Goal: Task Accomplishment & Management: Use online tool/utility

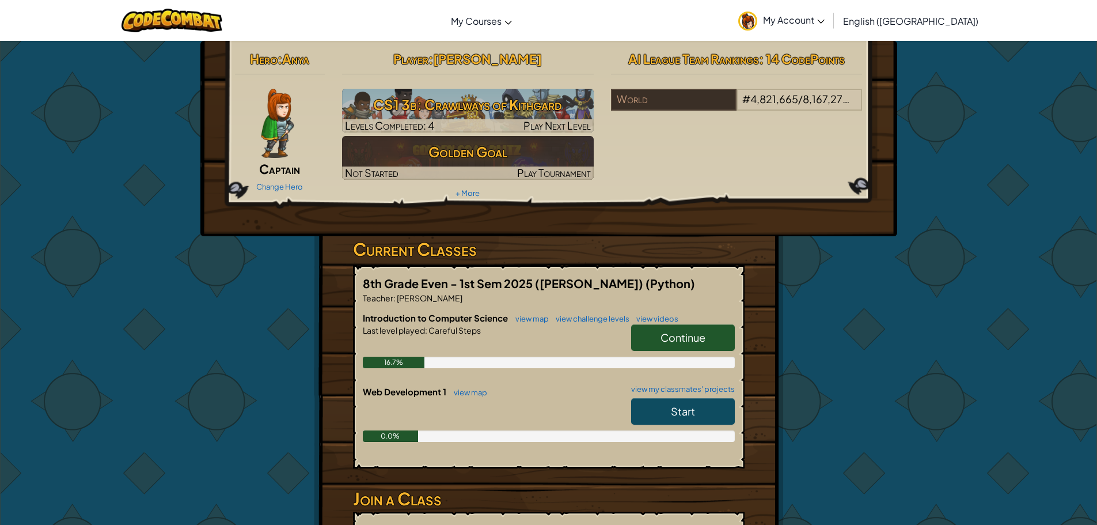
click at [675, 341] on span "Continue" at bounding box center [683, 337] width 45 height 13
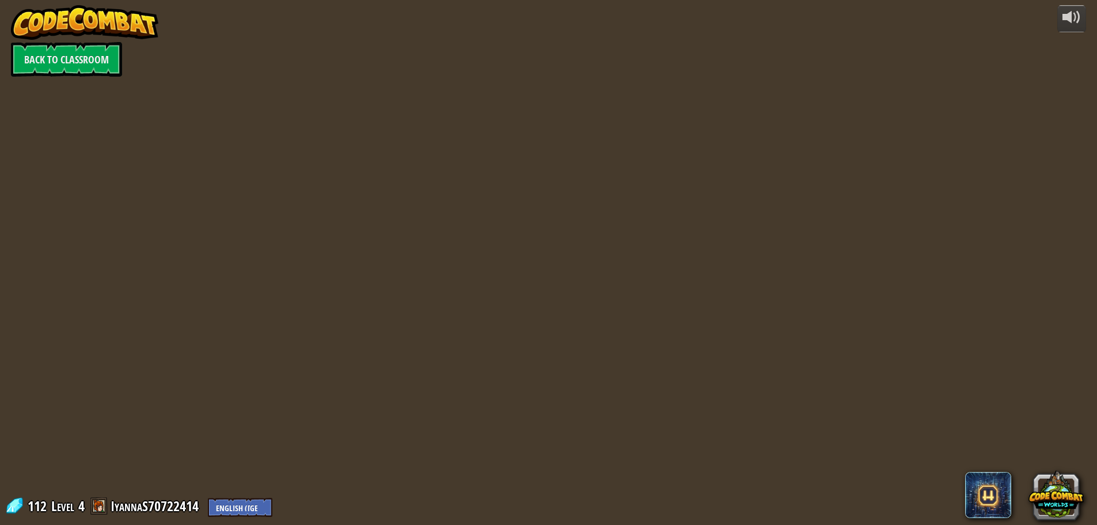
click at [654, 336] on div "powered by Back to Classroom 112 Level 4 IyannaS70722414 English ([GEOGRAPHIC_D…" at bounding box center [548, 262] width 1097 height 525
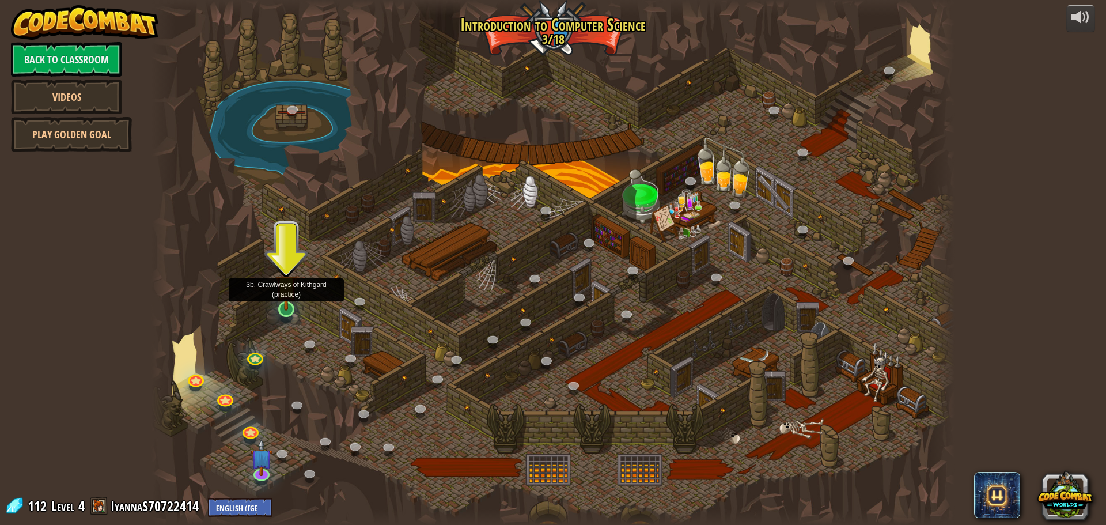
click at [289, 301] on img at bounding box center [285, 285] width 21 height 49
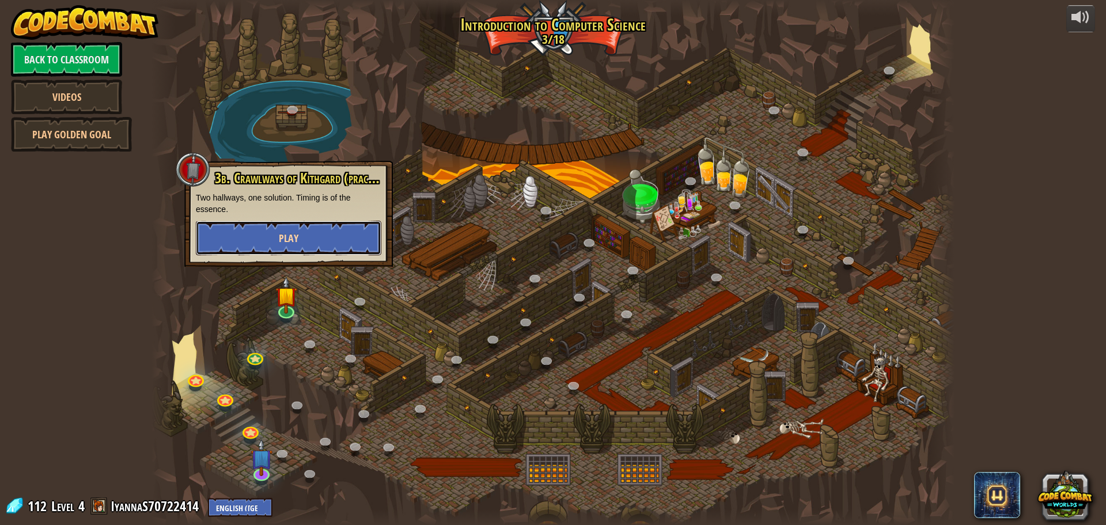
click at [302, 244] on button "Play" at bounding box center [288, 238] width 185 height 35
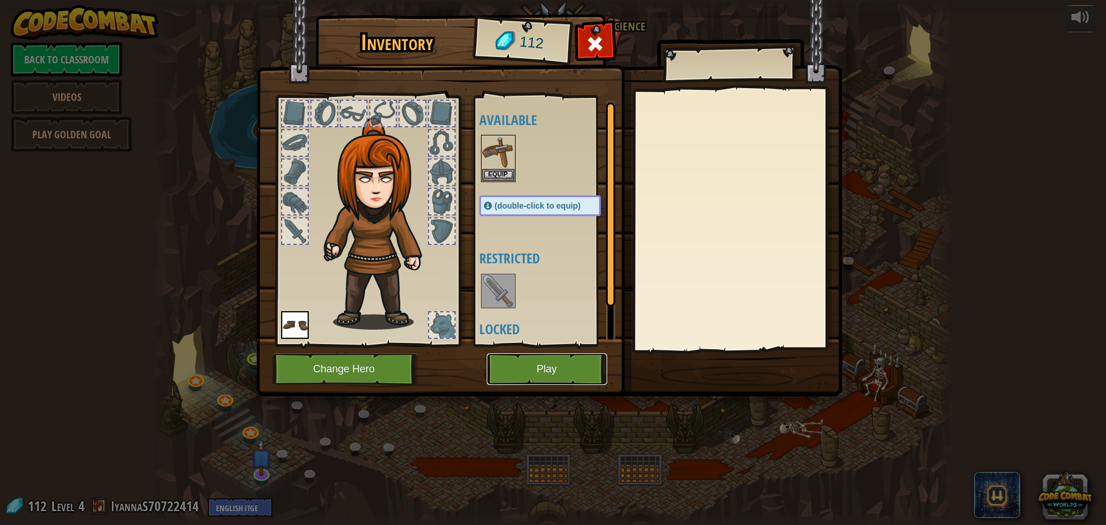
click at [571, 365] on button "Play" at bounding box center [547, 369] width 120 height 32
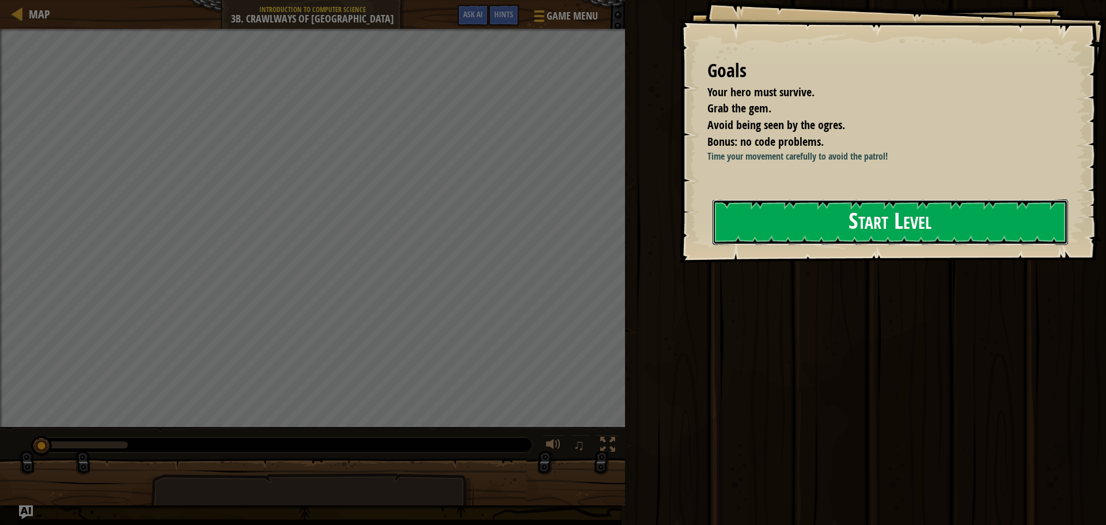
click at [991, 207] on button "Start Level" at bounding box center [889, 222] width 355 height 46
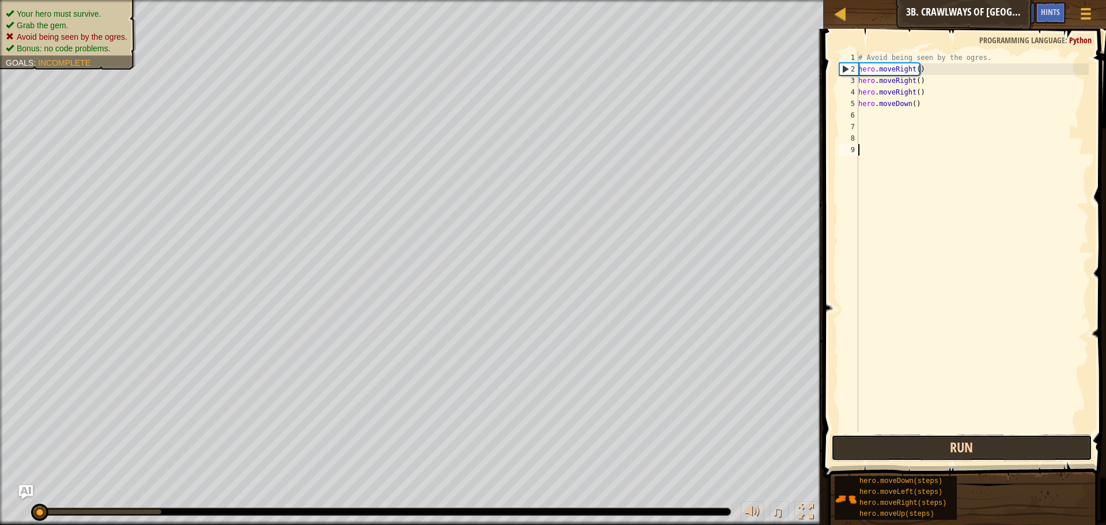
click at [931, 457] on button "Run" at bounding box center [961, 447] width 261 height 26
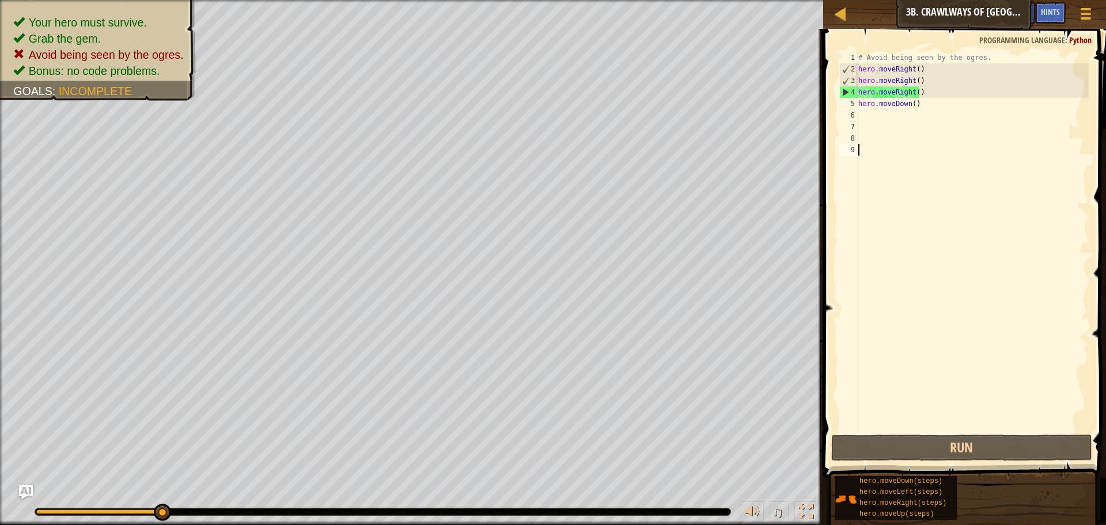
click at [926, 100] on div "# Avoid being seen by the ogres. hero . moveRight ( ) hero . moveRight ( ) hero…" at bounding box center [972, 253] width 233 height 403
click at [911, 104] on div "# Avoid being seen by the ogres. hero . moveRight ( ) hero . moveRight ( ) hero…" at bounding box center [972, 253] width 233 height 403
click at [905, 104] on div "# Avoid being seen by the ogres. hero . moveRight ( ) hero . moveRight ( ) hero…" at bounding box center [972, 253] width 233 height 403
click at [906, 104] on div "# Avoid being seen by the ogres. hero . moveRight ( ) hero . moveRight ( ) hero…" at bounding box center [972, 253] width 233 height 403
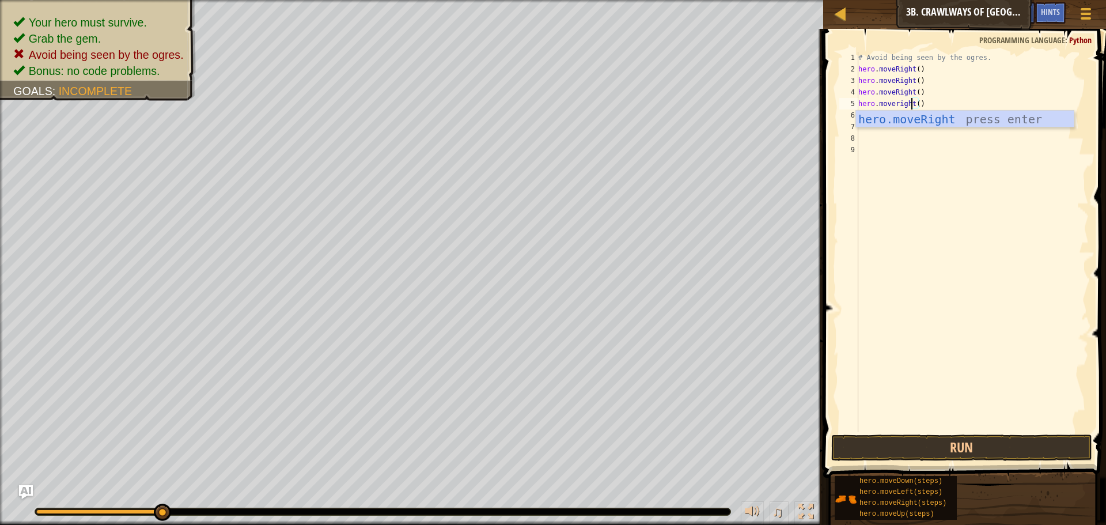
scroll to position [5, 5]
drag, startPoint x: 996, startPoint y: 117, endPoint x: 1005, endPoint y: 111, distance: 11.1
click at [997, 116] on div "hero.moveRight press enter" at bounding box center [965, 137] width 218 height 52
type textarea "hero.moveRight"
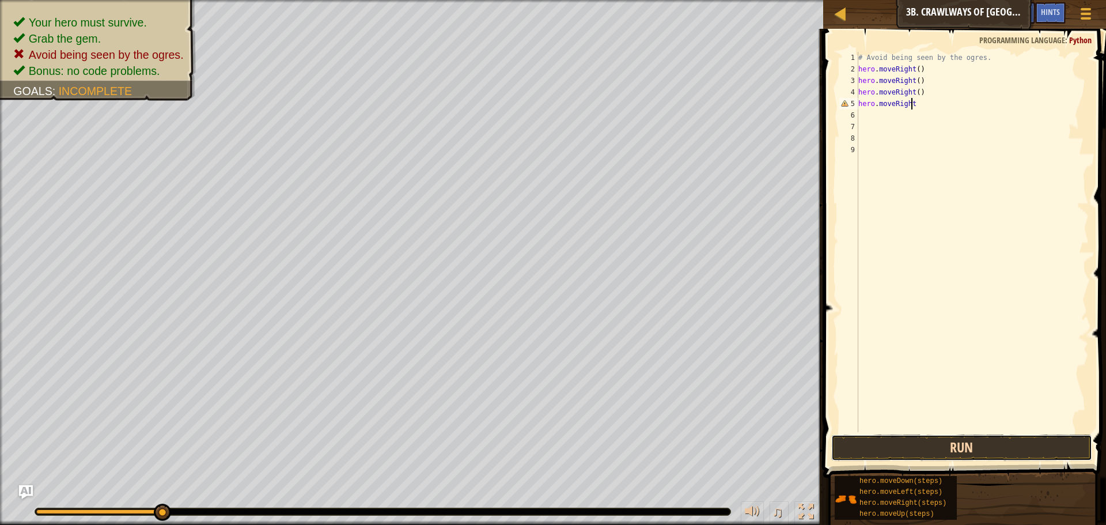
click at [984, 449] on button "Run" at bounding box center [961, 447] width 261 height 26
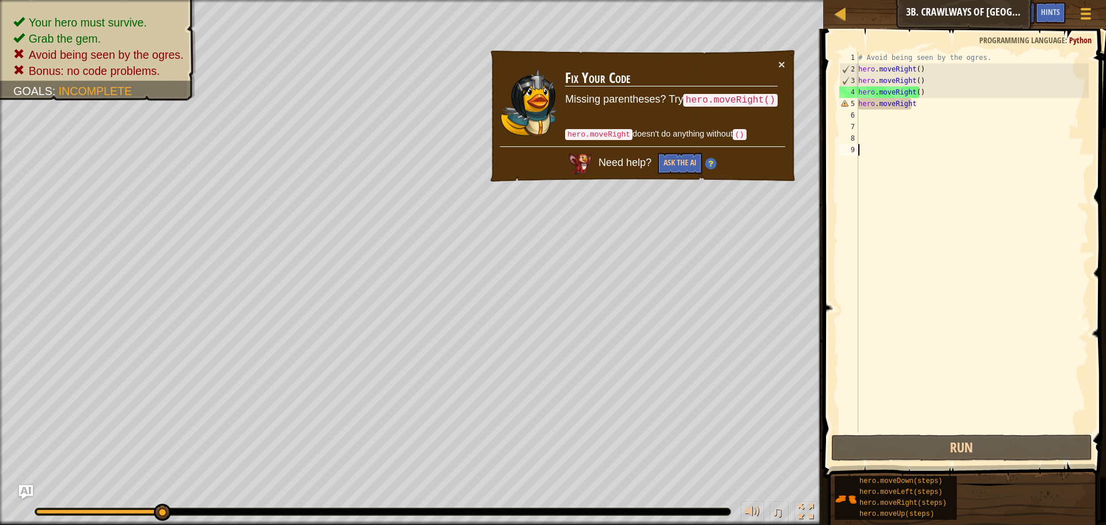
click at [937, 187] on div "# Avoid being seen by the ogres. hero . moveRight ( ) hero . moveRight ( ) hero…" at bounding box center [972, 253] width 233 height 403
click at [878, 117] on div "# Avoid being seen by the ogres. hero . moveRight ( ) hero . moveRight ( ) hero…" at bounding box center [972, 253] width 233 height 403
click at [947, 111] on div "# Avoid being seen by the ogres. hero . moveRight ( ) hero . moveRight ( ) hero…" at bounding box center [972, 253] width 233 height 403
click at [950, 106] on div "# Avoid being seen by the ogres. hero . moveRight ( ) hero . moveRight ( ) hero…" at bounding box center [972, 253] width 233 height 403
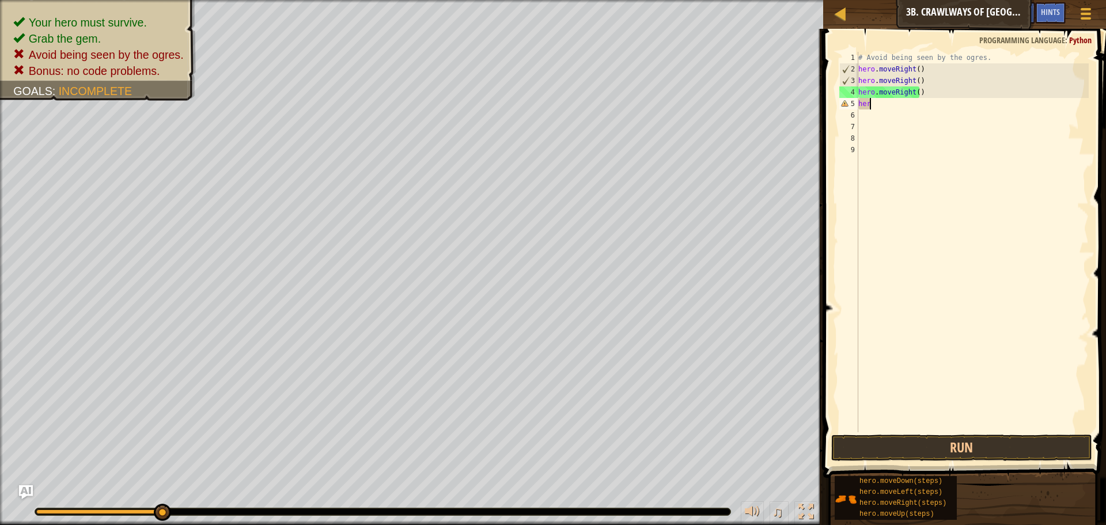
type textarea "h"
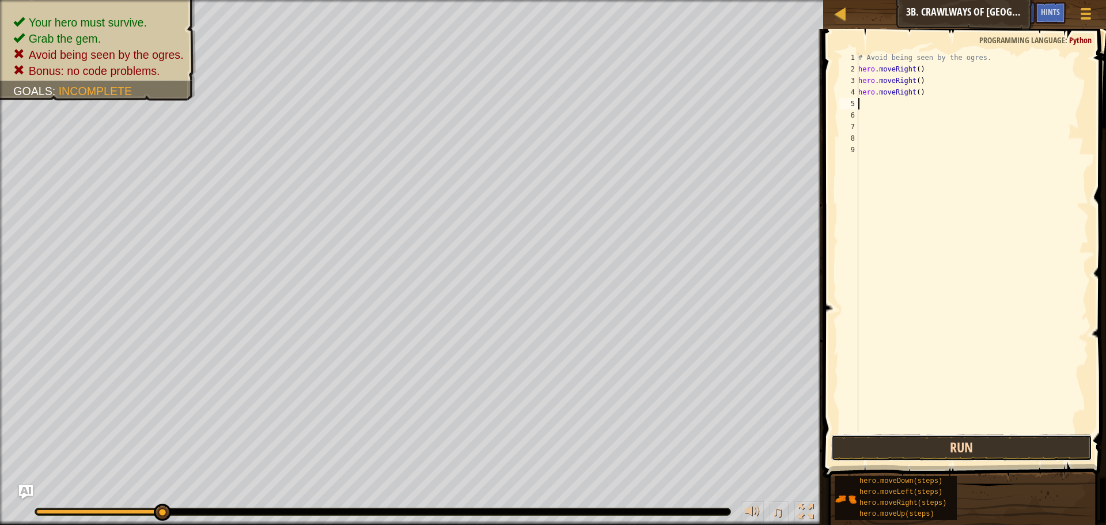
click at [1026, 446] on button "Run" at bounding box center [961, 447] width 261 height 26
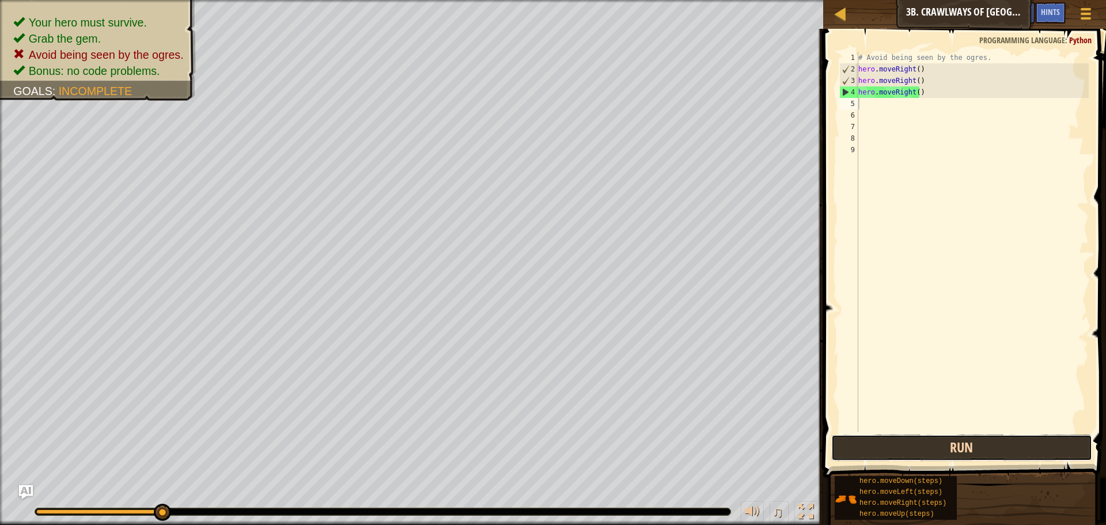
click at [1024, 446] on button "Run" at bounding box center [961, 447] width 261 height 26
click at [1021, 449] on button "Run" at bounding box center [961, 447] width 261 height 26
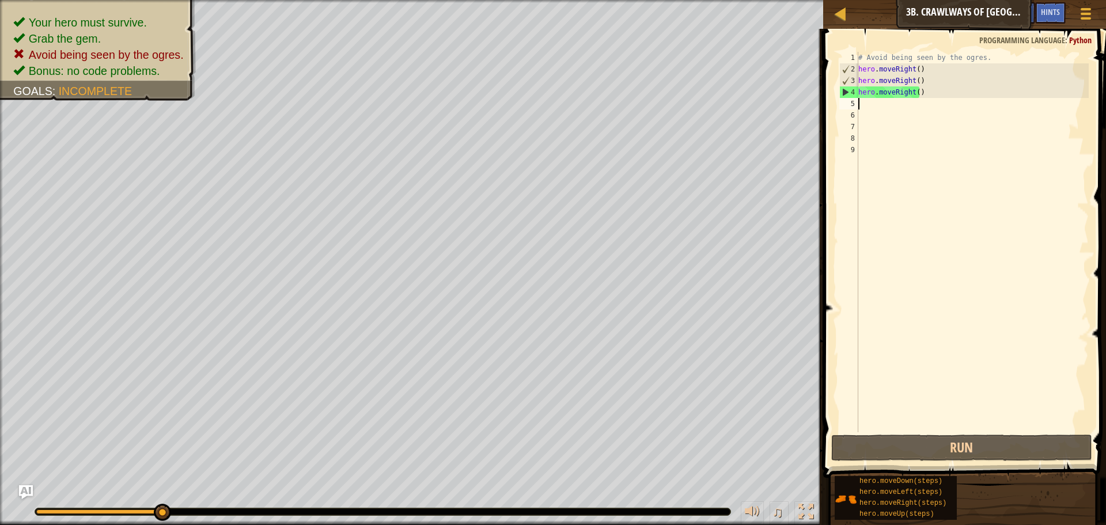
click at [871, 106] on div "# Avoid being seen by the ogres. hero . moveRight ( ) hero . moveRight ( ) hero…" at bounding box center [972, 253] width 233 height 403
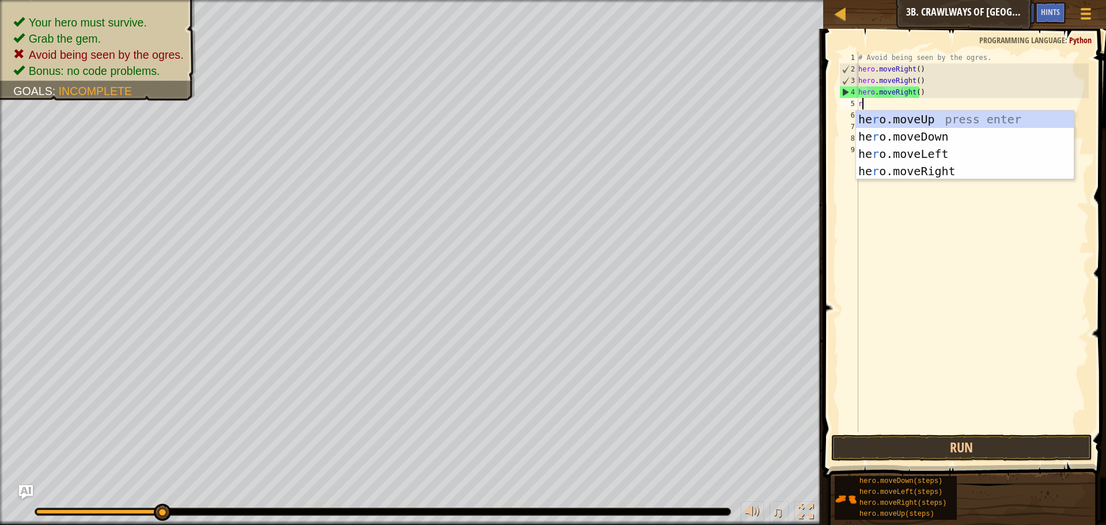
type textarea "ri"
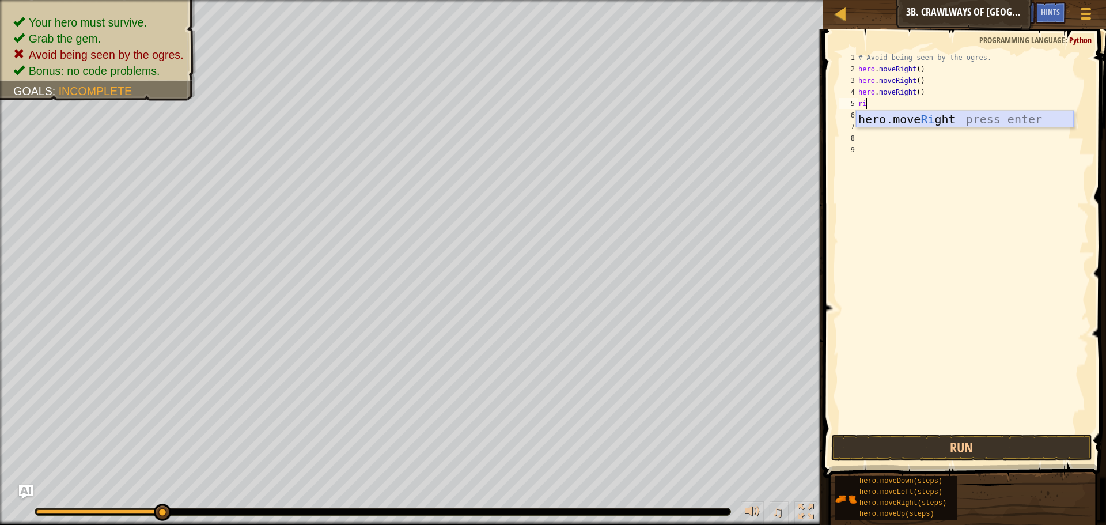
click at [961, 120] on div "hero.move Ri ght press enter" at bounding box center [965, 137] width 218 height 52
click at [977, 444] on button "Run" at bounding box center [961, 447] width 261 height 26
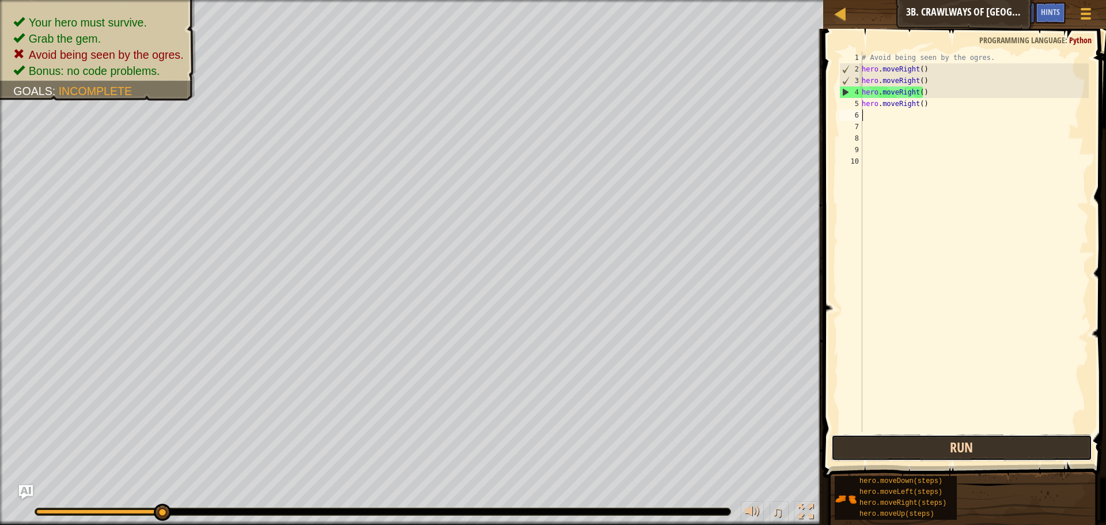
click at [1003, 444] on button "Run" at bounding box center [961, 447] width 261 height 26
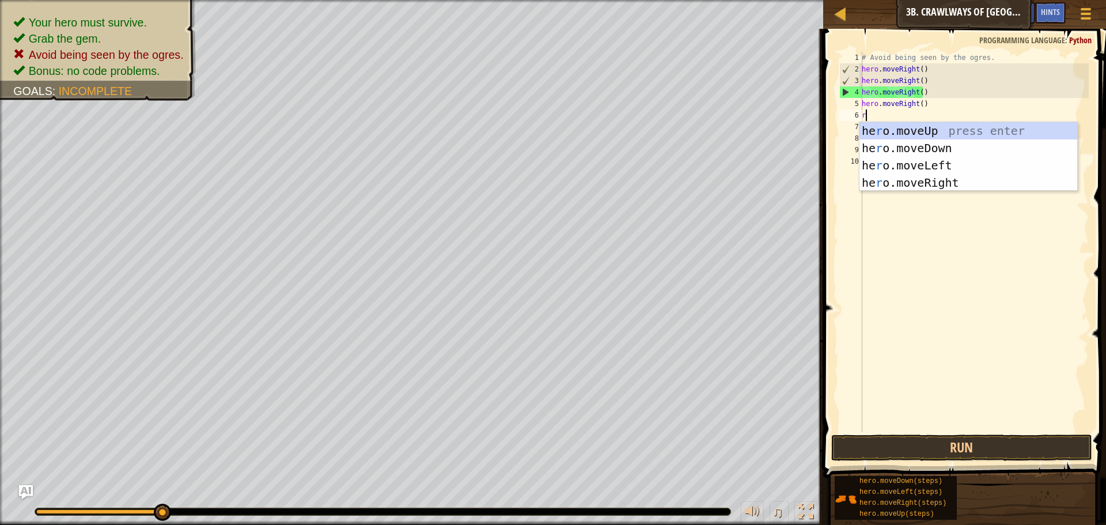
type textarea "ri"
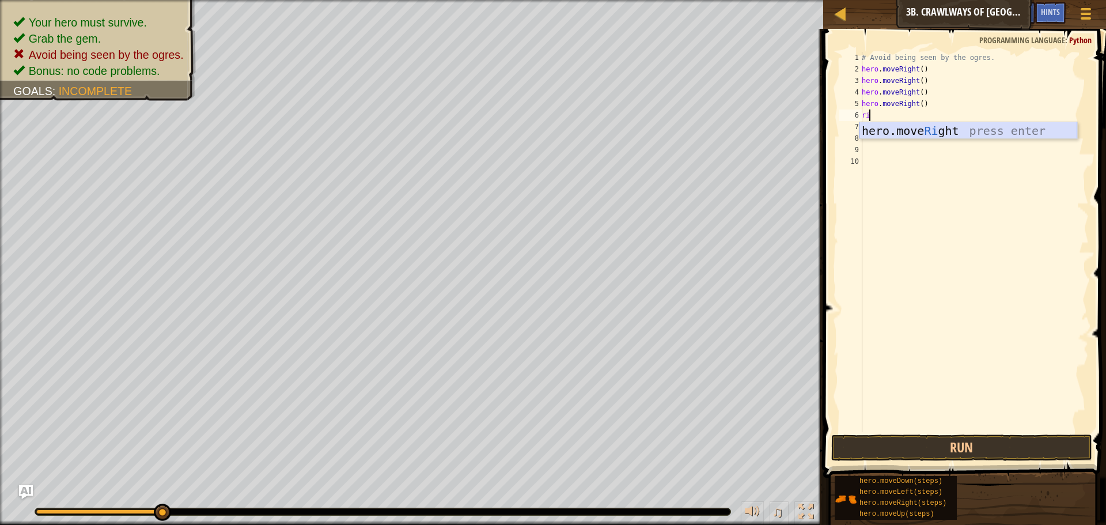
click at [884, 134] on div "hero.move Ri ght press enter" at bounding box center [968, 148] width 218 height 52
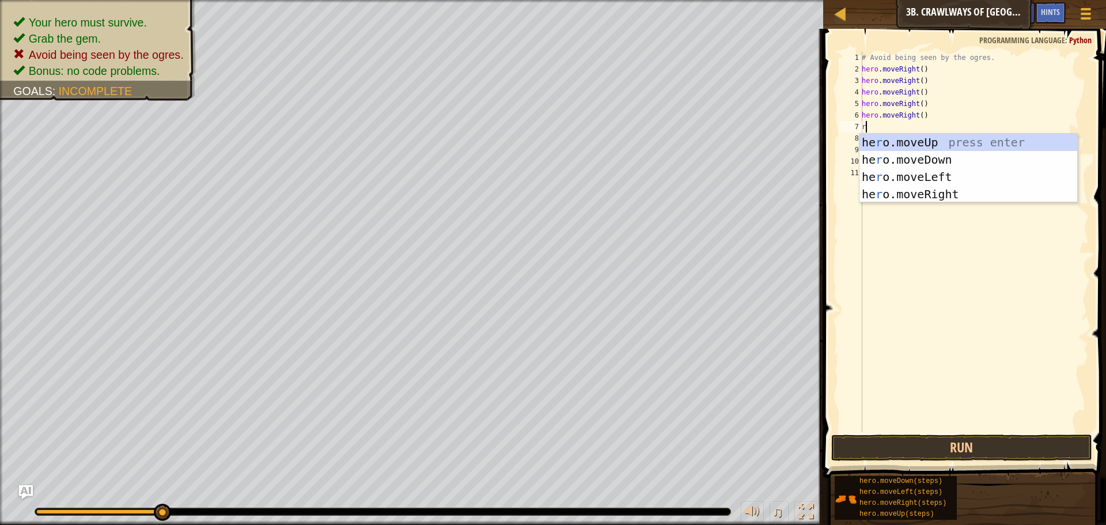
type textarea "ri"
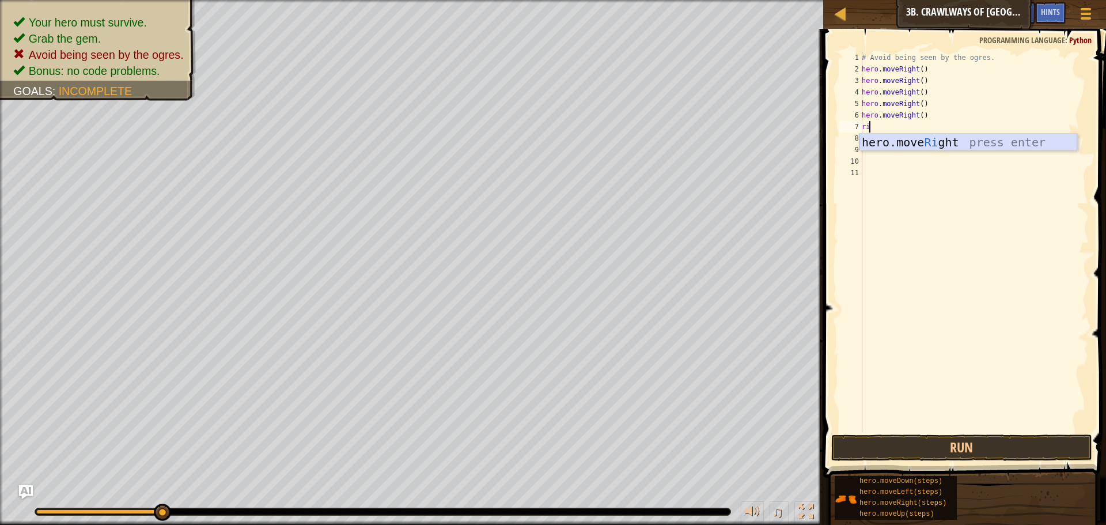
click at [953, 145] on div "hero.move Ri ght press enter" at bounding box center [968, 160] width 218 height 52
click at [1018, 449] on button "Run" at bounding box center [961, 447] width 261 height 26
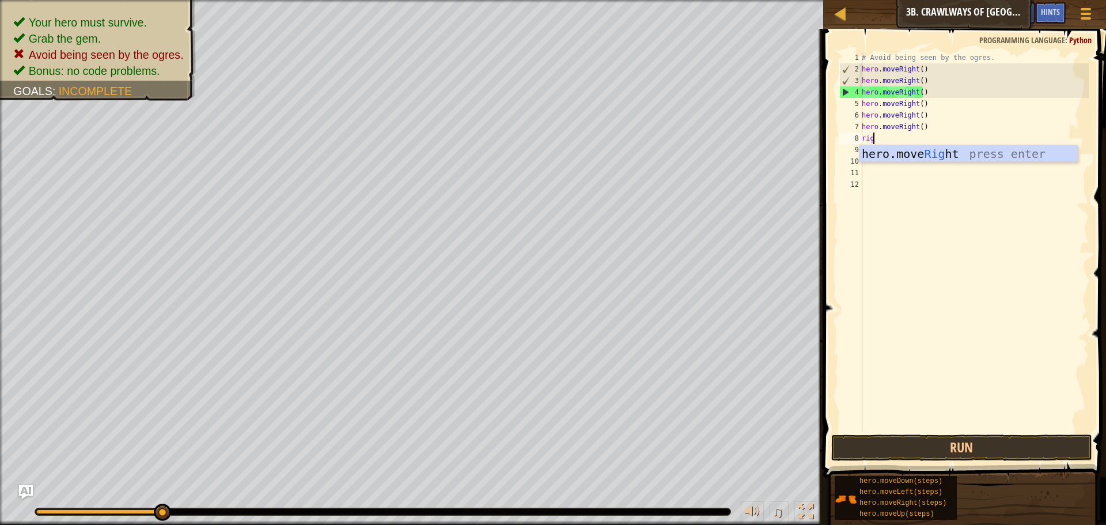
scroll to position [5, 1]
type textarea "righ"
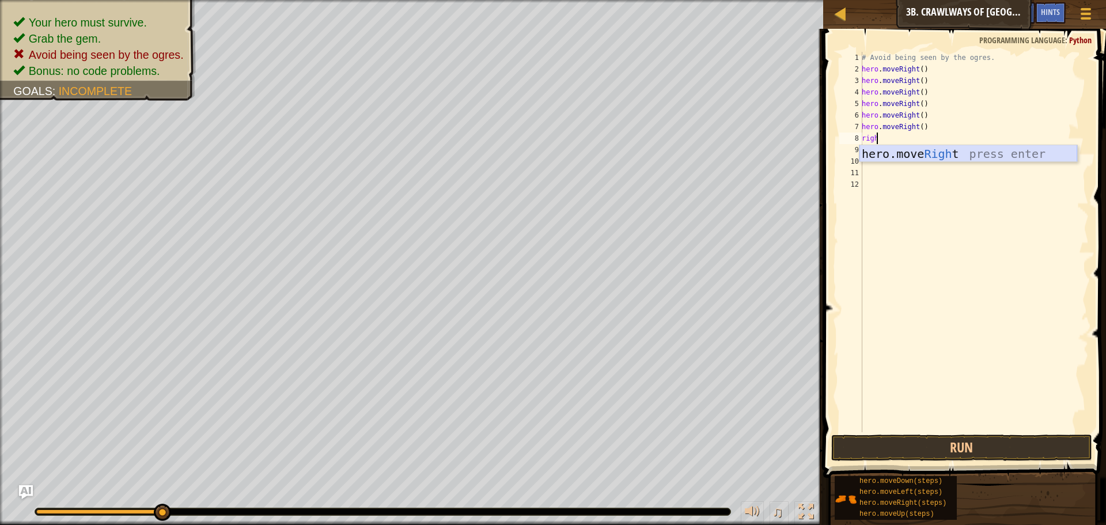
click at [935, 155] on div "hero.move Righ t press enter" at bounding box center [968, 171] width 218 height 52
click at [1030, 445] on button "Run" at bounding box center [961, 447] width 261 height 26
type textarea "r"
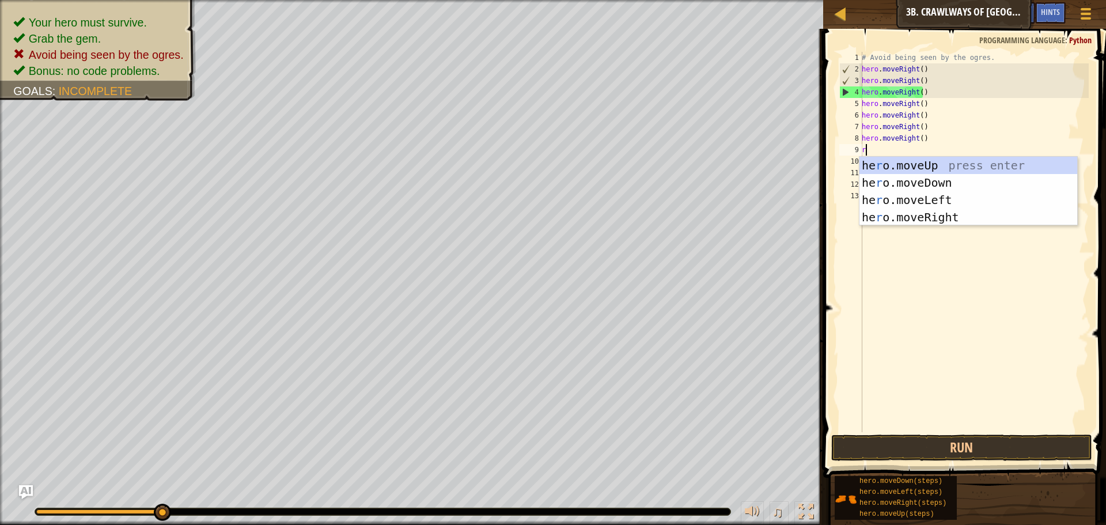
type textarea "ri"
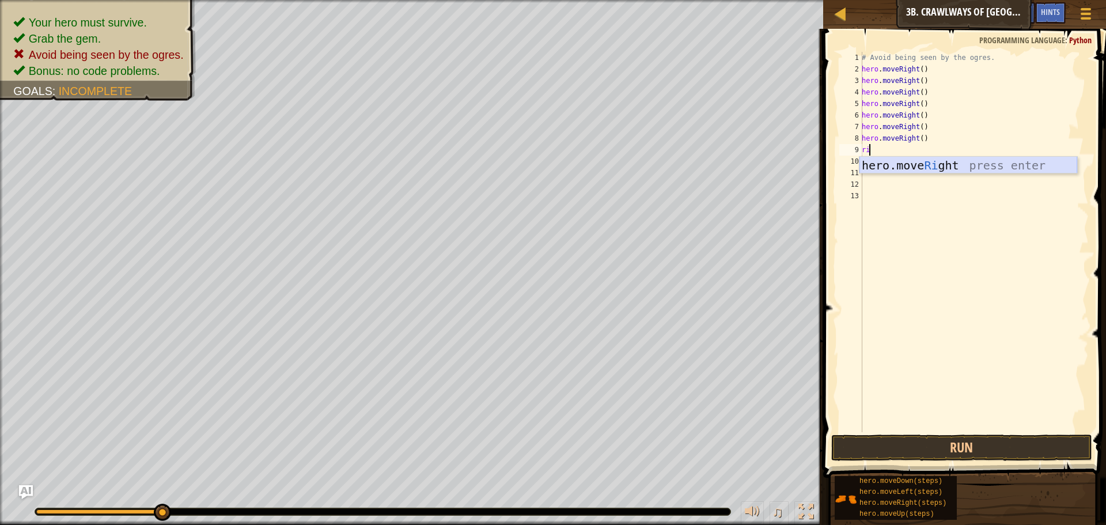
click at [931, 164] on div "hero.move Ri ght press enter" at bounding box center [968, 183] width 218 height 52
click at [912, 442] on button "Run" at bounding box center [961, 447] width 261 height 26
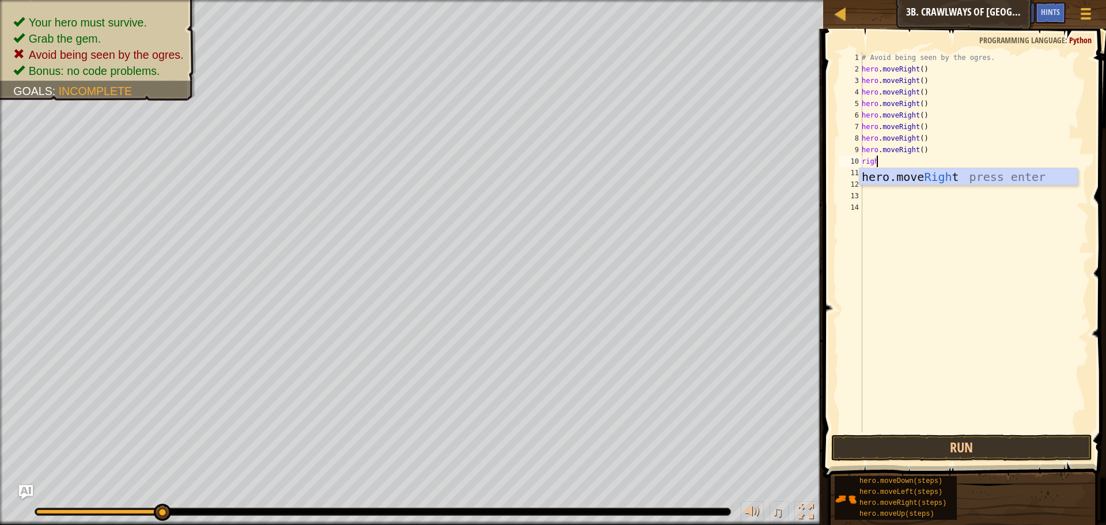
type textarea "right"
click at [926, 173] on div "hero.move Right press enter" at bounding box center [968, 194] width 218 height 52
click at [1055, 453] on button "Run" at bounding box center [961, 447] width 261 height 26
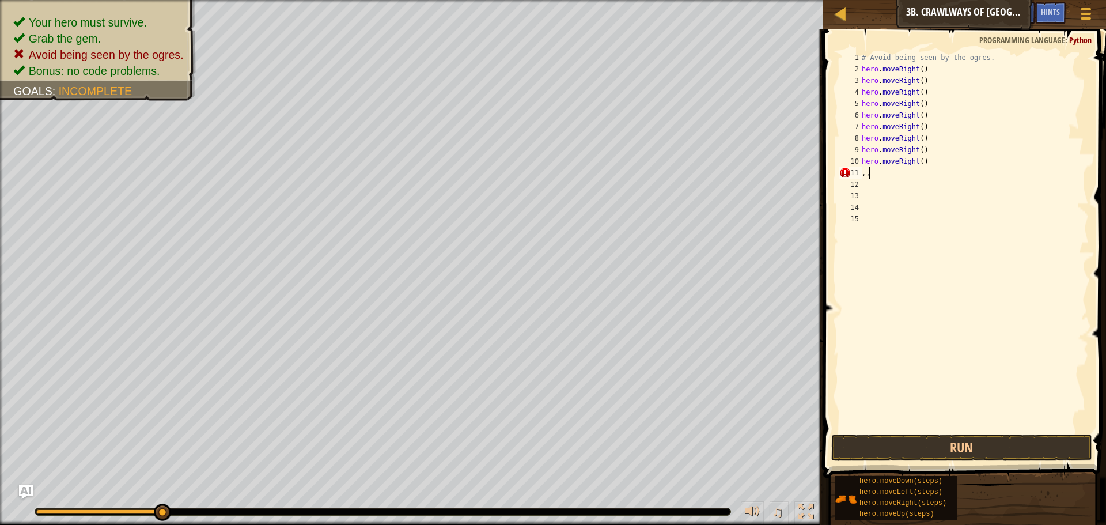
type textarea ","
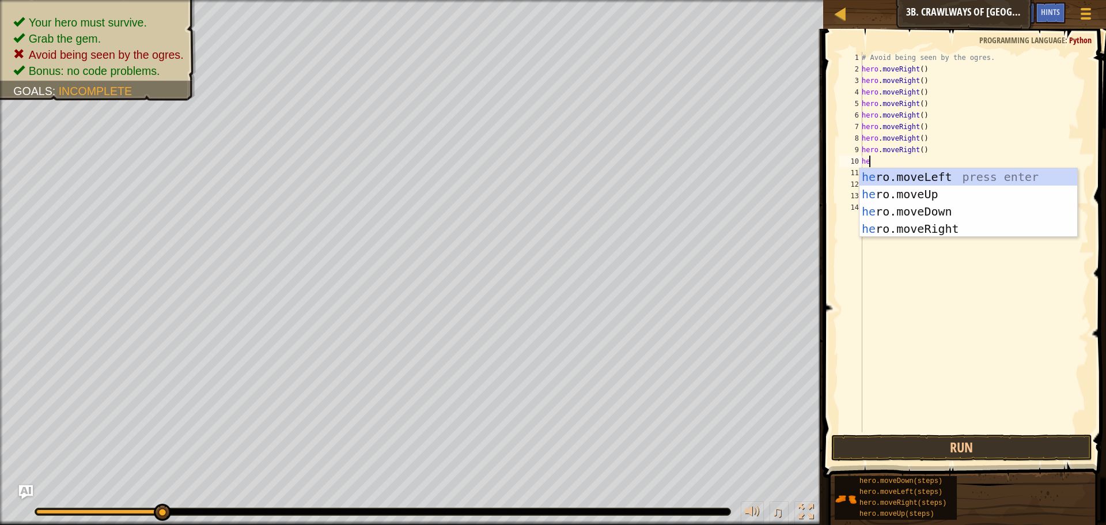
type textarea "h"
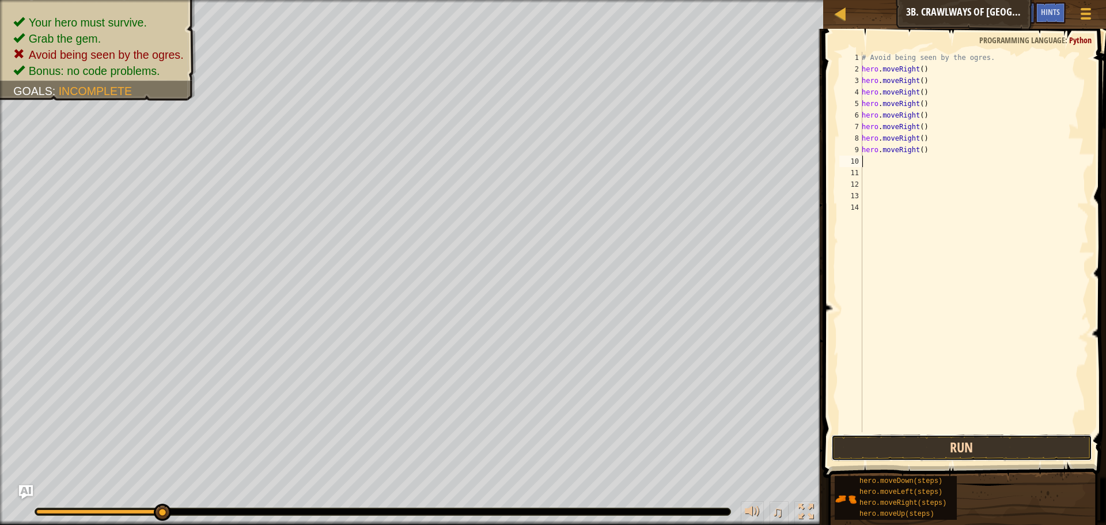
click at [994, 448] on button "Run" at bounding box center [961, 447] width 261 height 26
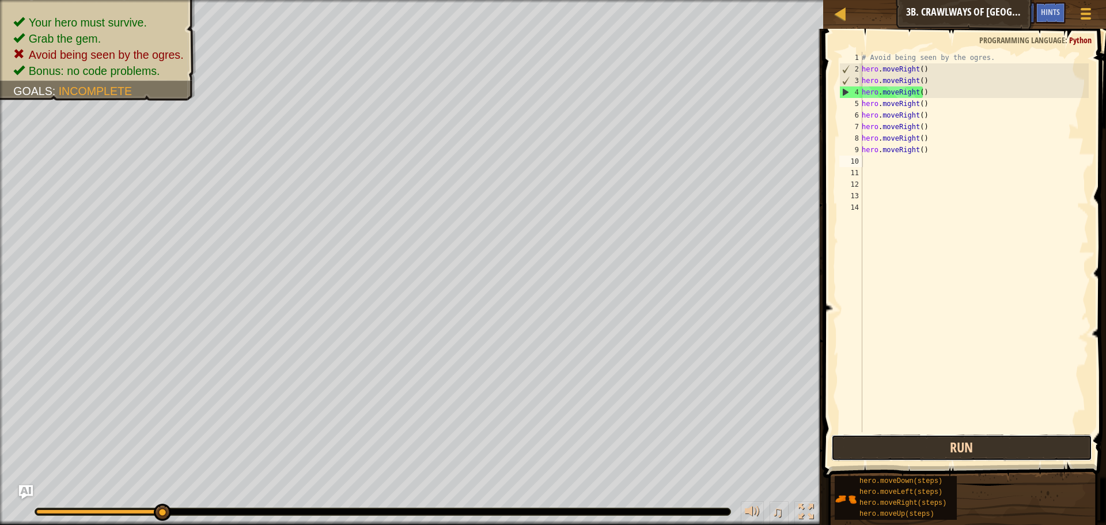
click at [1062, 442] on button "Run" at bounding box center [961, 447] width 261 height 26
click at [936, 436] on button "Run" at bounding box center [961, 447] width 261 height 26
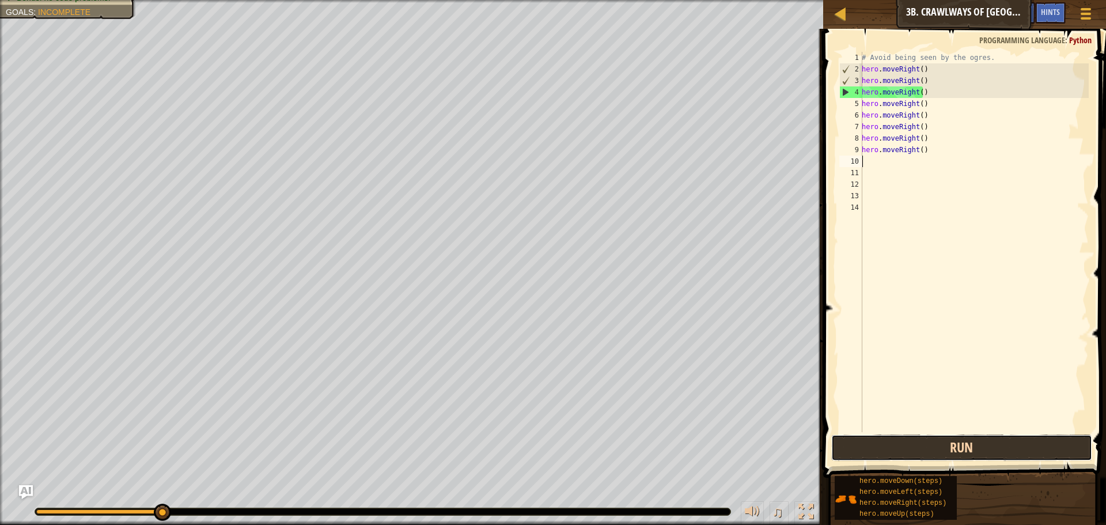
click at [910, 454] on button "Run" at bounding box center [961, 447] width 261 height 26
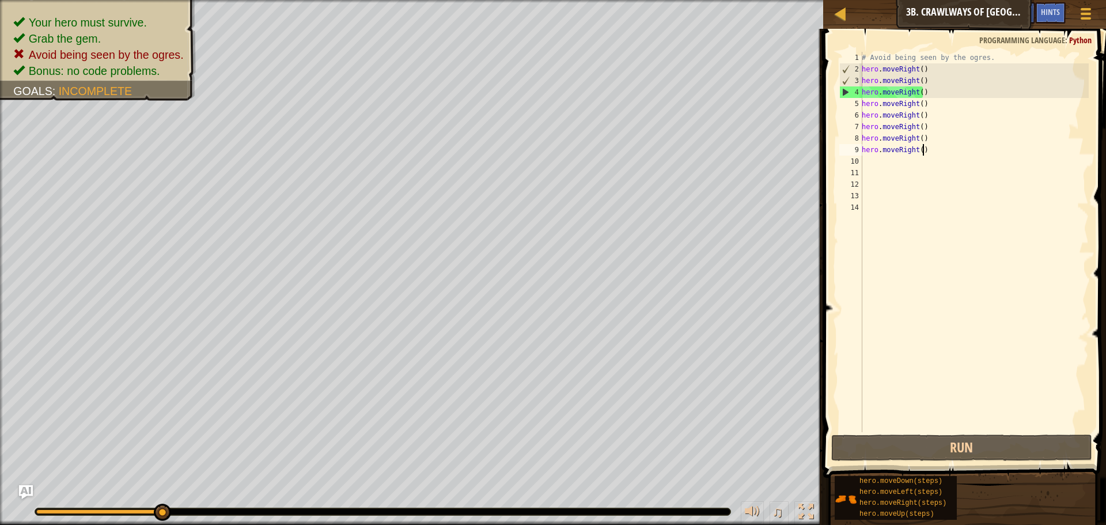
click at [930, 152] on div "# Avoid being seen by the ogres. hero . moveRight ( ) hero . moveRight ( ) hero…" at bounding box center [973, 253] width 229 height 403
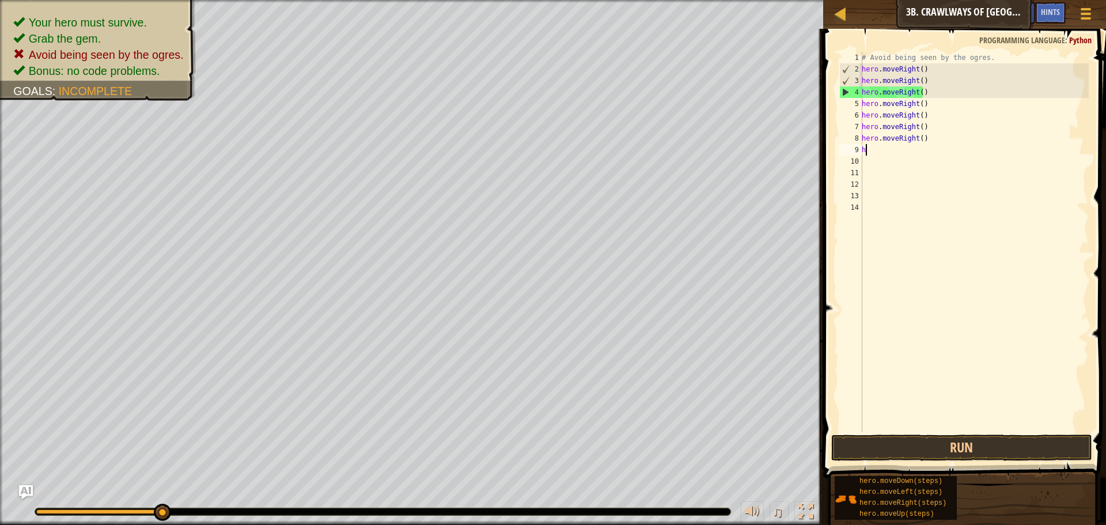
type textarea "h"
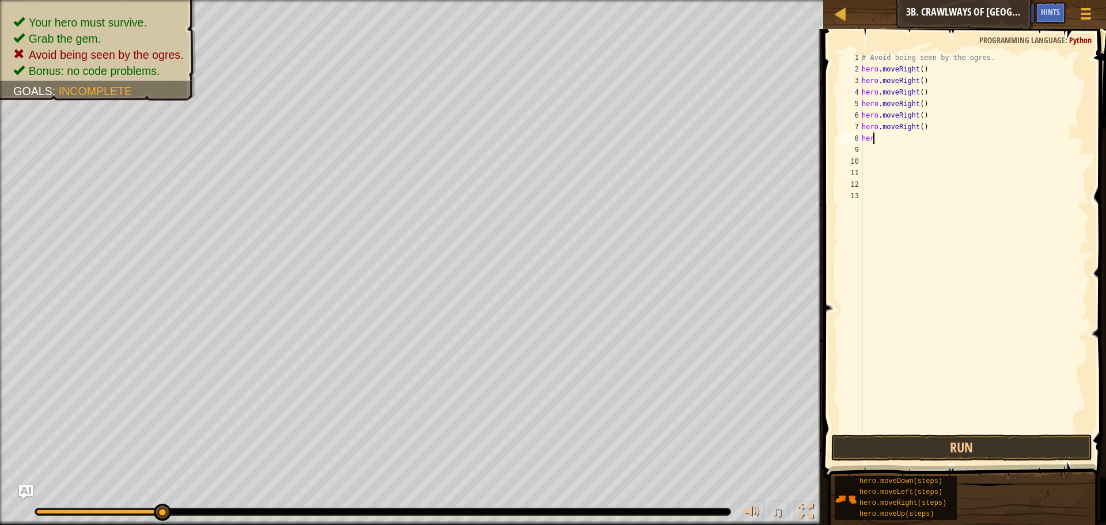
type textarea "h"
click at [936, 66] on div "# Avoid being seen by the ogres. hero . moveRight ( ) hero . moveRight ( ) hero…" at bounding box center [973, 253] width 229 height 403
type textarea "hero.moveRight()"
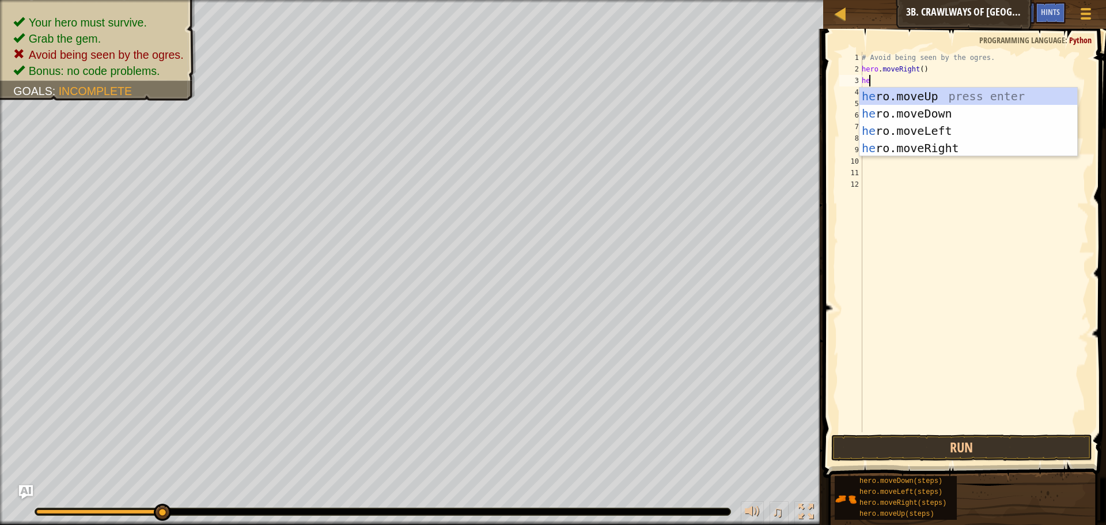
type textarea "her"
click at [887, 129] on div "her o.moveUp press enter her o.moveDown press enter her o.moveLeft press enter …" at bounding box center [968, 140] width 218 height 104
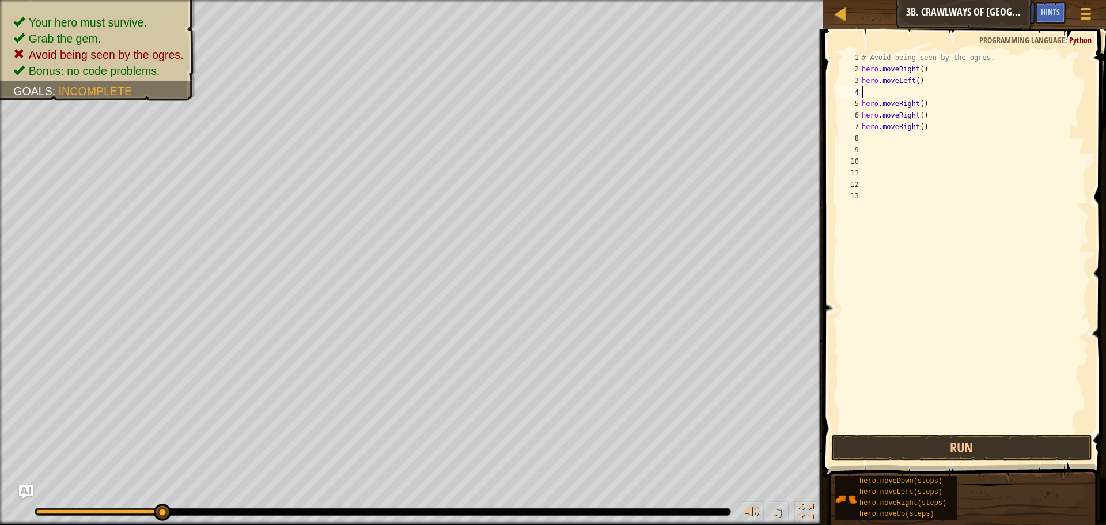
scroll to position [5, 0]
click at [978, 448] on button "Run" at bounding box center [961, 447] width 261 height 26
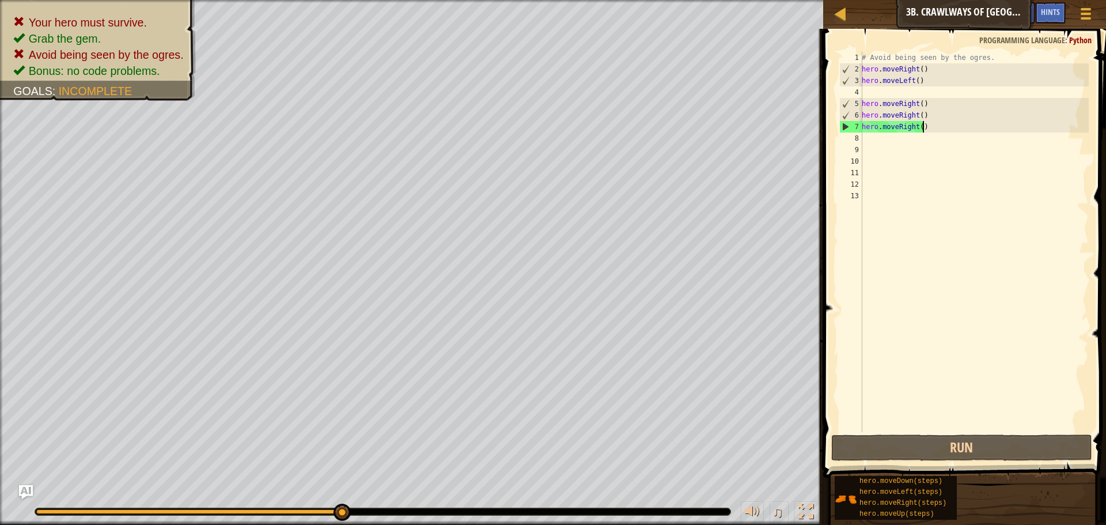
click at [941, 130] on div "# Avoid being seen by the ogres. hero . moveRight ( ) hero . moveLeft ( ) hero …" at bounding box center [973, 253] width 229 height 403
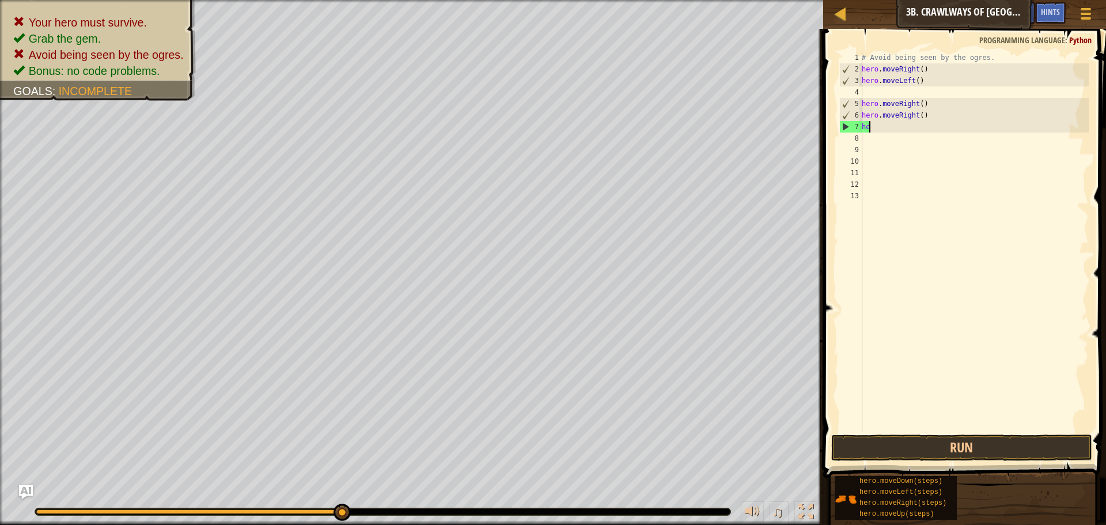
type textarea "h"
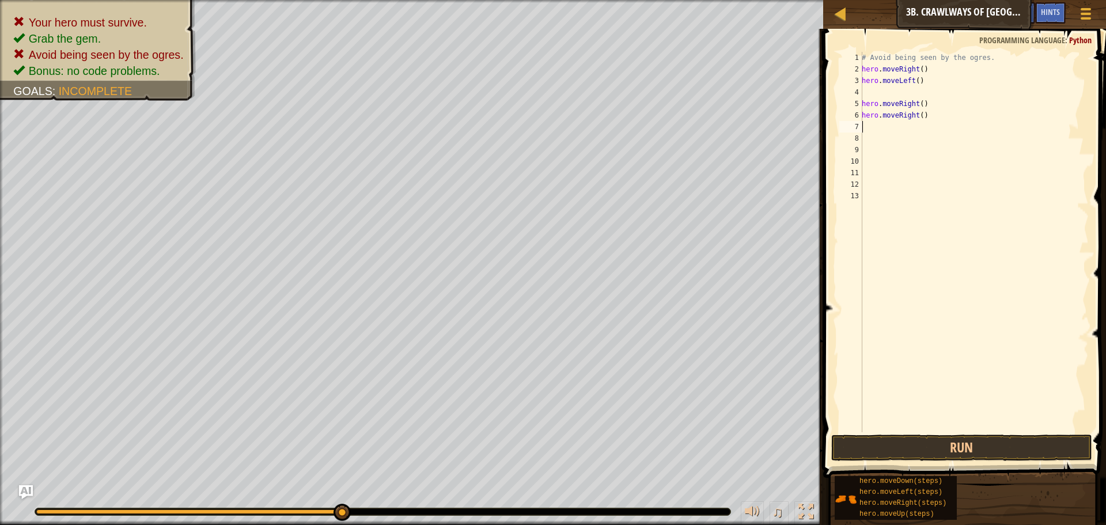
click at [870, 97] on div "# Avoid being seen by the ogres. hero . moveRight ( ) hero . moveLeft ( ) hero …" at bounding box center [973, 253] width 229 height 403
drag, startPoint x: 931, startPoint y: 105, endPoint x: 928, endPoint y: 100, distance: 5.9
click at [931, 105] on div "# Avoid being seen by the ogres. hero . moveRight ( ) hero . moveLeft ( ) hero …" at bounding box center [973, 253] width 229 height 403
type textarea "h"
click at [917, 93] on div "# Avoid being seen by the ogres. hero . moveRight ( ) hero . moveLeft ( ) hero …" at bounding box center [973, 253] width 229 height 403
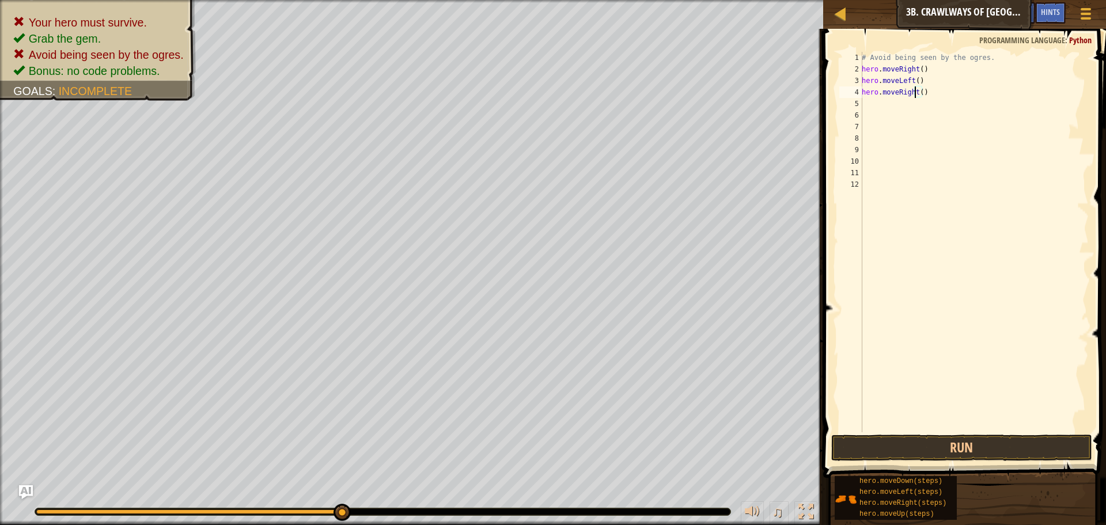
type textarea "hero.moveRight()"
click at [920, 92] on div "# Avoid being seen by the ogres. hero . moveRight ( ) hero . moveLeft ( ) hero …" at bounding box center [973, 253] width 229 height 403
click at [1000, 447] on button "Run" at bounding box center [961, 447] width 261 height 26
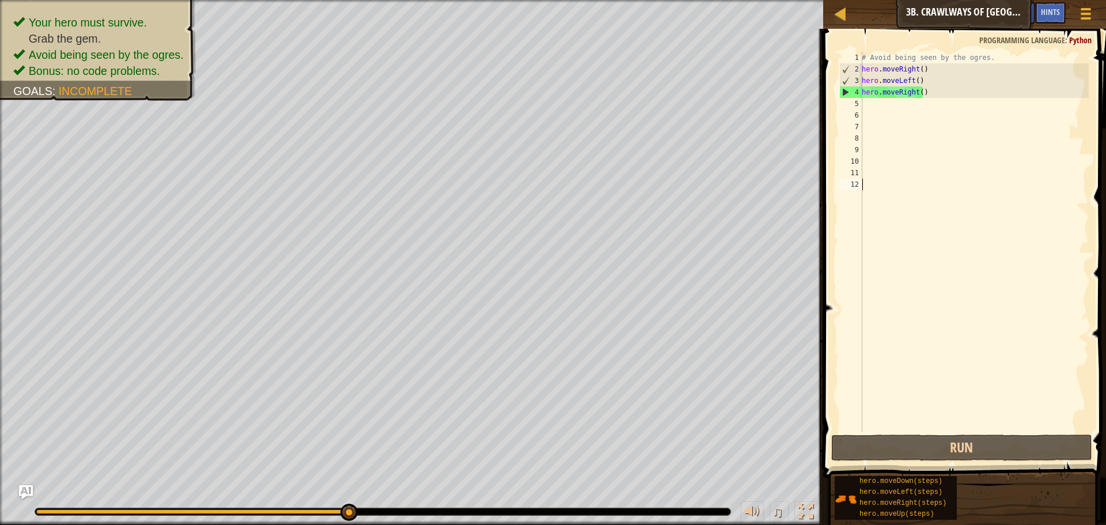
click at [919, 94] on div "# Avoid being seen by the ogres. hero . moveRight ( ) hero . moveLeft ( ) hero …" at bounding box center [973, 253] width 229 height 403
type textarea "hero.moveRight()"
click at [898, 107] on div "# Avoid being seen by the ogres. hero . moveRight ( ) hero . moveLeft ( ) hero …" at bounding box center [973, 253] width 229 height 403
click at [892, 136] on div "# Avoid being seen by the ogres. hero . moveRight ( ) hero . moveLeft ( ) hero …" at bounding box center [973, 253] width 229 height 403
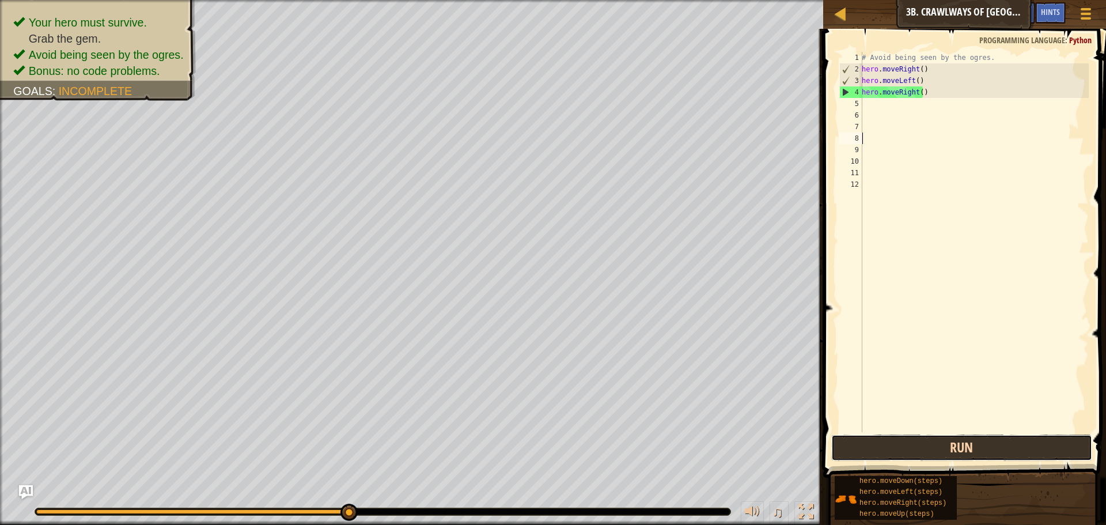
click at [1013, 444] on button "Run" at bounding box center [961, 447] width 261 height 26
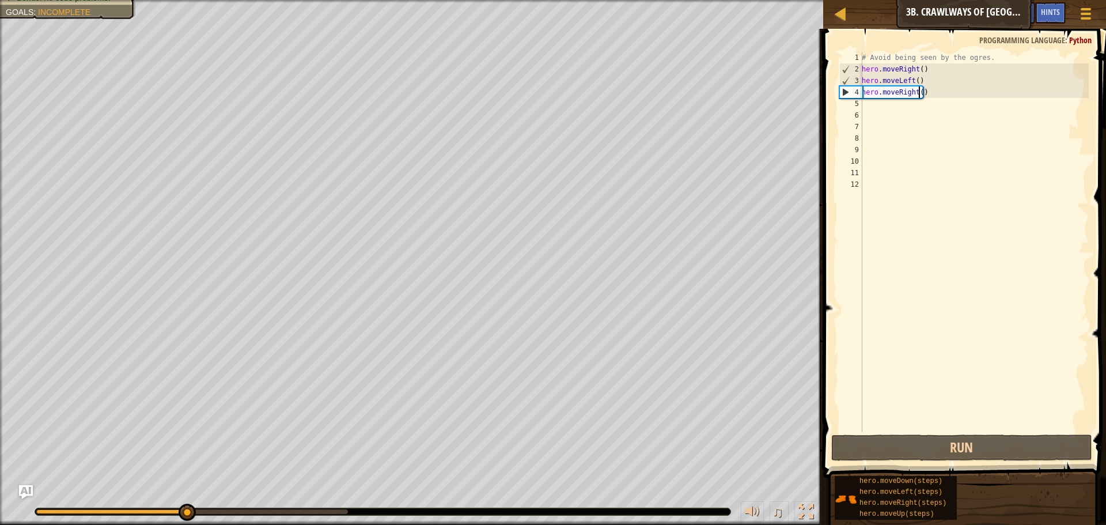
click at [919, 92] on div "# Avoid being seen by the ogres. hero . moveRight ( ) hero . moveLeft ( ) hero …" at bounding box center [973, 253] width 229 height 403
type textarea "hero.moveRight()"
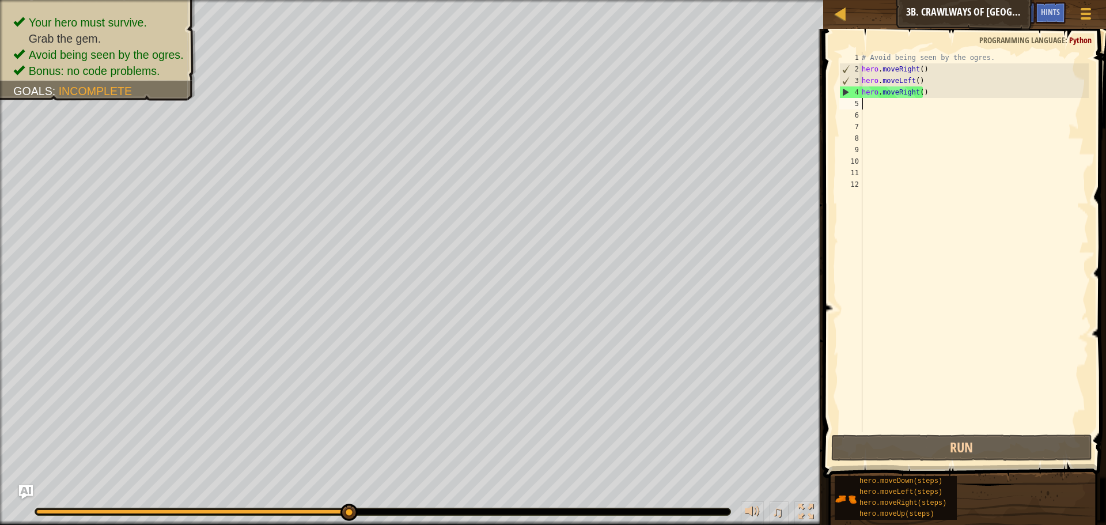
click at [887, 108] on div "# Avoid being seen by the ogres. hero . moveRight ( ) hero . moveLeft ( ) hero …" at bounding box center [973, 253] width 229 height 403
click at [919, 95] on div "# Avoid being seen by the ogres. hero . moveRight ( ) hero . moveLeft ( ) hero …" at bounding box center [973, 253] width 229 height 403
type textarea "hero.moveRight()"
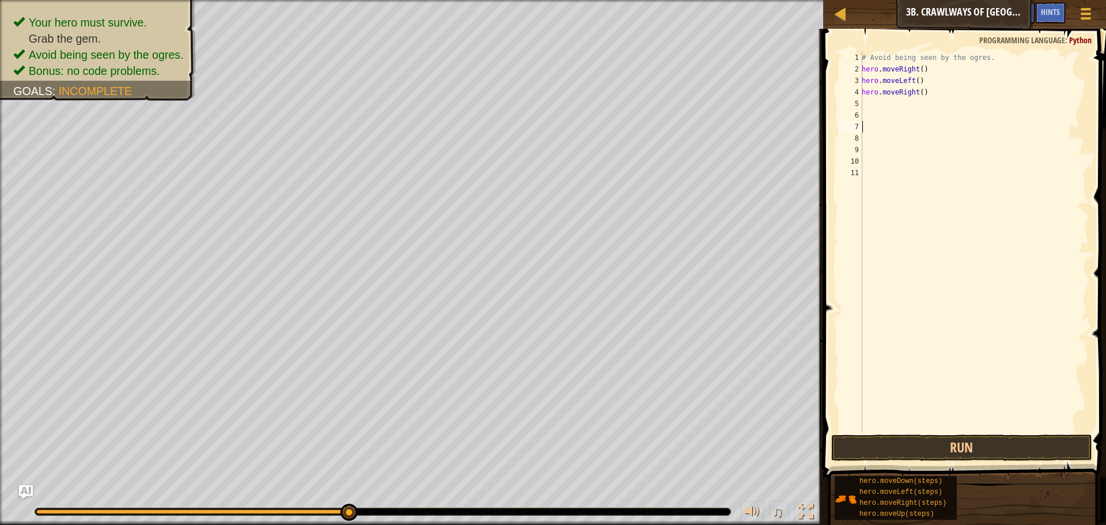
click at [920, 91] on div "# Avoid being seen by the ogres. hero . moveRight ( ) hero . moveLeft ( ) hero …" at bounding box center [973, 253] width 229 height 403
type textarea "hero.moveRight(2)"
click at [960, 451] on button "Run" at bounding box center [961, 447] width 261 height 26
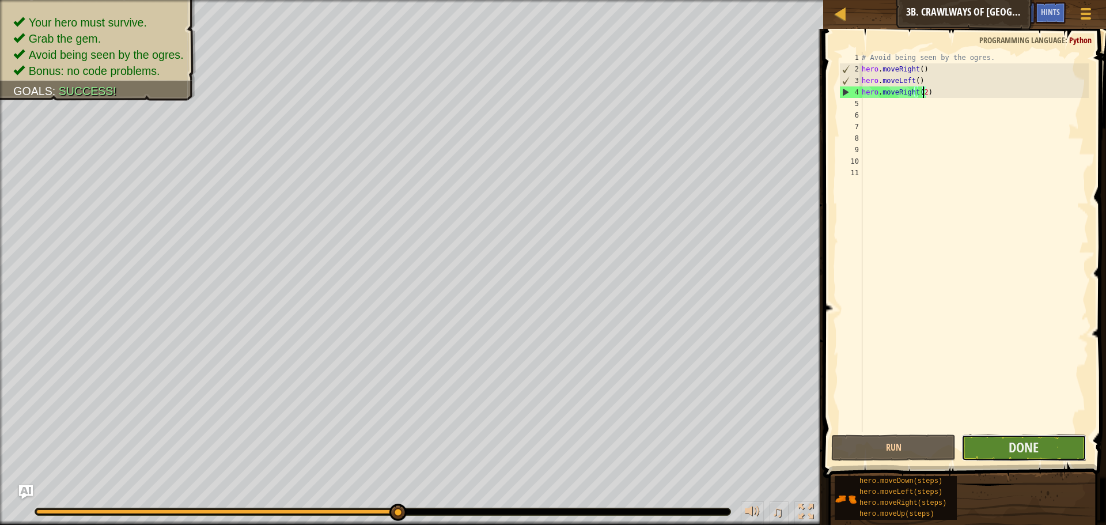
click at [1048, 447] on button "Done" at bounding box center [1023, 447] width 124 height 26
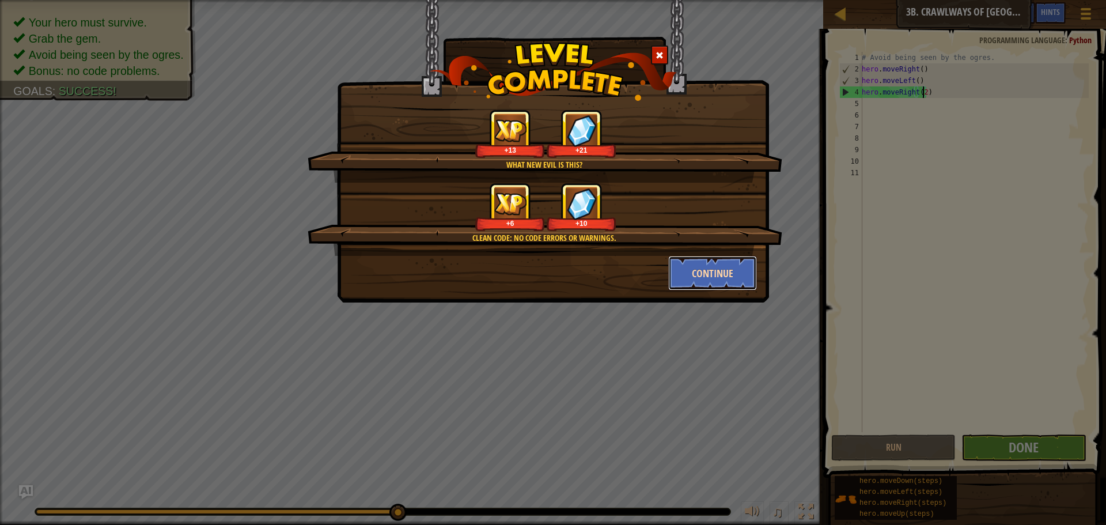
click at [691, 261] on button "Continue" at bounding box center [712, 273] width 89 height 35
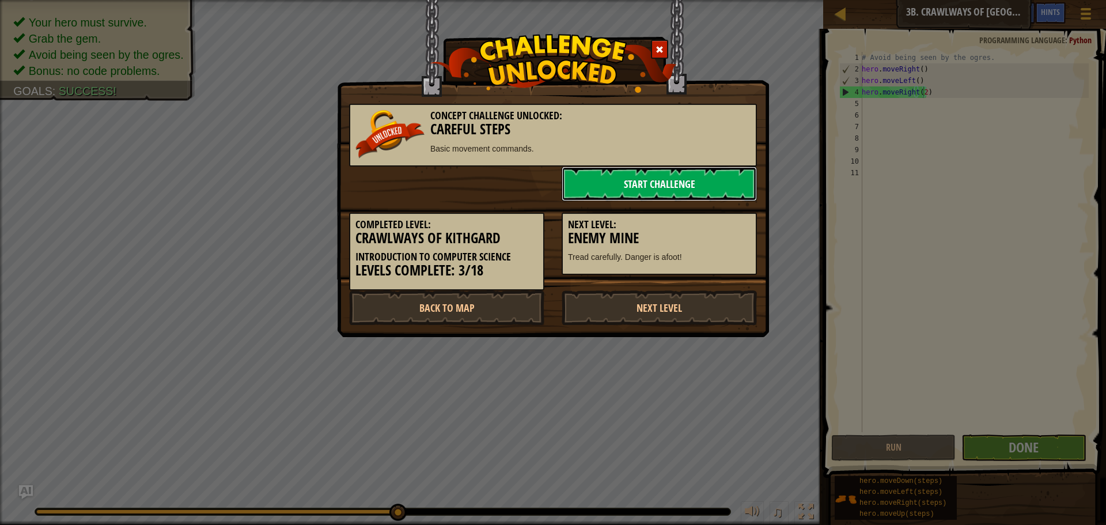
click at [688, 187] on link "Start Challenge" at bounding box center [659, 183] width 195 height 35
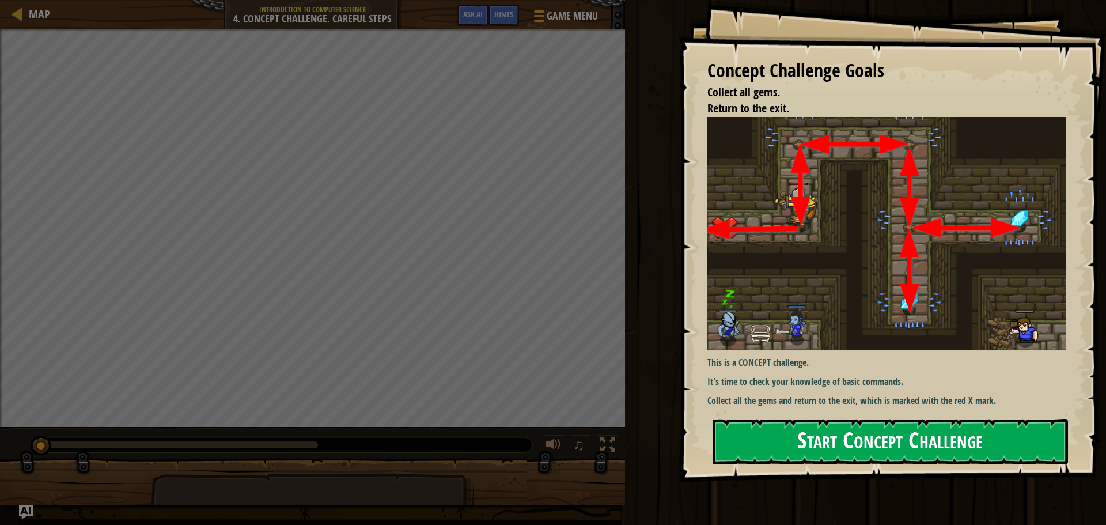
click at [978, 437] on button "Start Concept Challenge" at bounding box center [889, 442] width 355 height 46
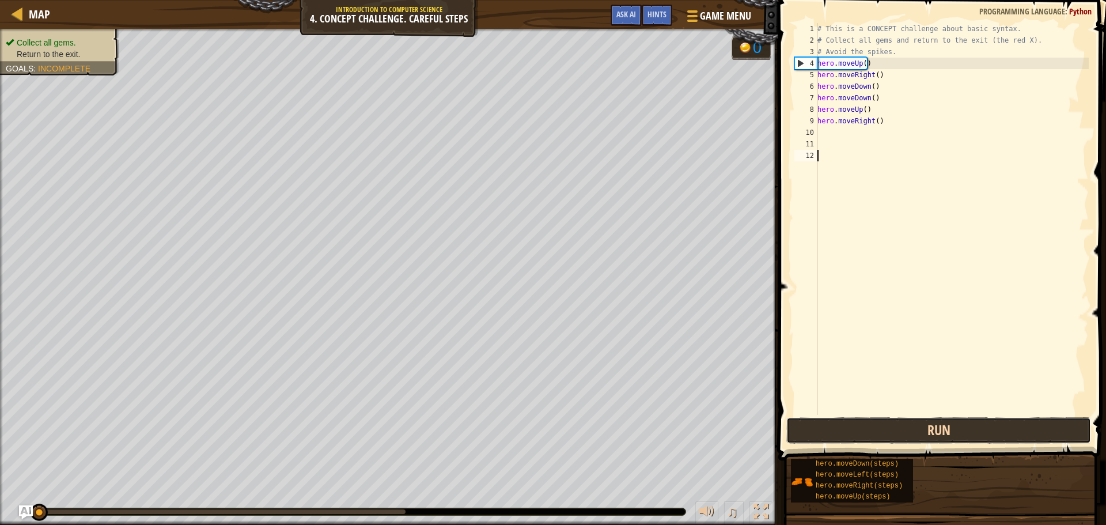
click at [985, 435] on button "Run" at bounding box center [938, 430] width 305 height 26
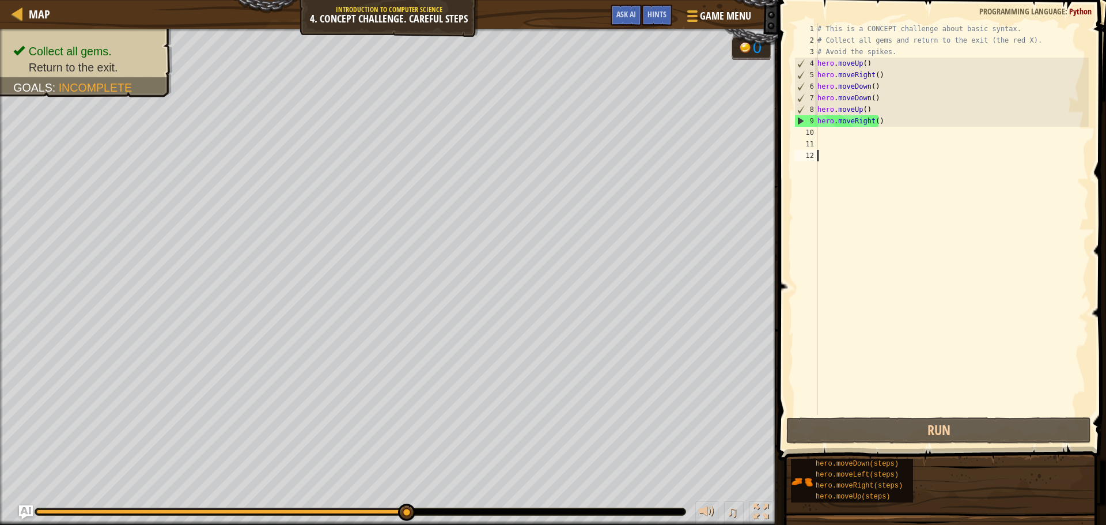
type textarea "l"
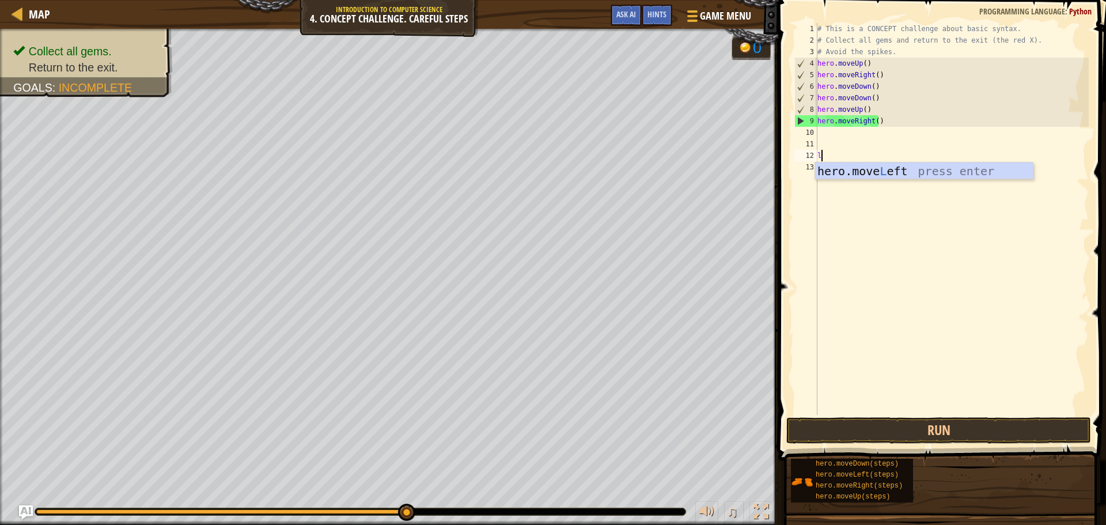
scroll to position [5, 0]
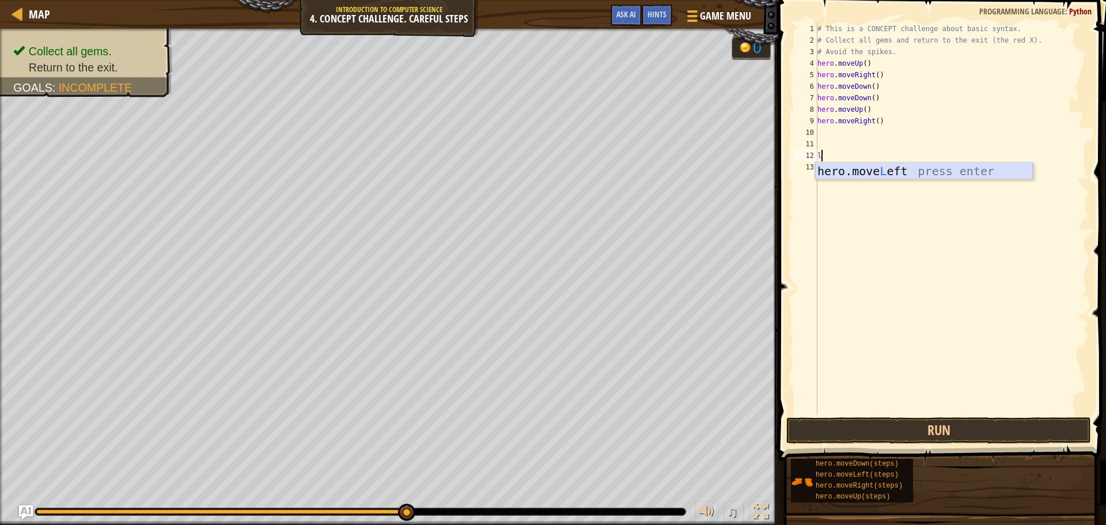
click at [972, 164] on div "hero.move L eft press enter" at bounding box center [924, 188] width 218 height 52
click at [889, 161] on div "# This is a CONCEPT challenge about basic syntax. # Collect all gems and return…" at bounding box center [952, 230] width 274 height 415
type textarea "h"
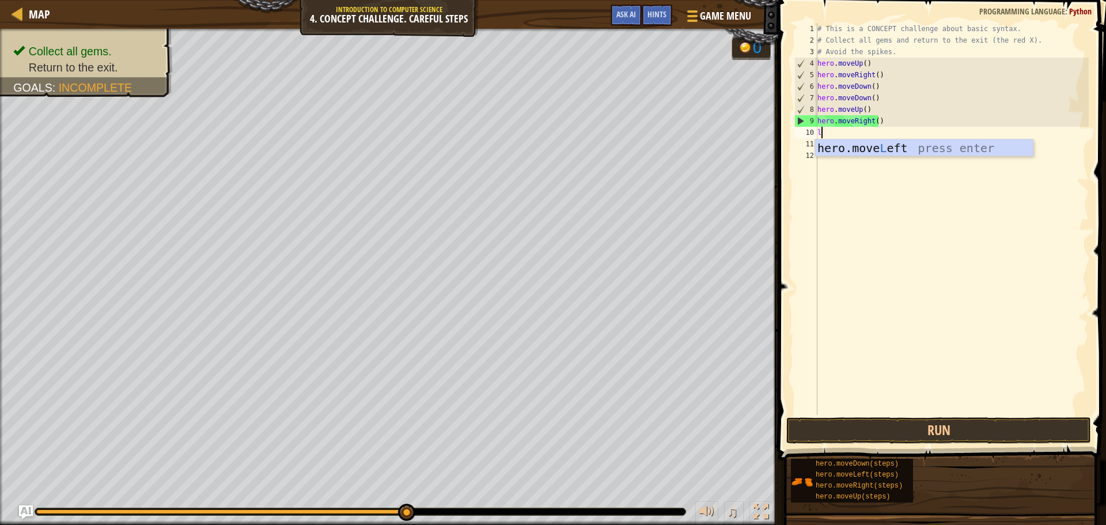
type textarea "le"
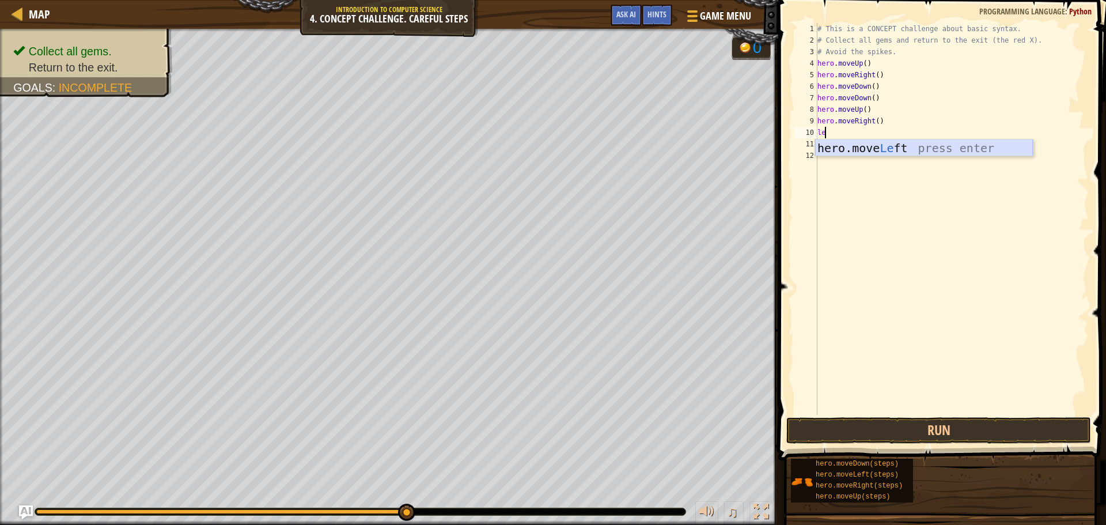
click at [992, 139] on div "hero.move Le ft press enter" at bounding box center [924, 165] width 218 height 52
type textarea "eight"
click at [970, 169] on div "# This is a CONCEPT challenge about basic syntax. # Collect all gems and return…" at bounding box center [952, 230] width 274 height 415
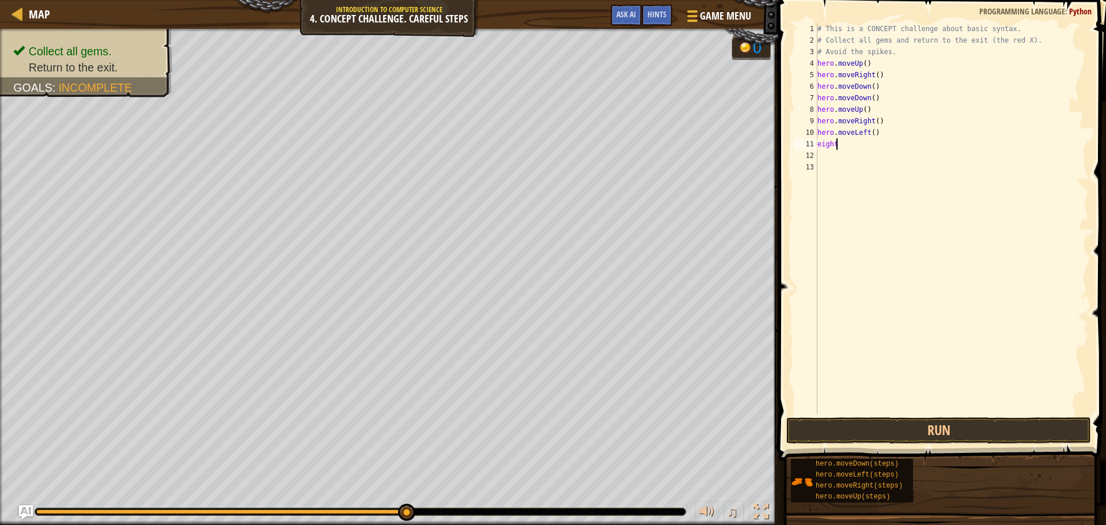
click at [886, 149] on div "# This is a CONCEPT challenge about basic syntax. # Collect all gems and return…" at bounding box center [952, 230] width 274 height 415
type textarea "e"
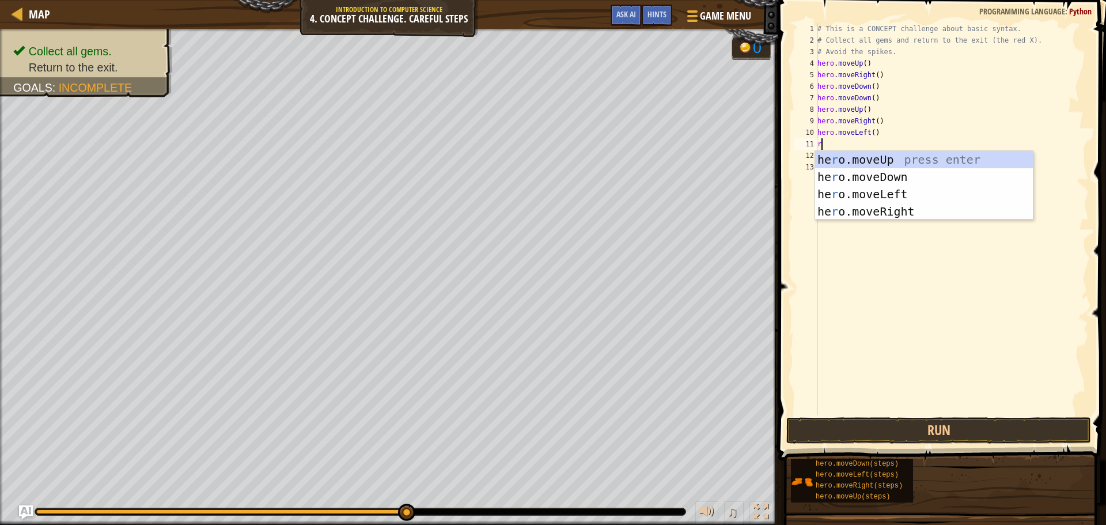
type textarea "ri"
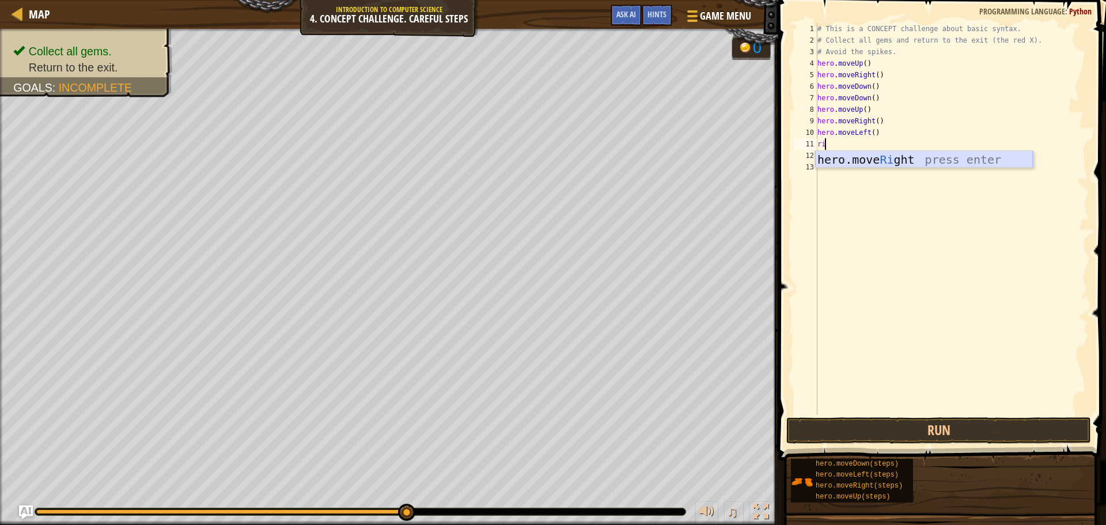
click at [943, 154] on div "hero.move Ri ght press enter" at bounding box center [924, 177] width 218 height 52
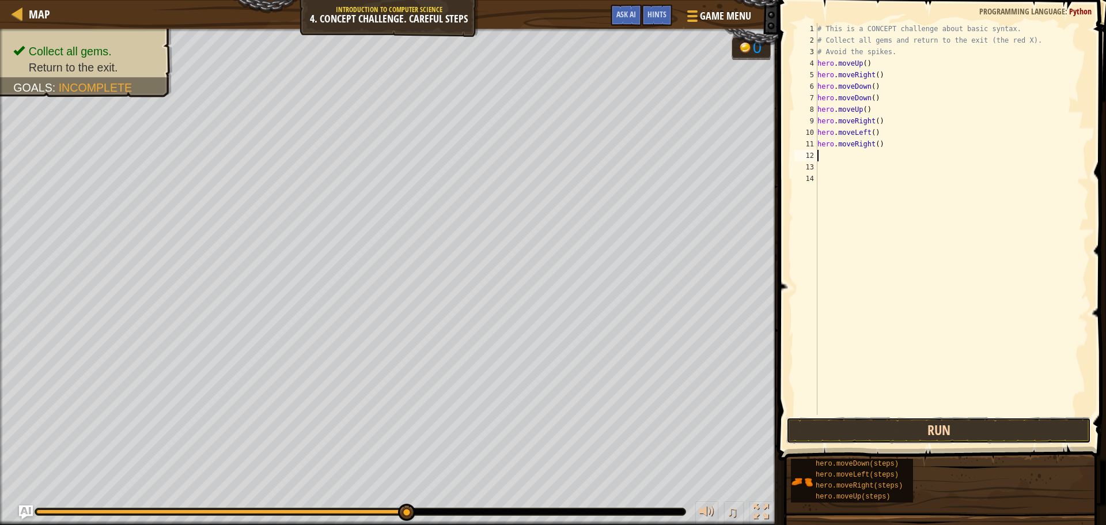
click at [968, 426] on button "Run" at bounding box center [938, 430] width 305 height 26
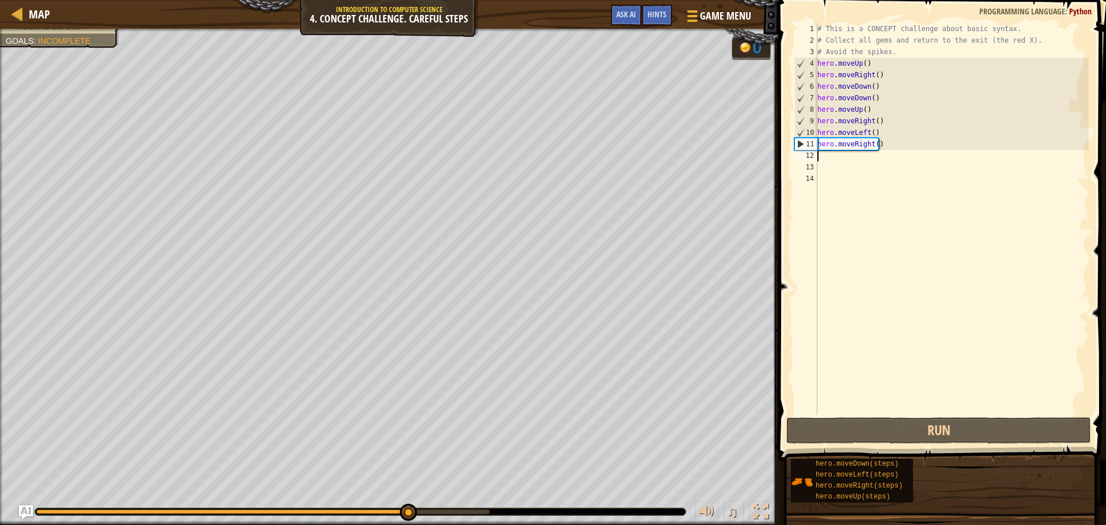
click at [872, 143] on div "# This is a CONCEPT challenge about basic syntax. # Collect all gems and return…" at bounding box center [952, 230] width 274 height 415
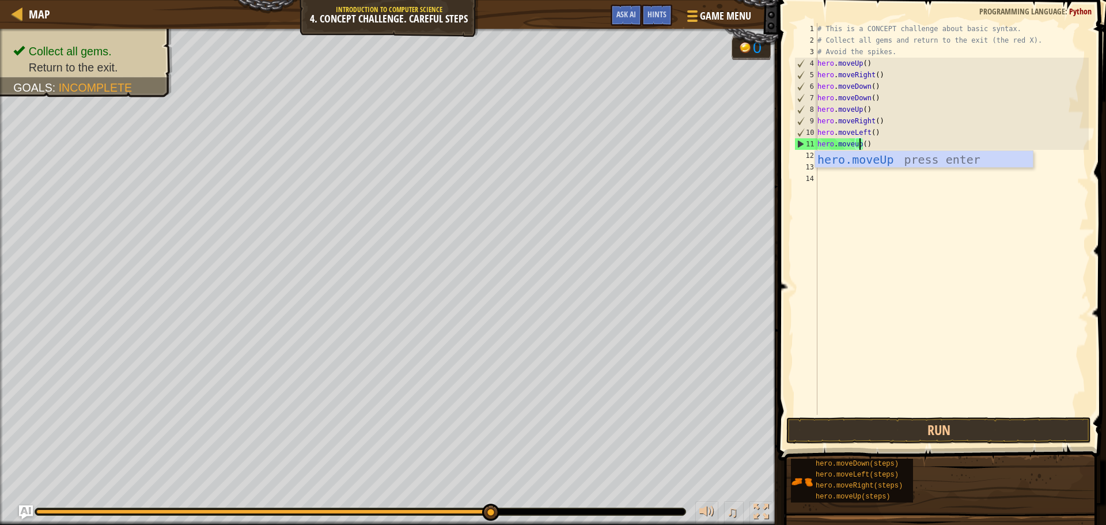
scroll to position [5, 3]
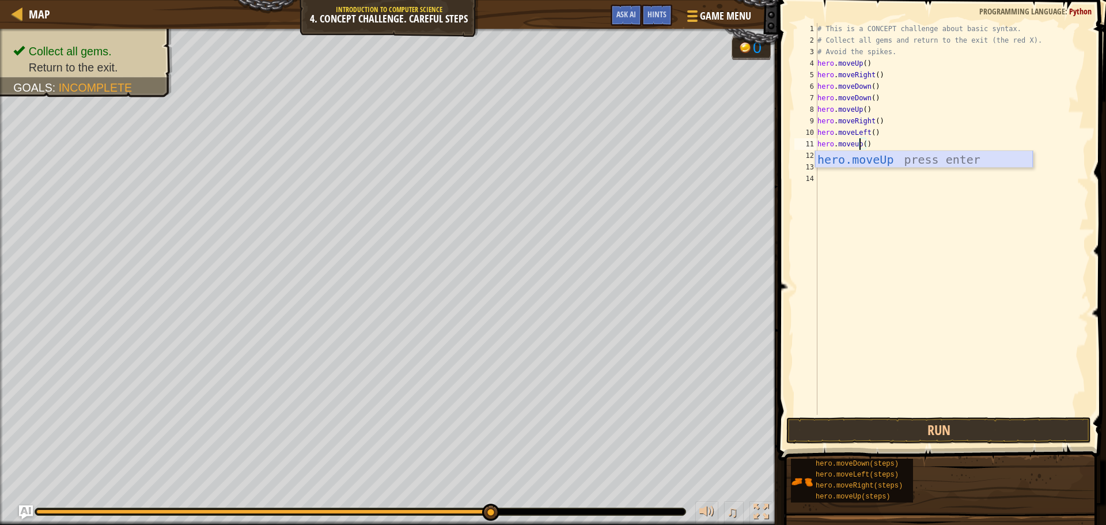
click at [931, 163] on div "hero.moveUp press enter" at bounding box center [924, 177] width 218 height 52
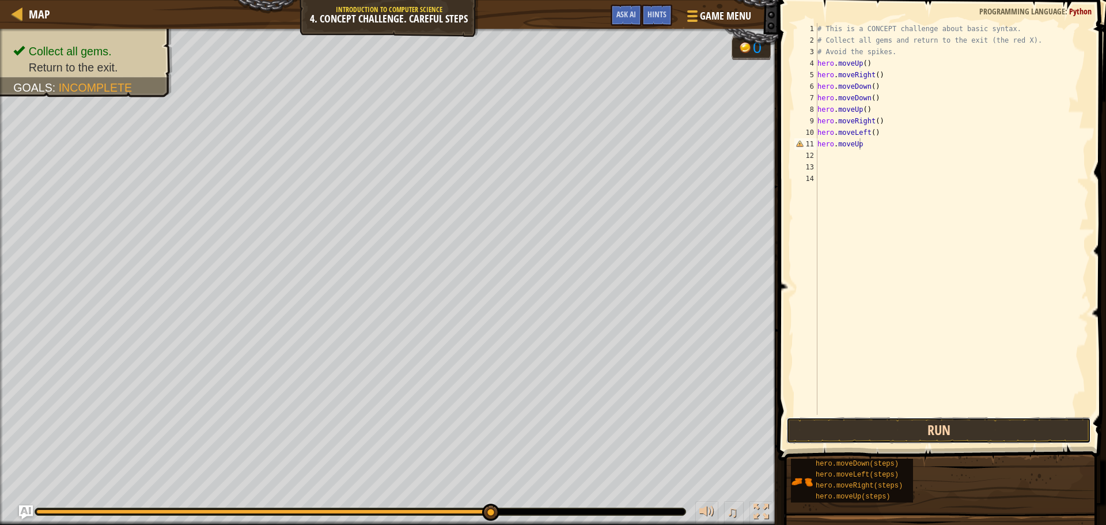
click at [949, 426] on button "Run" at bounding box center [938, 430] width 305 height 26
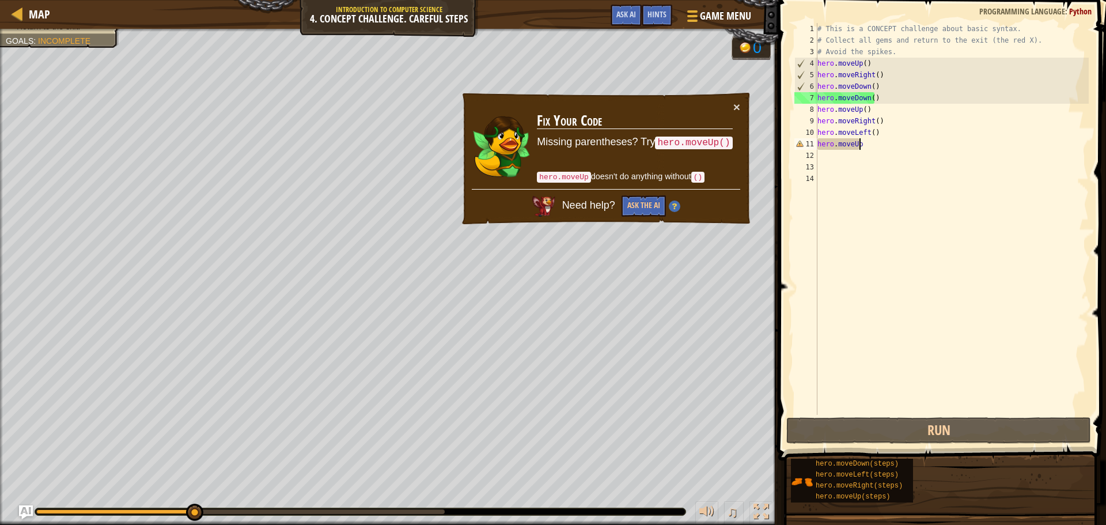
click at [894, 147] on div "# This is a CONCEPT challenge about basic syntax. # Collect all gems and return…" at bounding box center [952, 230] width 274 height 415
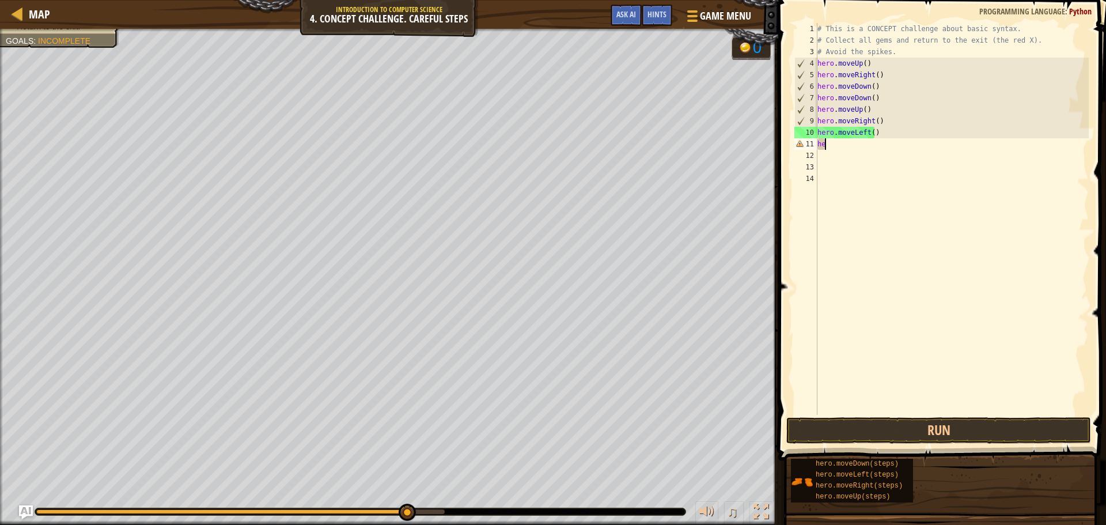
scroll to position [5, 0]
type textarea "h"
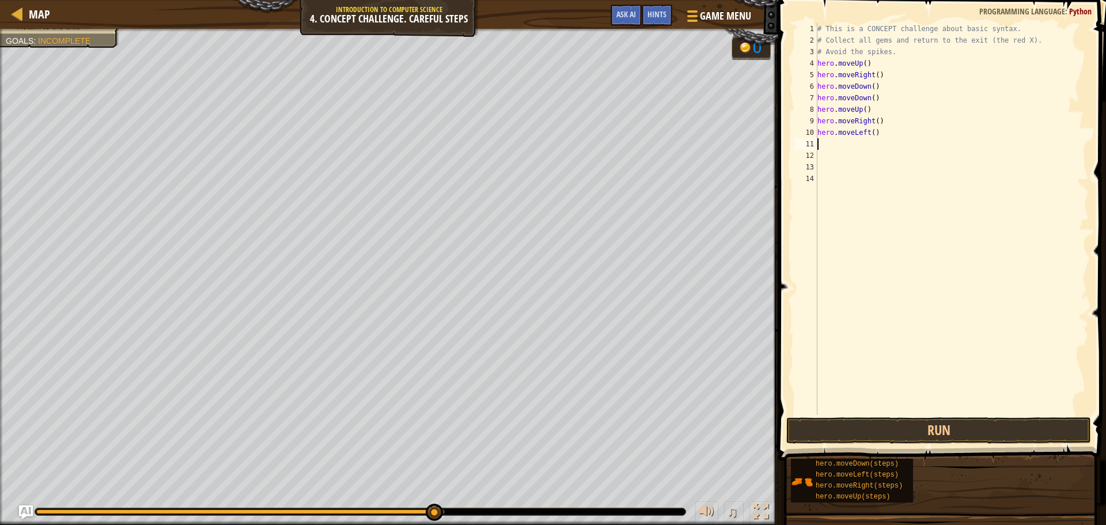
type textarea "u"
click at [949, 150] on div "# This is a CONCEPT challenge about basic syntax. # Collect all gems and return…" at bounding box center [952, 230] width 274 height 415
click at [881, 140] on div "# This is a CONCEPT challenge about basic syntax. # Collect all gems and return…" at bounding box center [952, 219] width 274 height 392
type textarea "u"
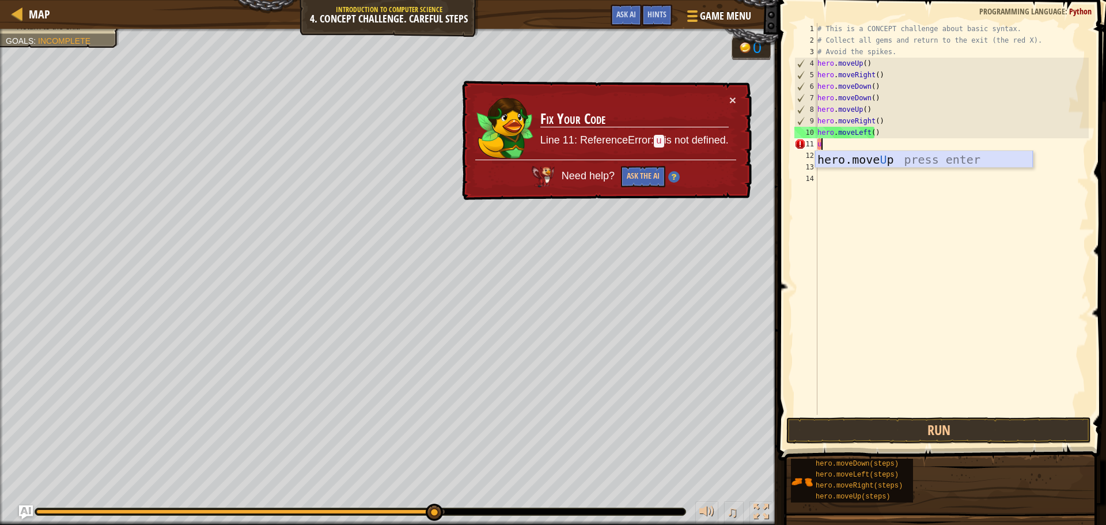
click at [887, 163] on div "hero.move U p press enter" at bounding box center [924, 177] width 218 height 52
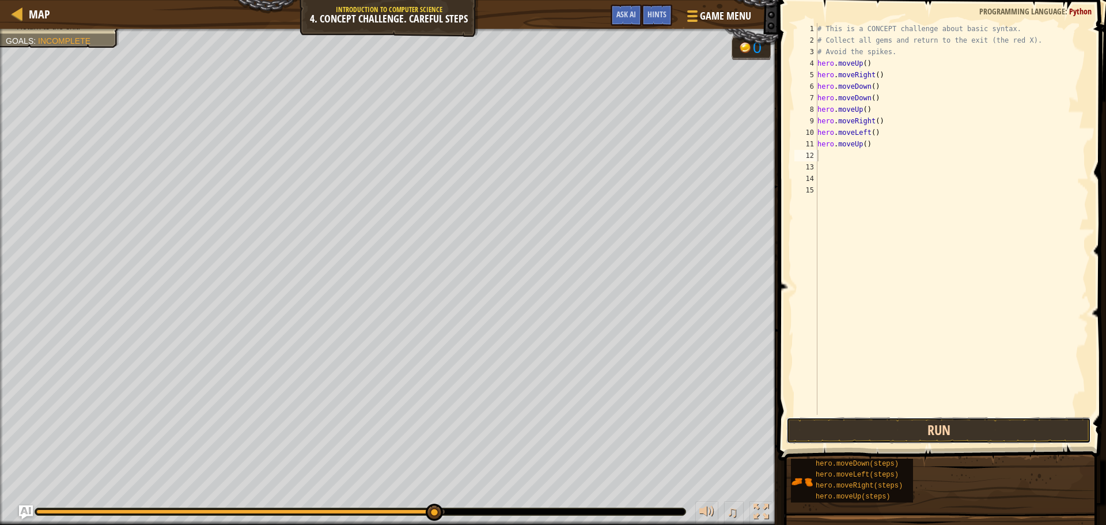
click at [983, 424] on button "Run" at bounding box center [938, 430] width 305 height 26
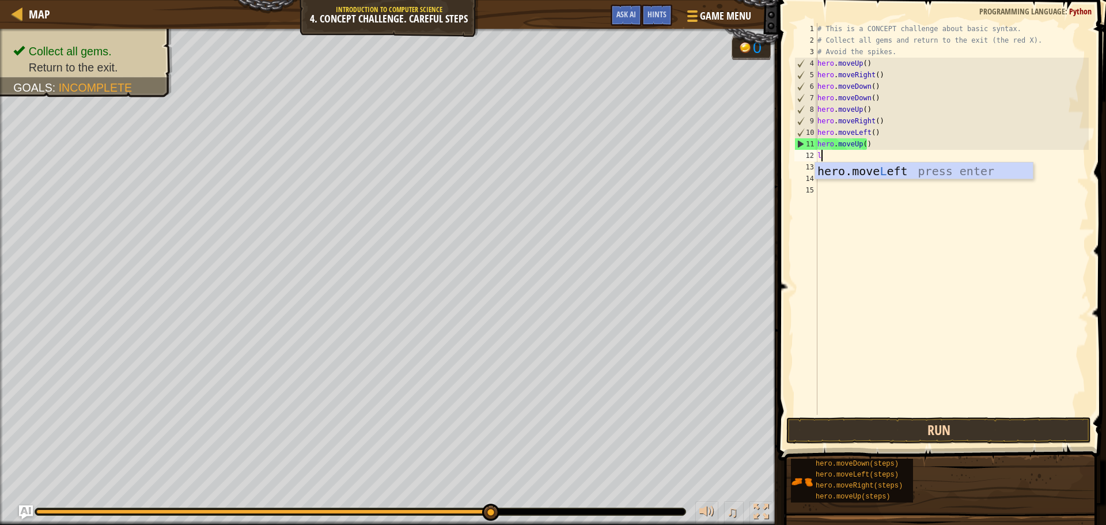
type textarea "le"
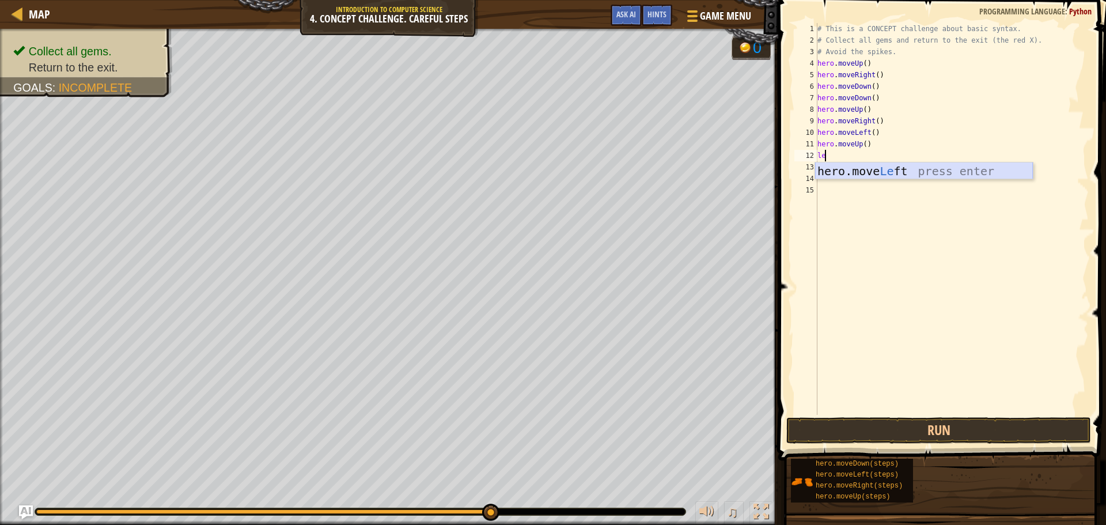
click at [970, 164] on div "hero.move Le ft press enter" at bounding box center [924, 188] width 218 height 52
type textarea "d"
click at [942, 176] on div "hero.[PERSON_NAME] own press enter" at bounding box center [924, 200] width 218 height 52
type textarea "l"
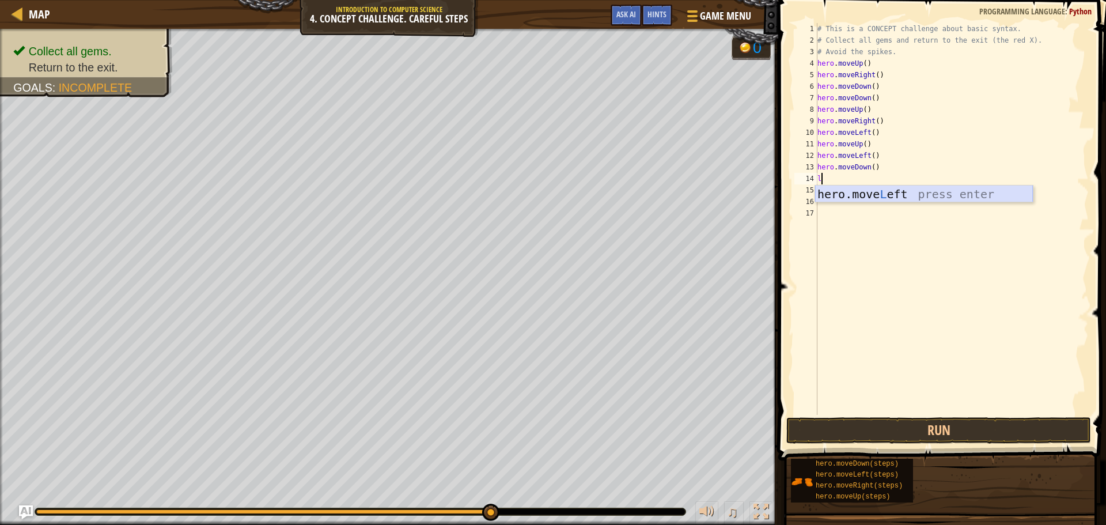
click at [953, 194] on div "hero.move L eft press enter" at bounding box center [924, 211] width 218 height 52
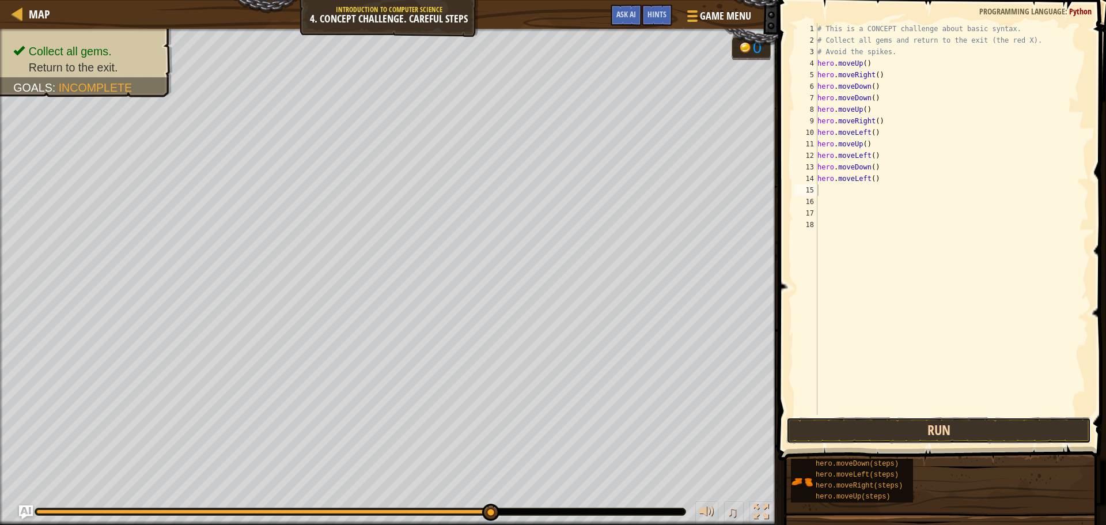
click at [1004, 429] on button "Run" at bounding box center [938, 430] width 305 height 26
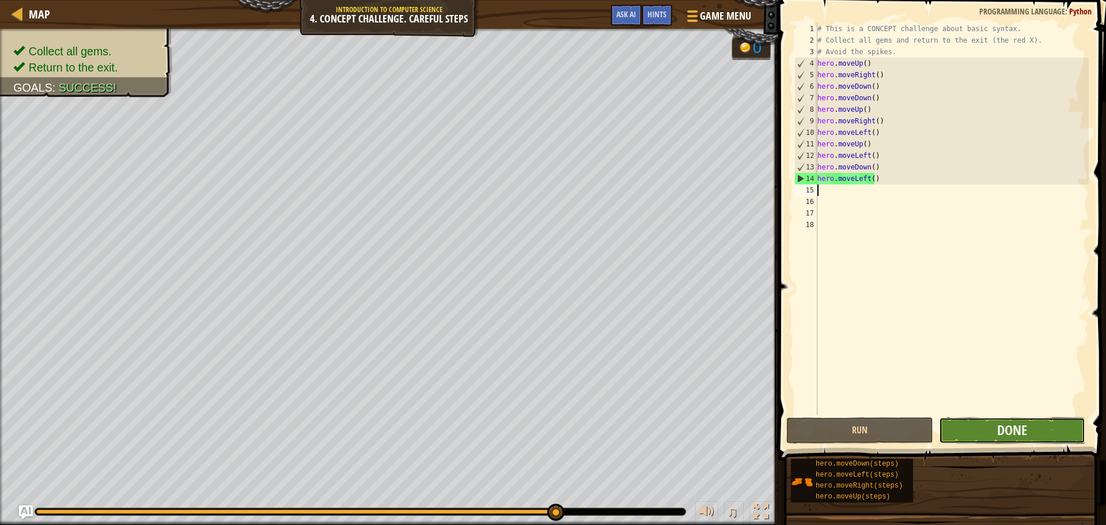
click at [992, 435] on button "Done" at bounding box center [1012, 430] width 146 height 26
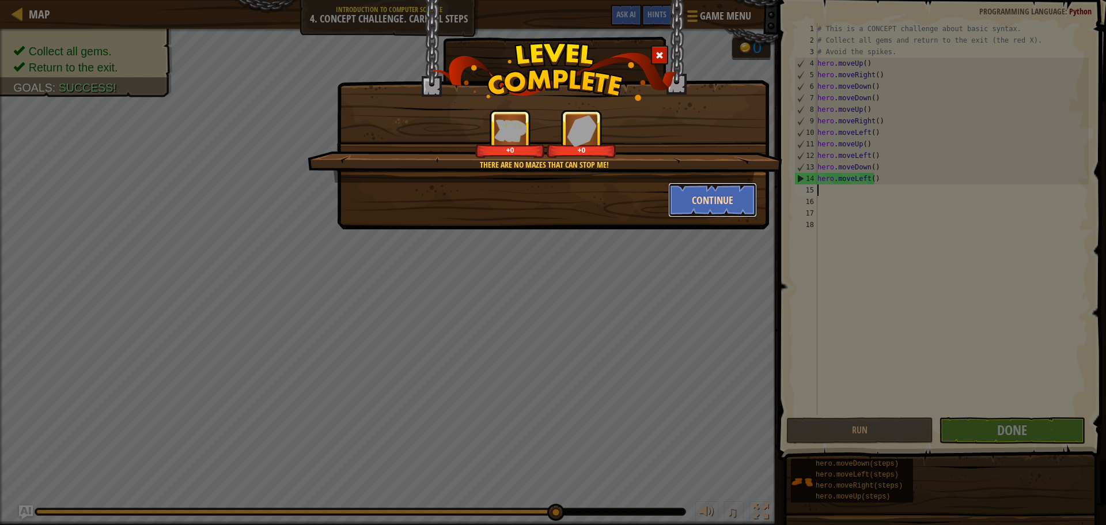
click at [722, 189] on button "Continue" at bounding box center [712, 200] width 89 height 35
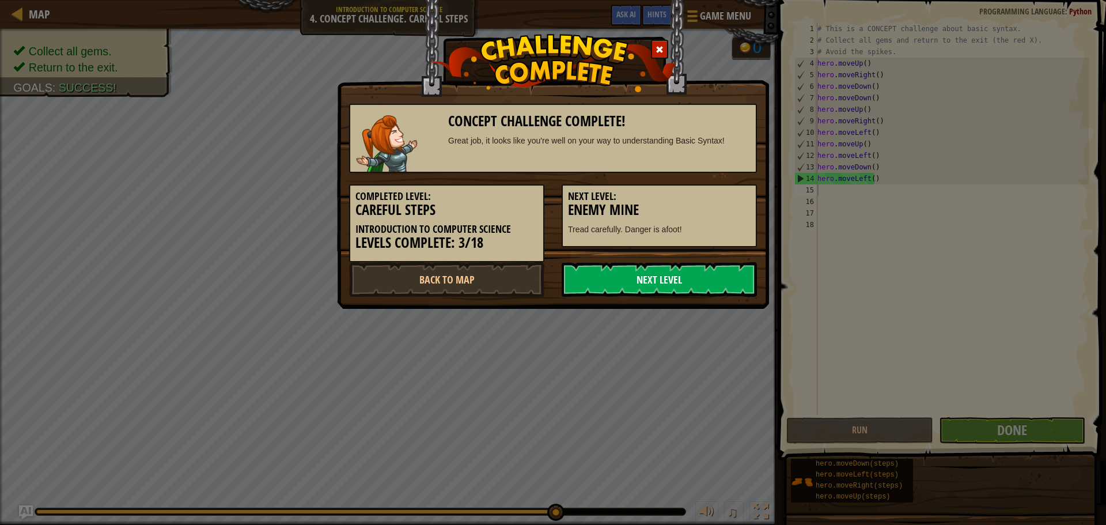
click at [706, 264] on link "Next Level" at bounding box center [659, 279] width 195 height 35
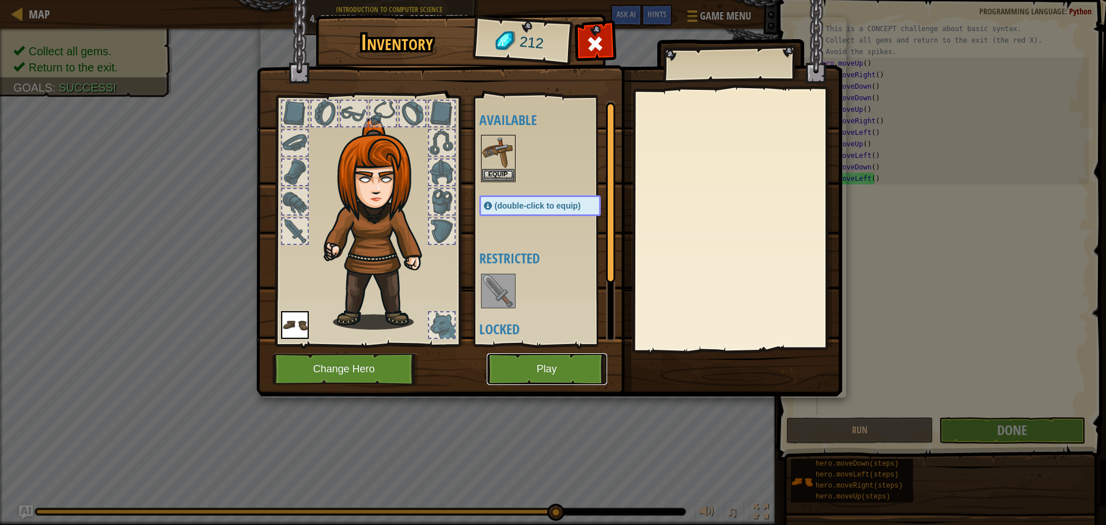
click at [547, 380] on button "Play" at bounding box center [547, 369] width 120 height 32
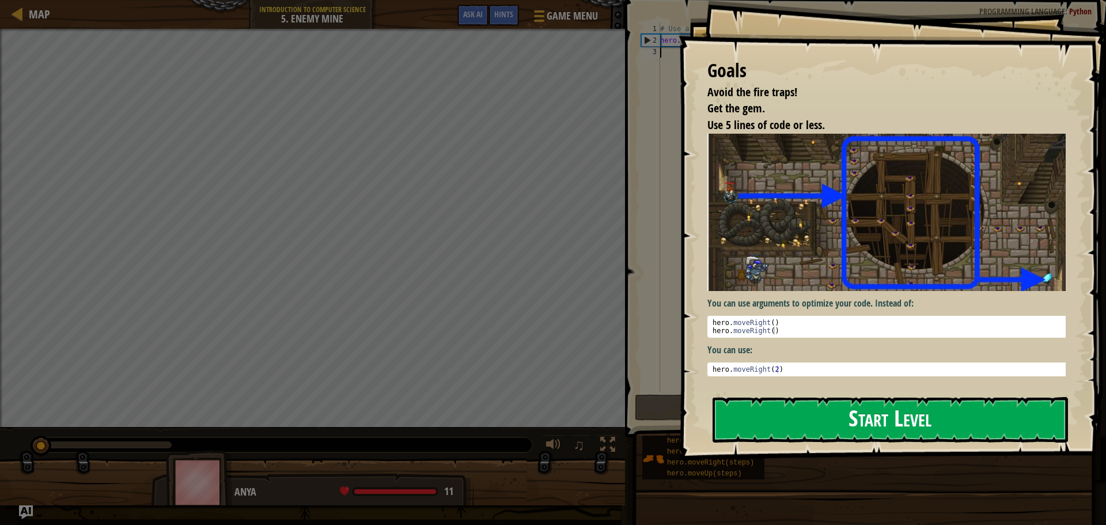
click at [778, 423] on button "Start Level" at bounding box center [889, 420] width 355 height 46
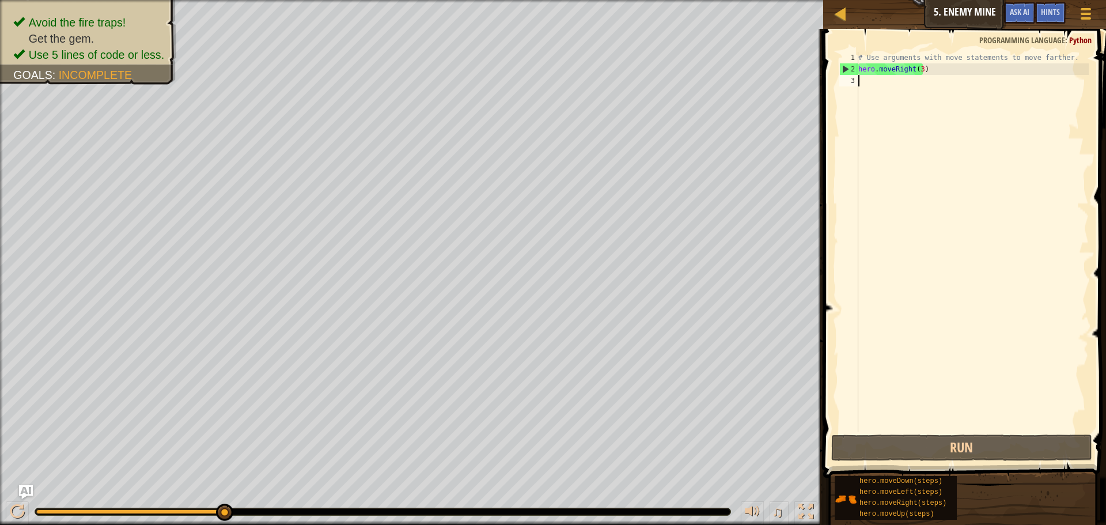
type textarea "u"
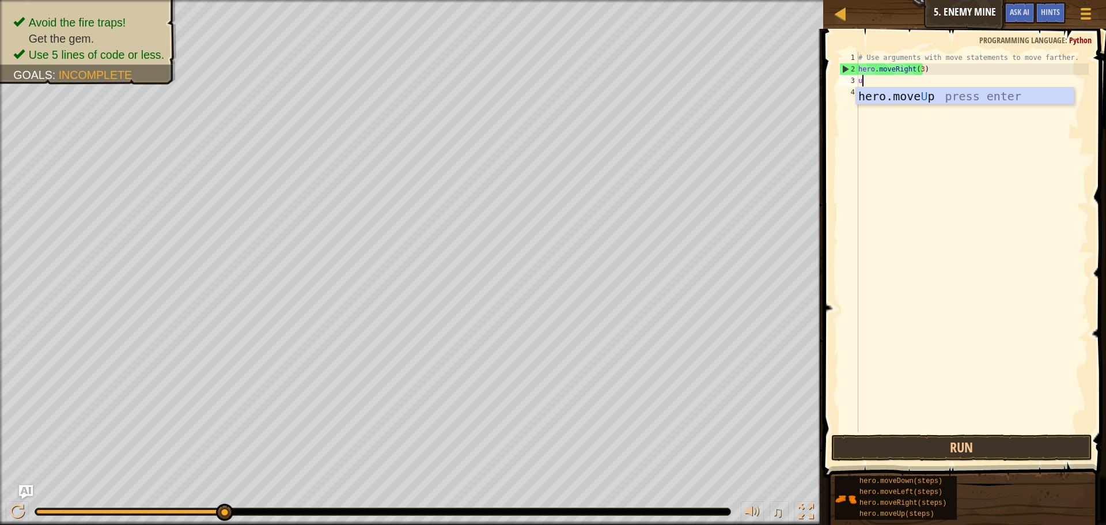
scroll to position [5, 0]
click at [935, 97] on div "hero.move U p press enter" at bounding box center [965, 114] width 218 height 52
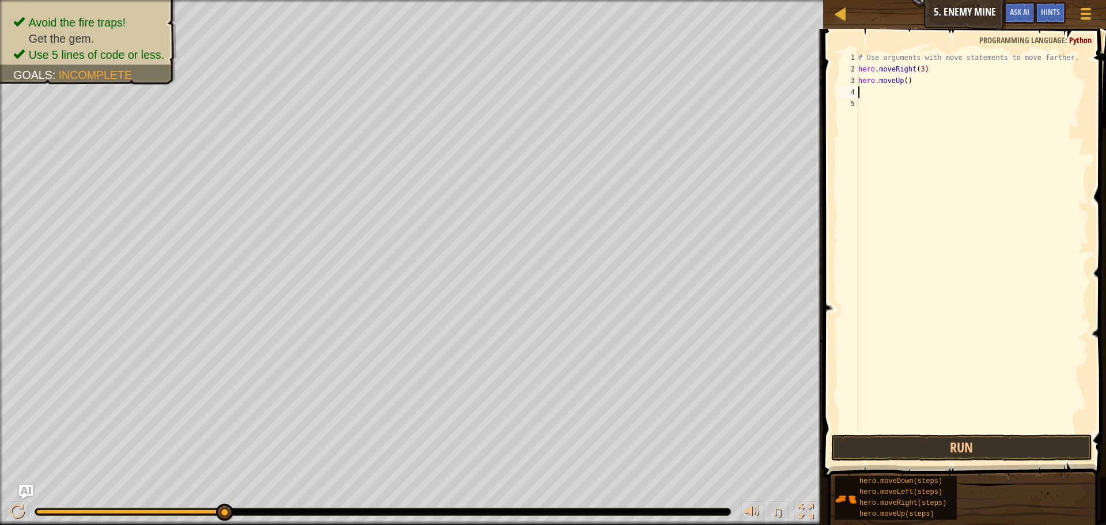
type textarea "r"
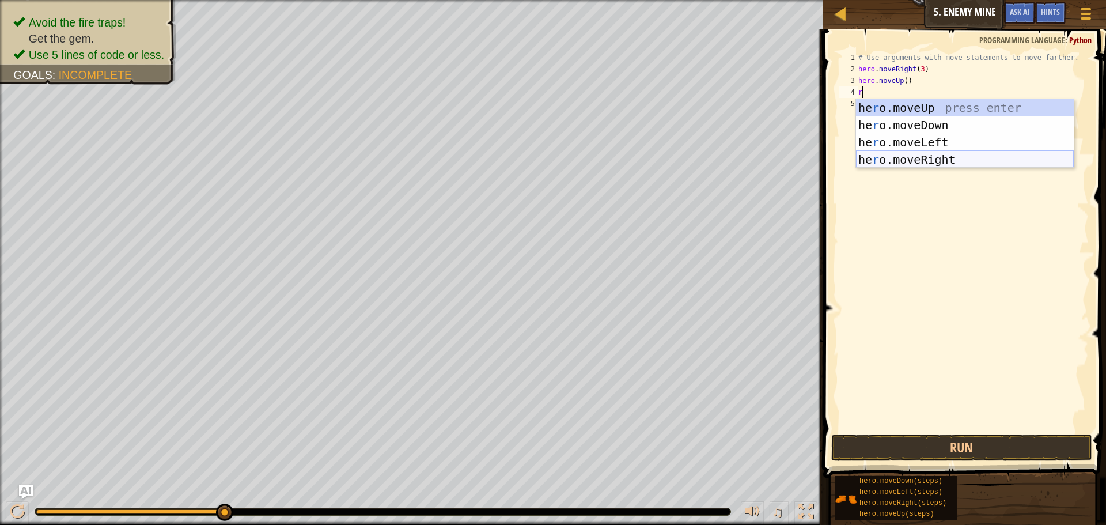
click at [966, 165] on div "he r o.moveUp press enter he r o.moveDown press enter he r o.moveLeft press ent…" at bounding box center [965, 151] width 218 height 104
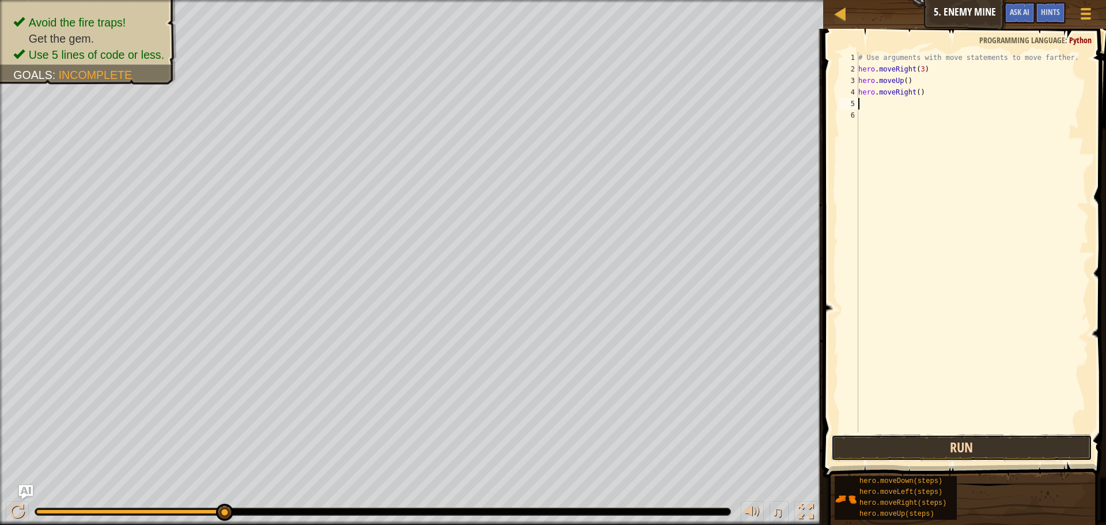
click at [1019, 448] on button "Run" at bounding box center [961, 447] width 261 height 26
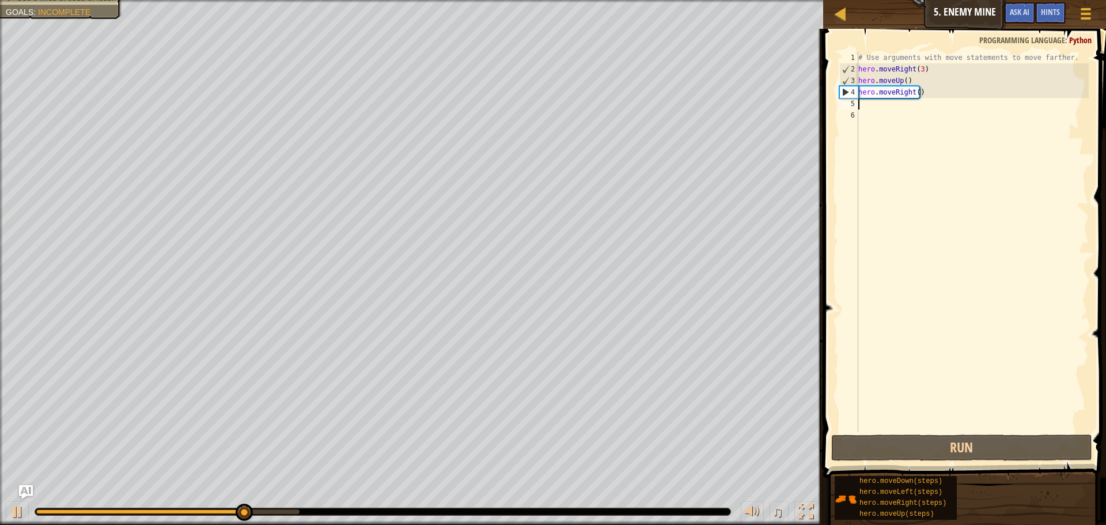
type textarea "d"
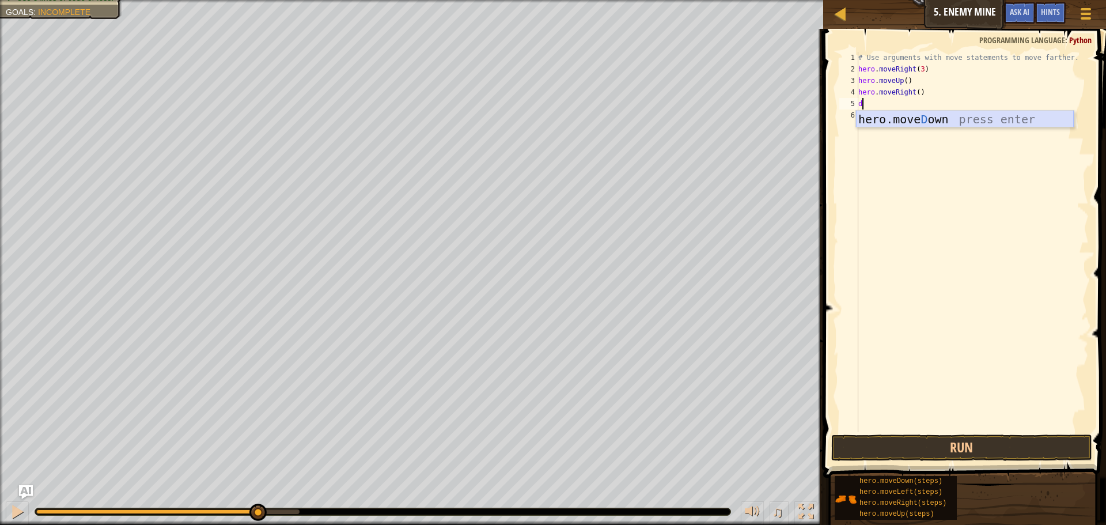
click at [924, 119] on div "hero.[PERSON_NAME] own press enter" at bounding box center [965, 137] width 218 height 52
click at [969, 438] on button "Run" at bounding box center [961, 447] width 261 height 26
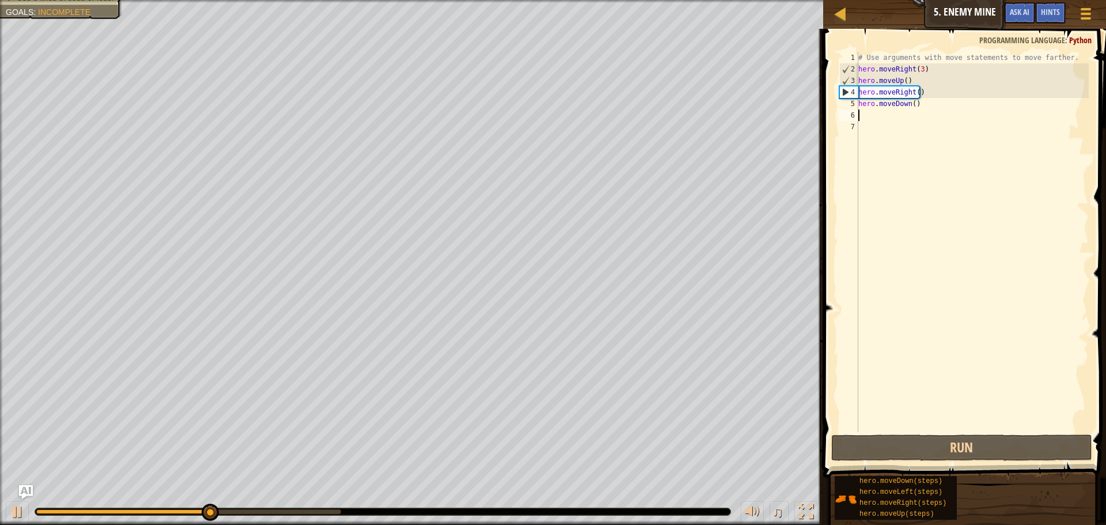
type textarea "d"
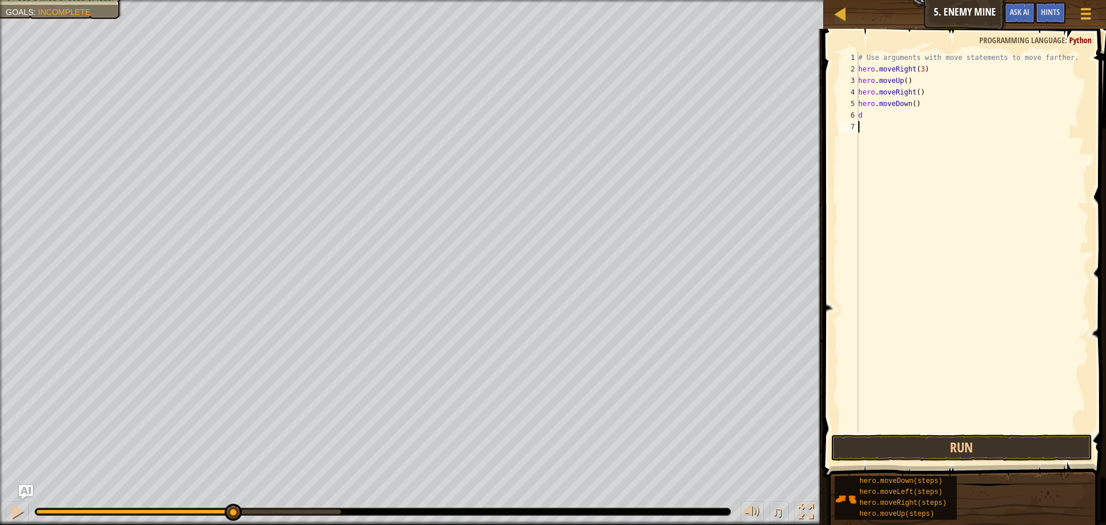
click at [960, 121] on div "# Use arguments with move statements to move farther. hero . moveRight ( 3 ) he…" at bounding box center [972, 253] width 233 height 403
click at [905, 107] on div "# Use arguments with move statements to move farther. hero . moveRight ( 3 ) he…" at bounding box center [972, 253] width 233 height 403
click at [884, 116] on div "# Use arguments with move statements to move farther. hero . moveRight ( 3 ) he…" at bounding box center [972, 253] width 233 height 403
type textarea "d"
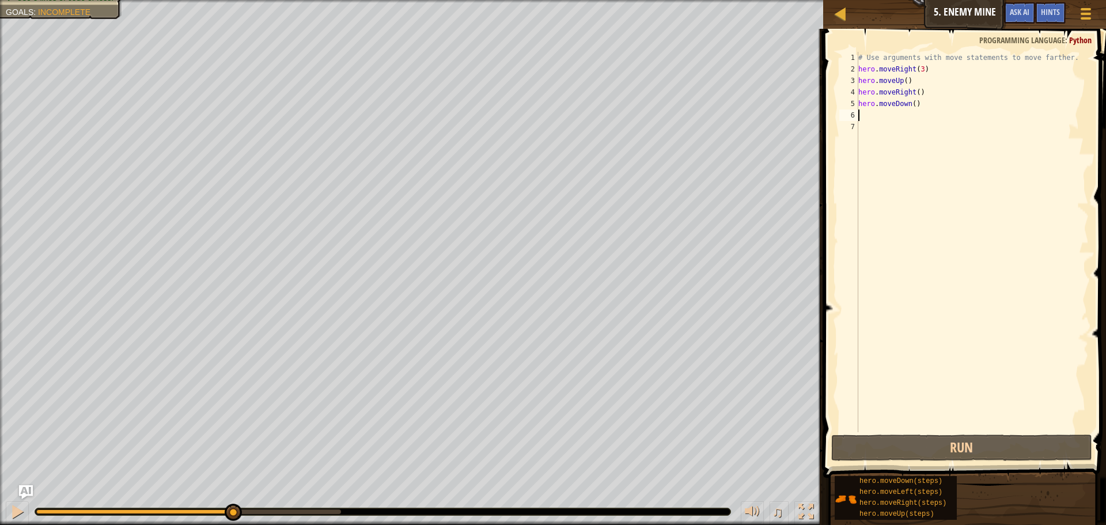
type textarea "d"
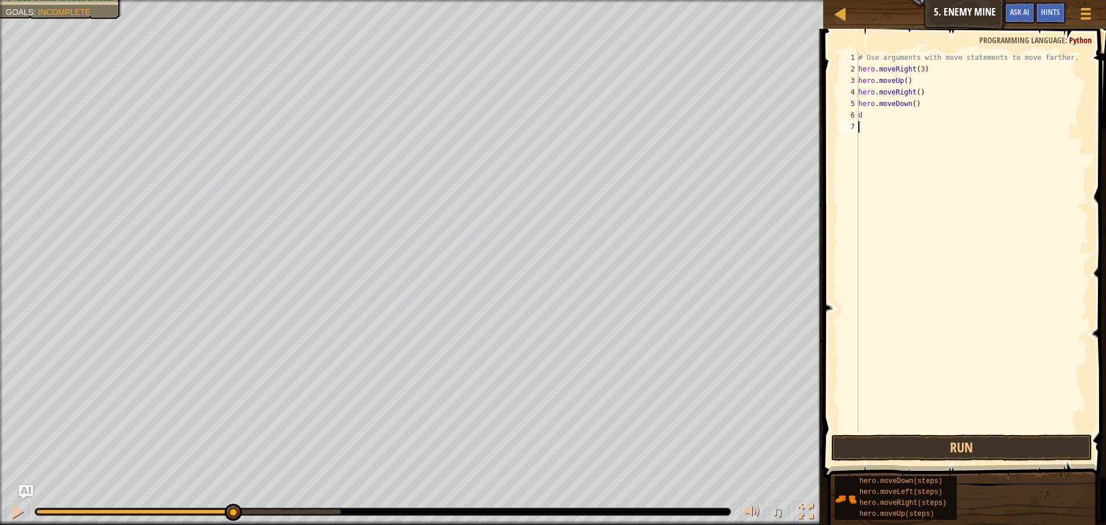
click at [901, 140] on div "# Use arguments with move statements to move farther. hero . moveRight ( 3 ) he…" at bounding box center [972, 253] width 233 height 403
click at [885, 119] on div "# Use arguments with move statements to move farther. hero . moveRight ( 3 ) he…" at bounding box center [972, 253] width 233 height 403
type textarea "d"
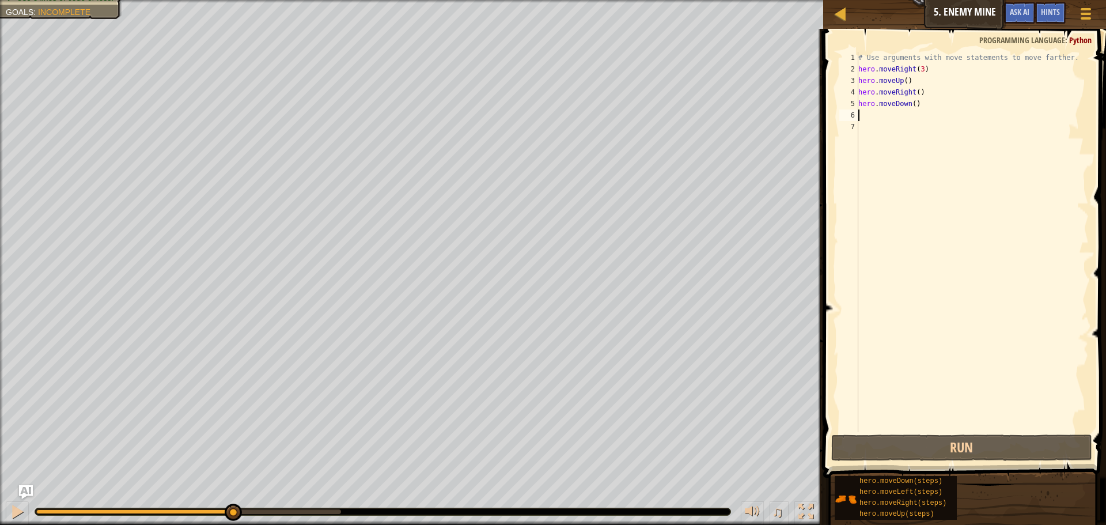
type textarea "d"
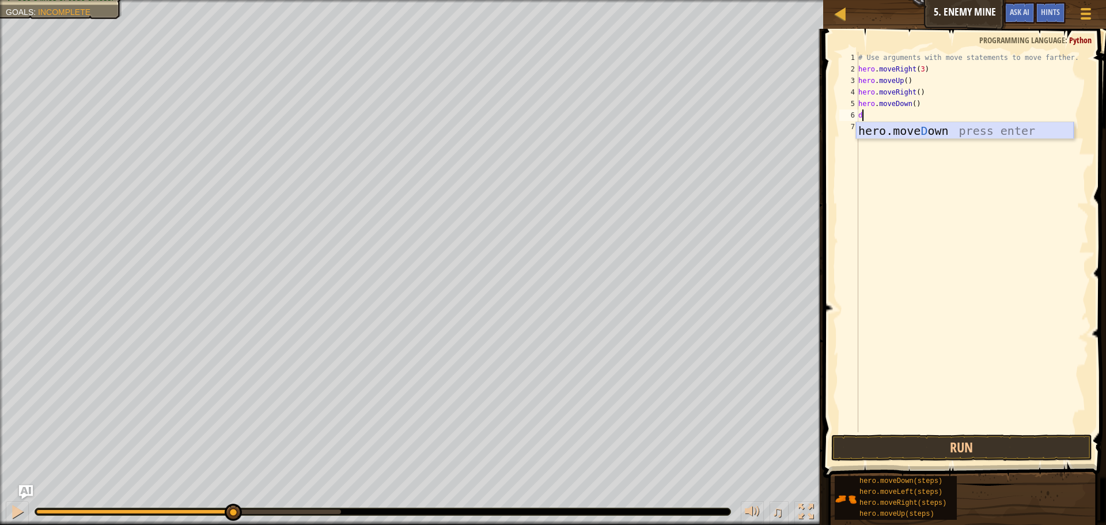
click at [905, 127] on div "hero.[PERSON_NAME] own press enter" at bounding box center [965, 148] width 218 height 52
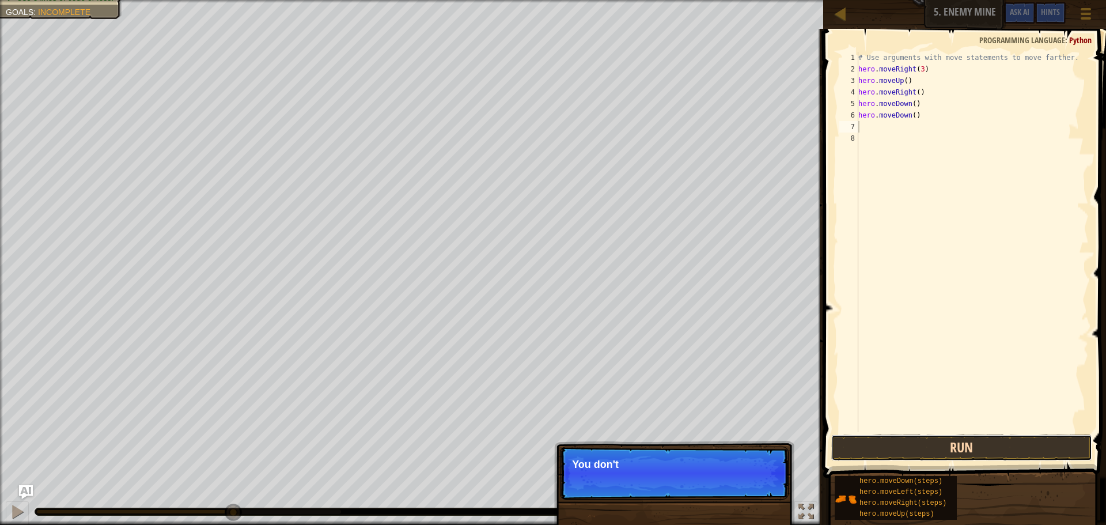
click at [1050, 443] on button "Run" at bounding box center [961, 447] width 261 height 26
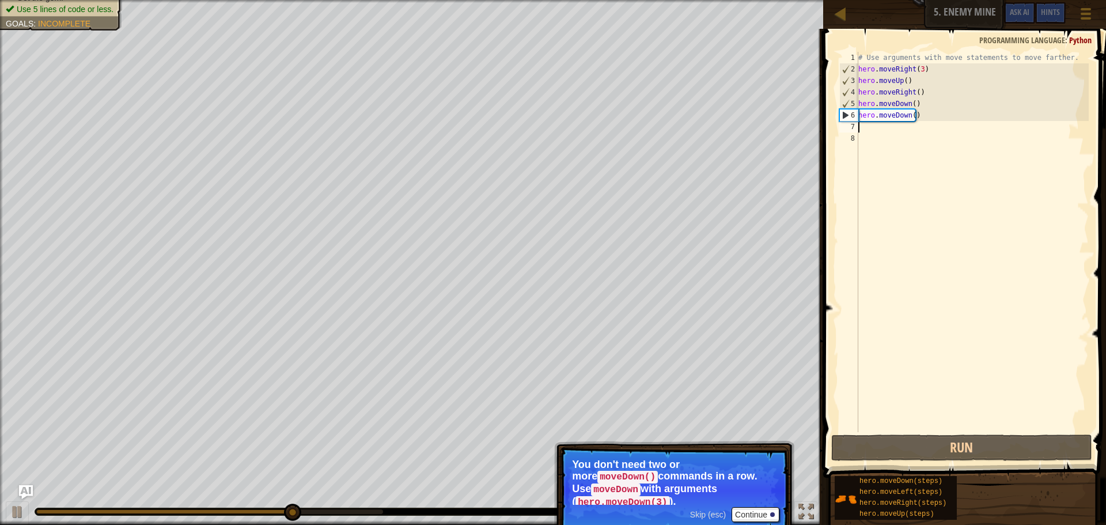
type textarea "d"
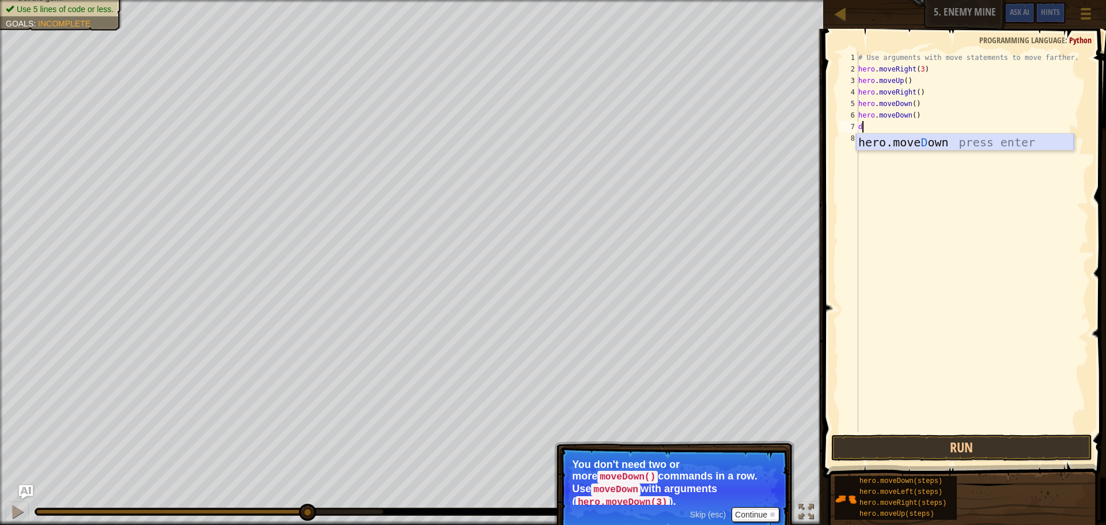
click at [942, 146] on div "hero.[PERSON_NAME] own press enter" at bounding box center [965, 160] width 218 height 52
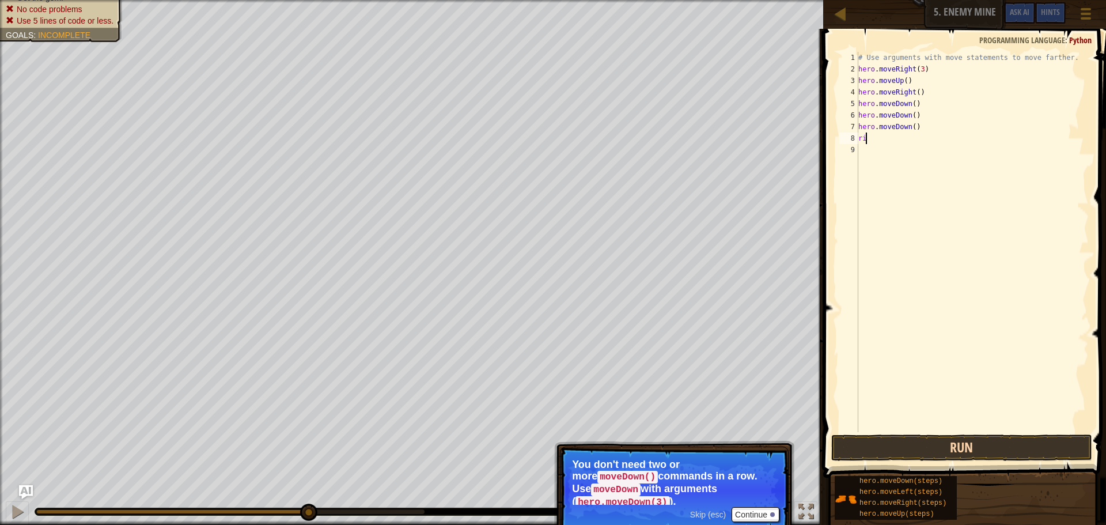
type textarea "r"
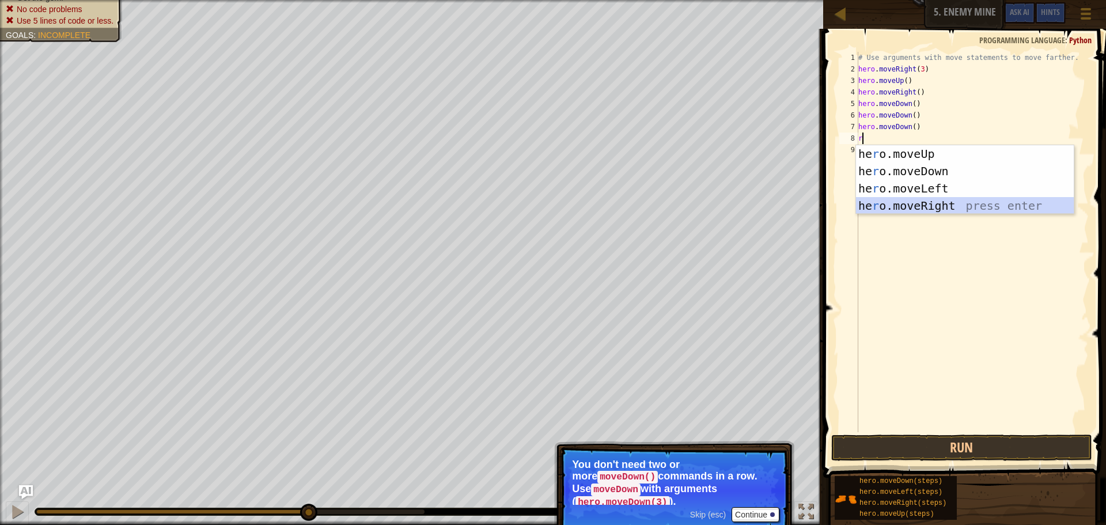
click at [973, 203] on div "he r o.moveUp press enter he r o.moveDown press enter he r o.moveLeft press ent…" at bounding box center [965, 197] width 218 height 104
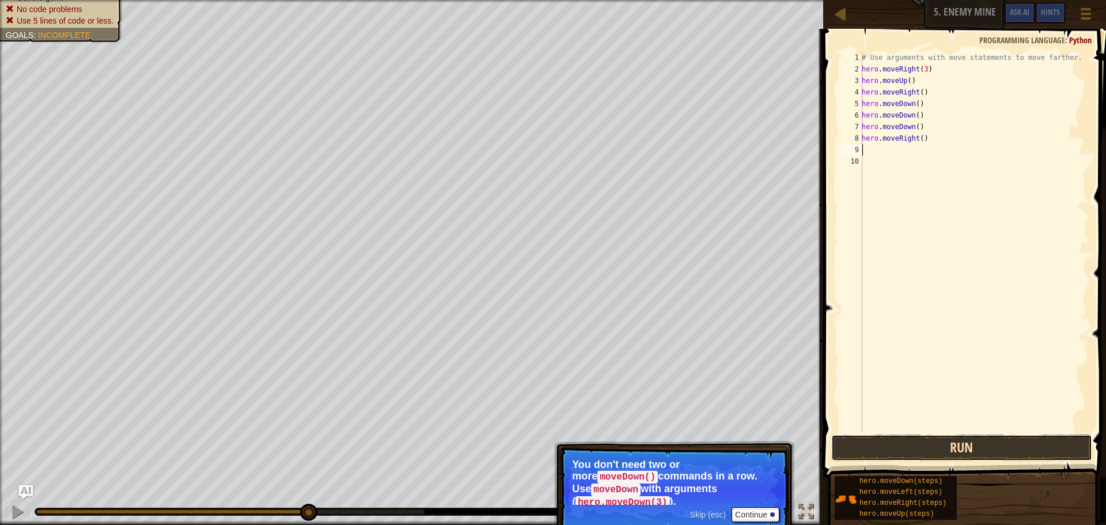
click at [951, 440] on button "Run" at bounding box center [961, 447] width 261 height 26
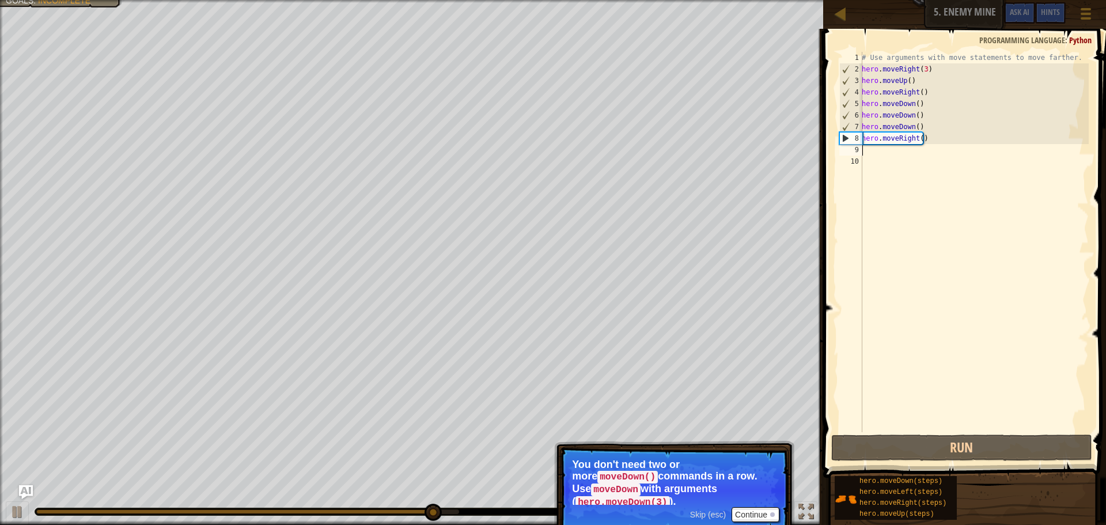
type textarea "r"
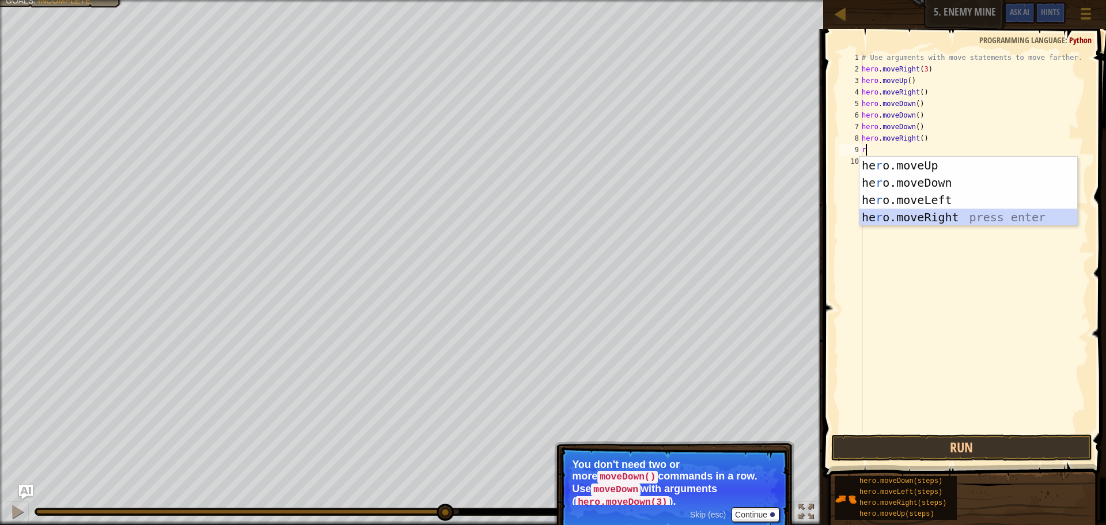
click at [1003, 217] on div "he r o.moveUp press enter he r o.moveDown press enter he r o.moveLeft press ent…" at bounding box center [968, 209] width 218 height 104
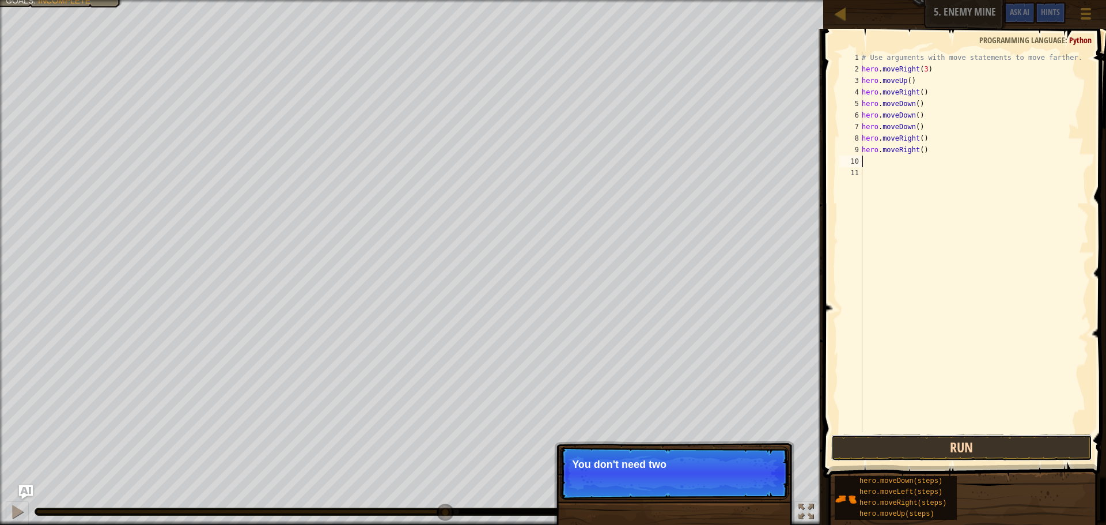
click at [1014, 440] on button "Run" at bounding box center [961, 447] width 261 height 26
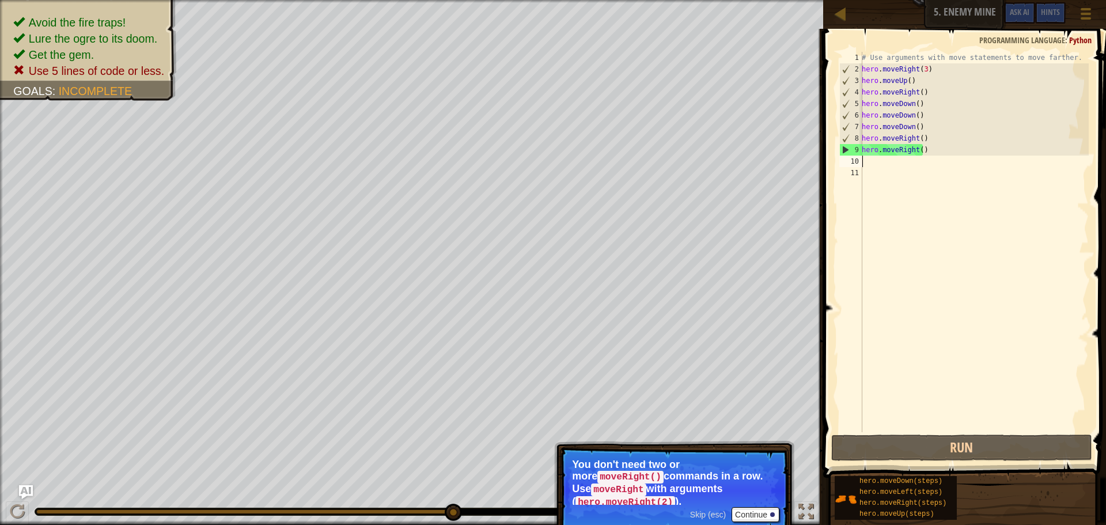
click at [765, 496] on p "Skip (esc) Continue You don't need two or more moveRight() commands in a row. U…" at bounding box center [674, 490] width 229 height 88
click at [781, 502] on p "Skip (esc) Continue You don't need two or more moveRight() commands in a row. U…" at bounding box center [674, 490] width 229 height 88
click at [742, 507] on button "Continue" at bounding box center [755, 514] width 48 height 15
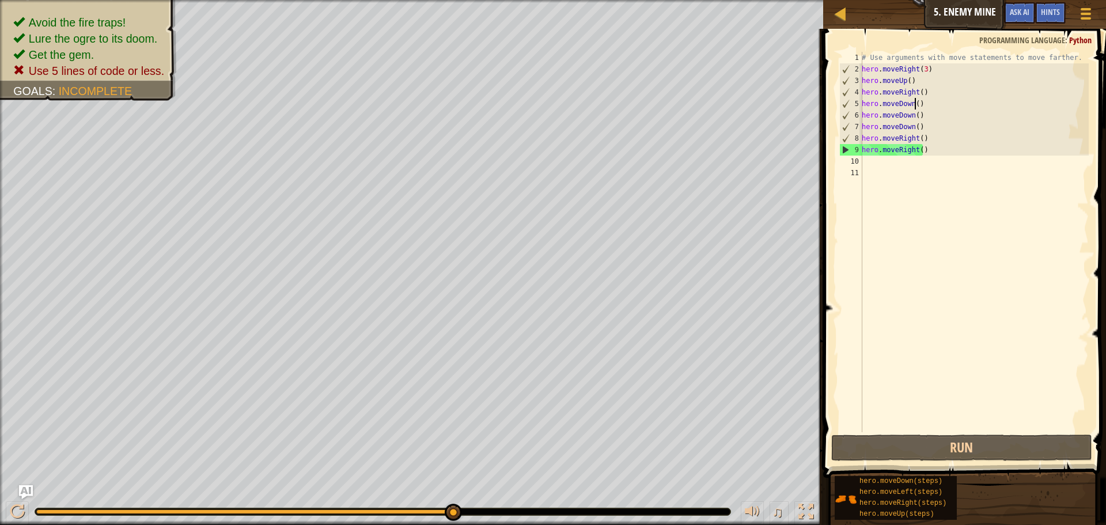
click at [913, 103] on div "# Use arguments with move statements to move farther. hero . moveRight ( 3 ) he…" at bounding box center [973, 253] width 229 height 403
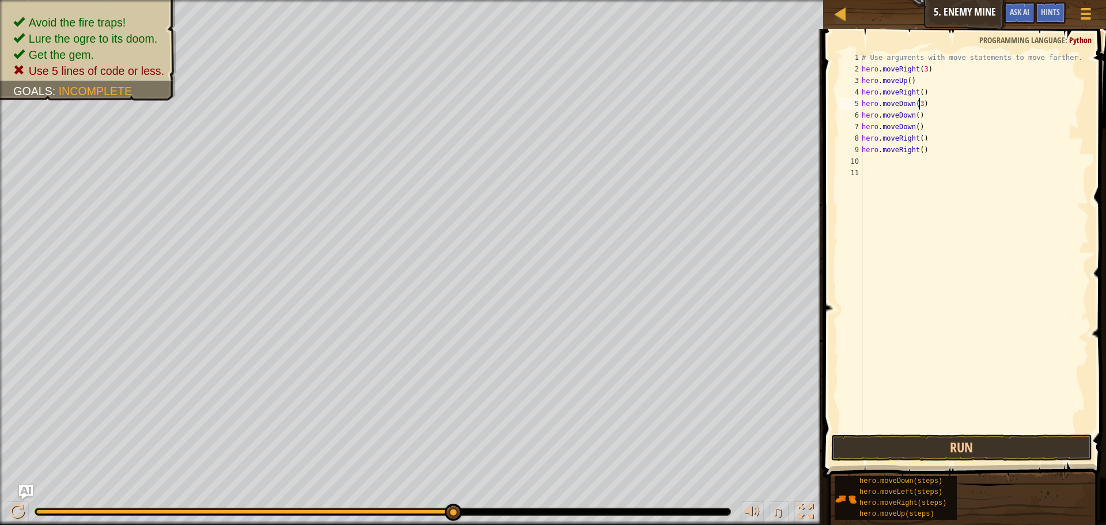
click at [930, 116] on div "# Use arguments with move statements to move farther. hero . moveRight ( 3 ) he…" at bounding box center [973, 253] width 229 height 403
type textarea "h"
click at [926, 126] on div "# Use arguments with move statements to move farther. hero . moveRight ( 3 ) he…" at bounding box center [973, 253] width 229 height 403
type textarea "h"
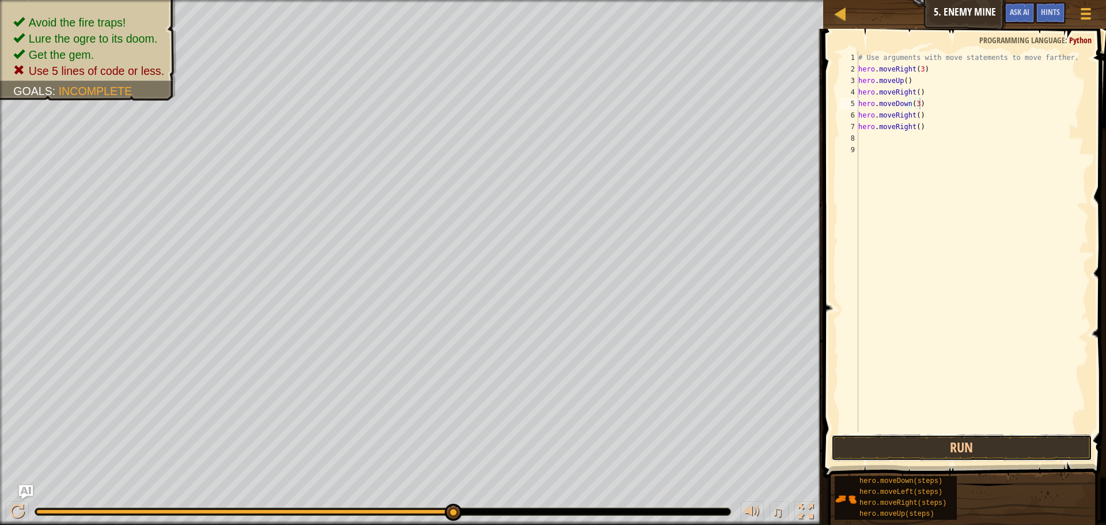
drag, startPoint x: 1000, startPoint y: 438, endPoint x: 987, endPoint y: 297, distance: 141.7
click at [999, 438] on button "Run" at bounding box center [961, 447] width 261 height 26
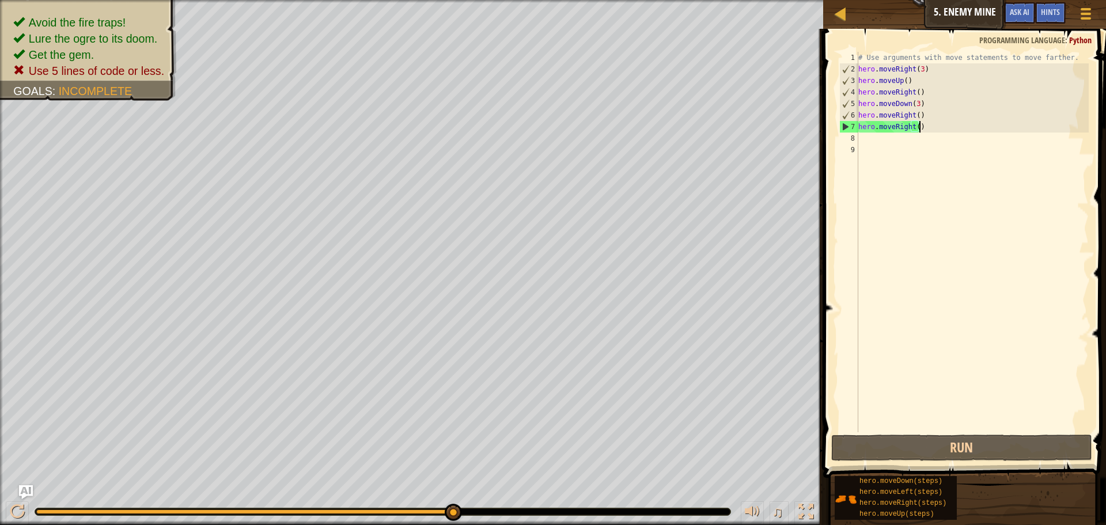
click at [932, 128] on div "# Use arguments with move statements to move farther. hero . moveRight ( 3 ) he…" at bounding box center [972, 253] width 233 height 403
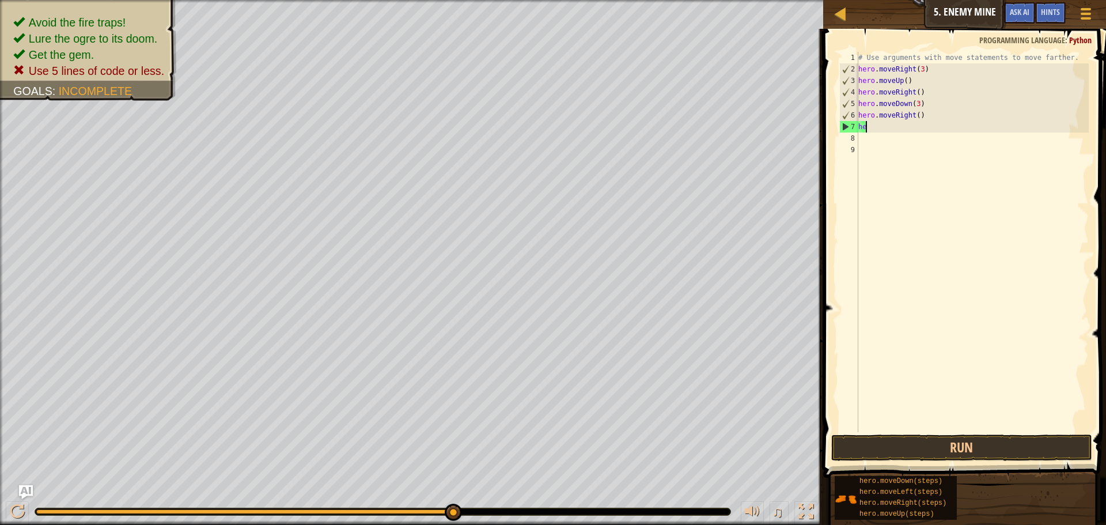
type textarea "h"
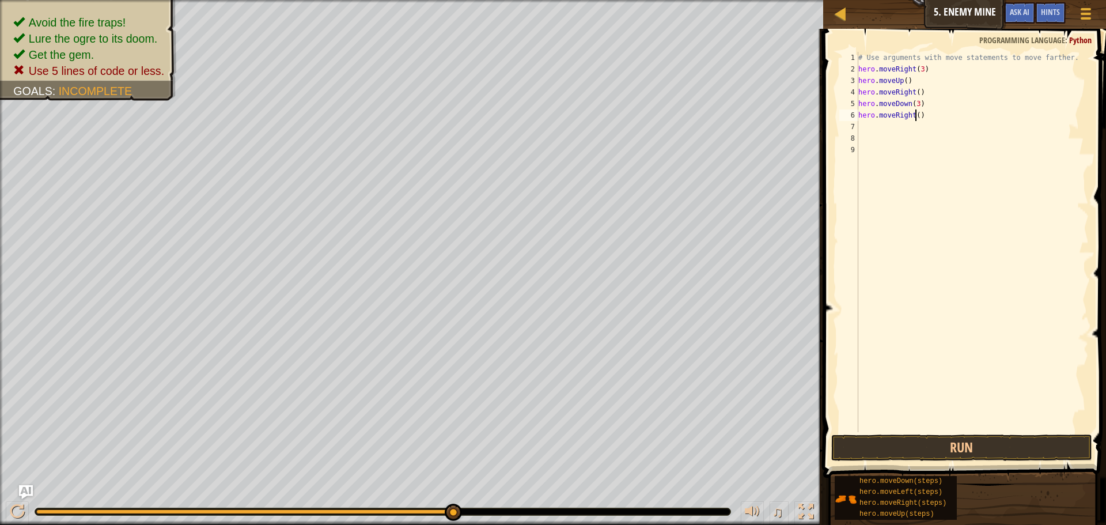
click at [915, 113] on div "# Use arguments with move statements to move farther. hero . moveRight ( 3 ) he…" at bounding box center [972, 253] width 233 height 403
type textarea "hero.moveRight(2)"
click at [975, 439] on button "Run" at bounding box center [961, 447] width 261 height 26
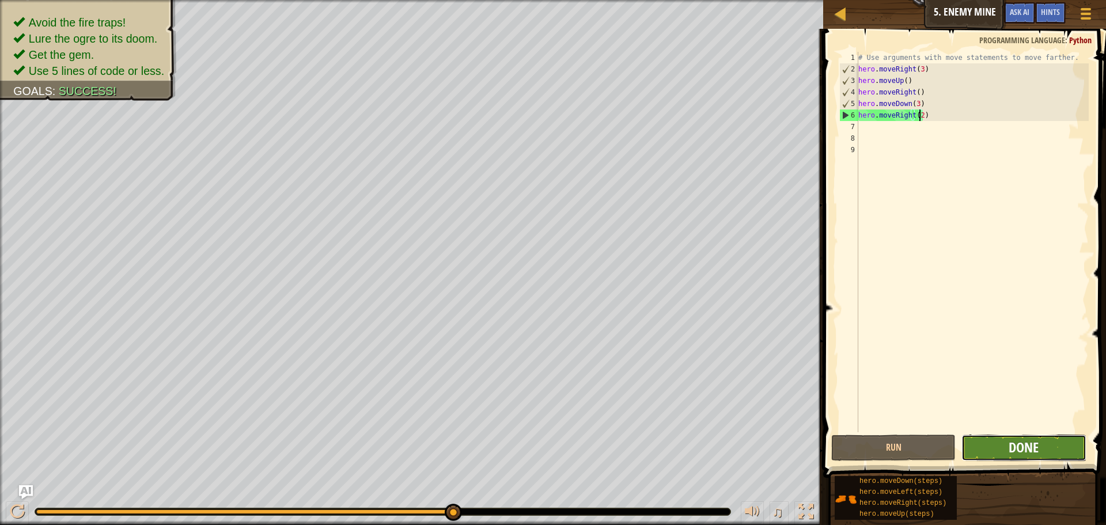
click at [1026, 441] on span "Done" at bounding box center [1024, 447] width 30 height 18
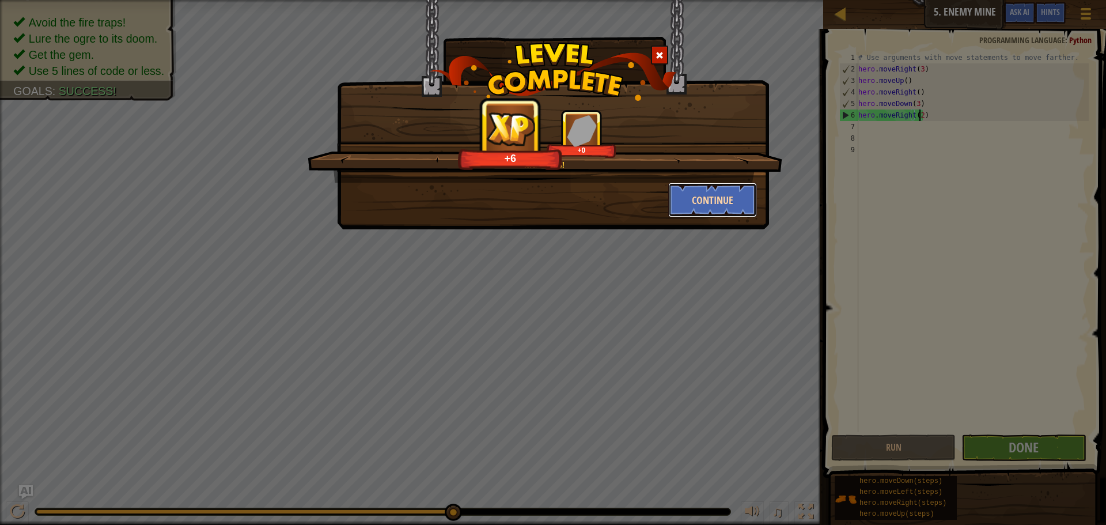
click at [745, 196] on button "Continue" at bounding box center [712, 200] width 89 height 35
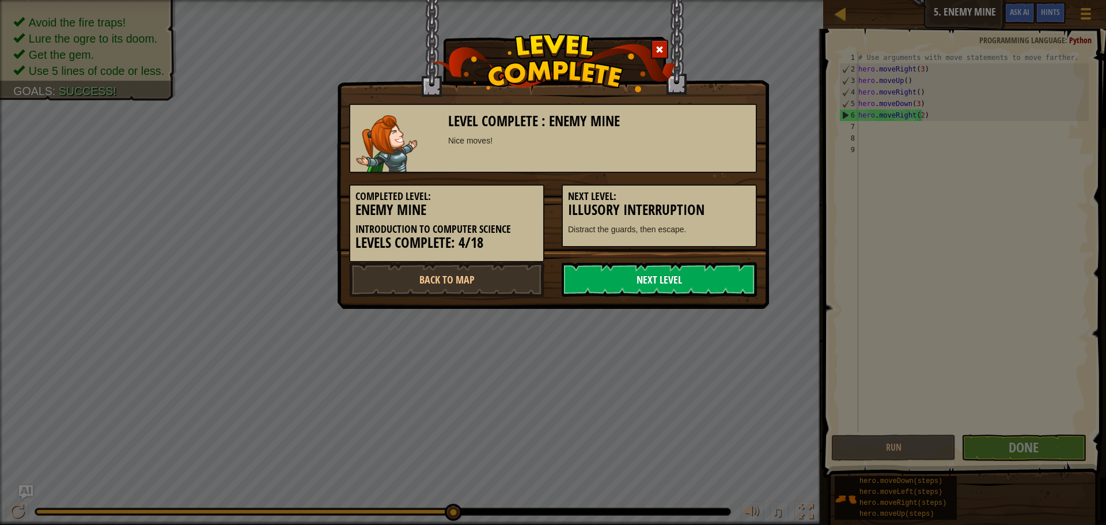
click at [716, 264] on link "Next Level" at bounding box center [659, 279] width 195 height 35
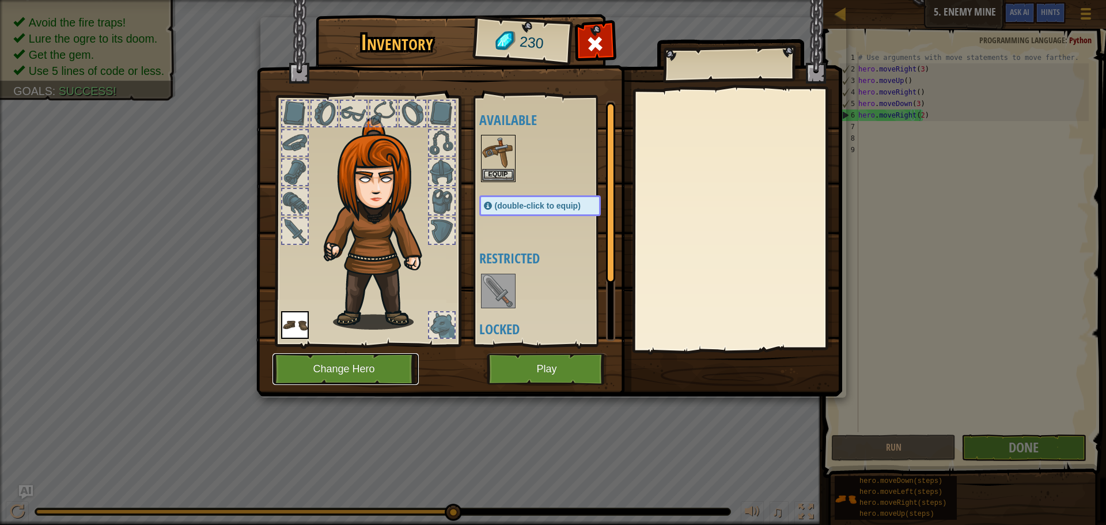
click at [368, 359] on button "Change Hero" at bounding box center [345, 369] width 146 height 32
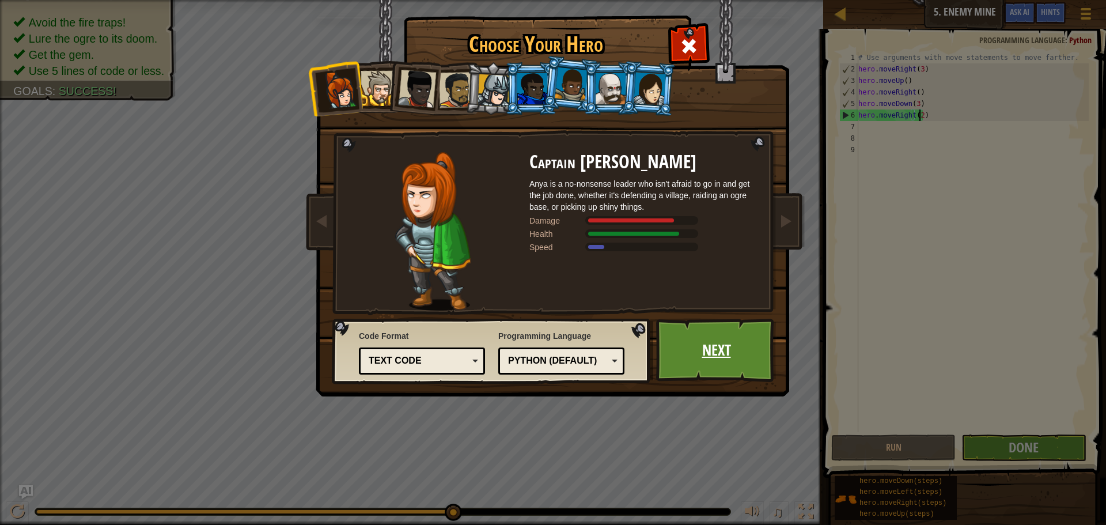
click at [729, 334] on link "Next" at bounding box center [716, 350] width 120 height 63
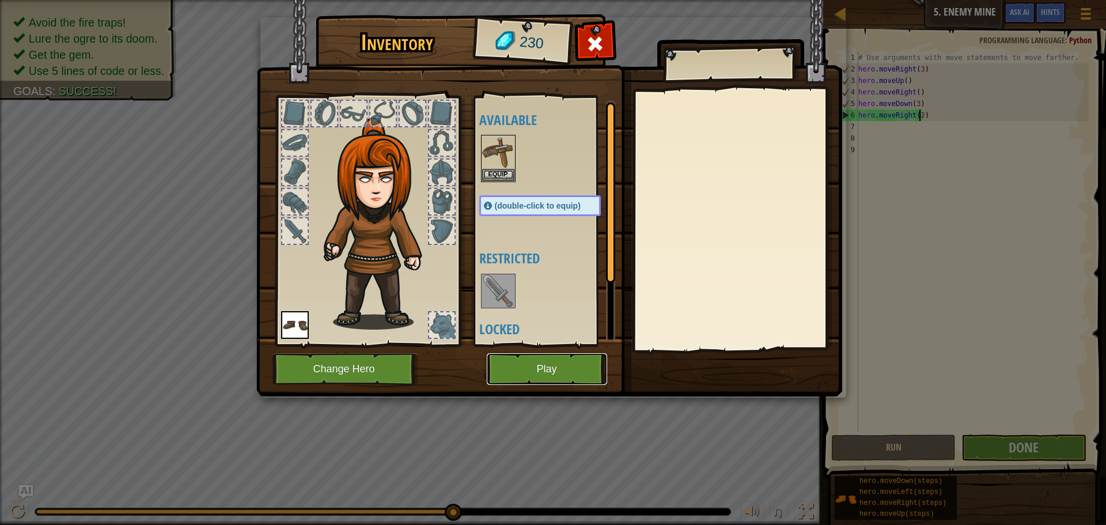
click at [542, 365] on button "Play" at bounding box center [547, 369] width 120 height 32
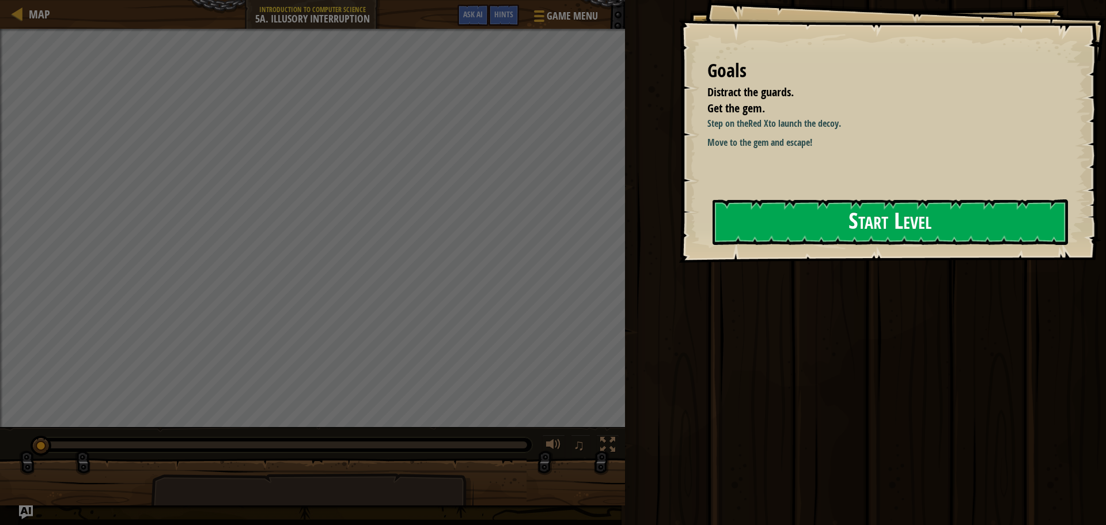
click at [913, 204] on button "Start Level" at bounding box center [889, 222] width 355 height 46
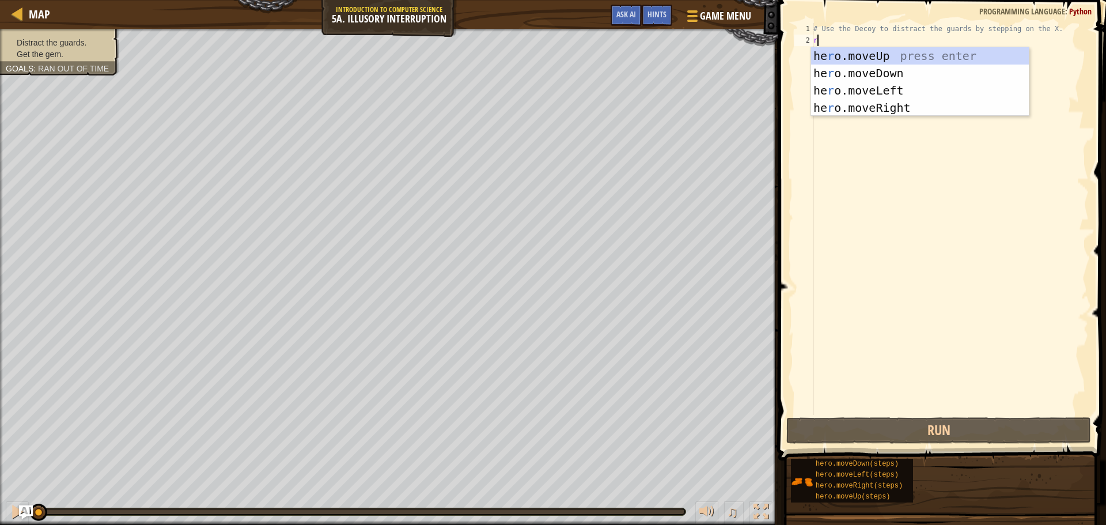
scroll to position [5, 0]
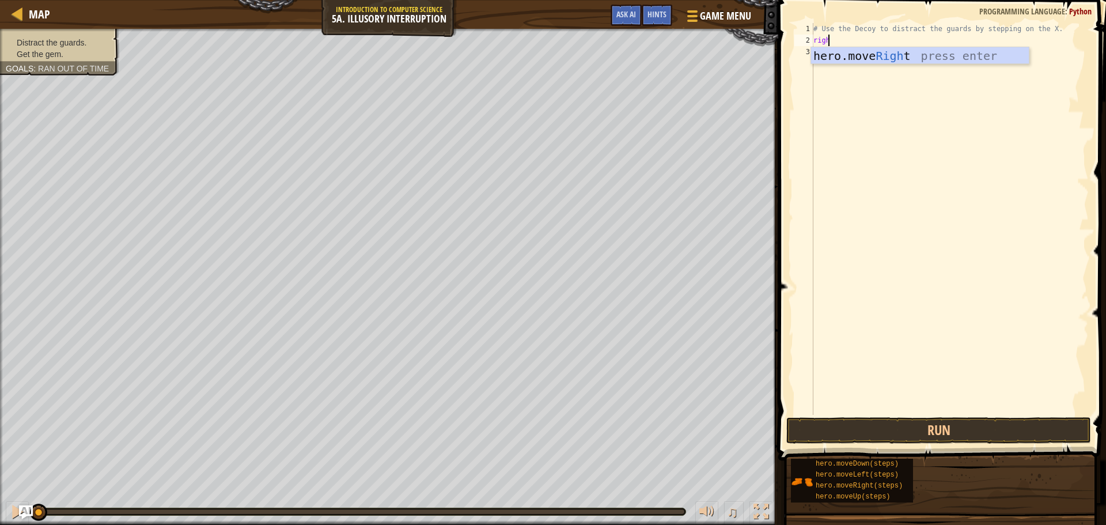
type textarea "right"
click at [881, 58] on div "hero.move Right press enter" at bounding box center [920, 73] width 218 height 52
click at [870, 41] on div "# Use the Decoy to distract the guards by stepping on the X. hero . moveRight (…" at bounding box center [950, 230] width 278 height 415
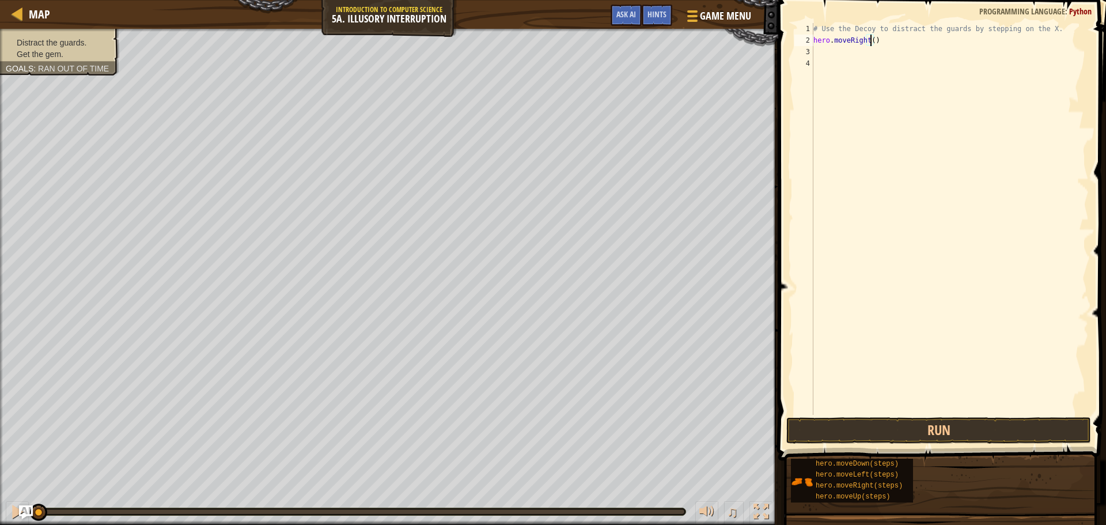
type textarea "hero.moveRight(3)"
click at [824, 49] on div "# Use the Decoy to distract the guards by stepping on the X. hero . moveRight (…" at bounding box center [950, 230] width 278 height 415
click at [996, 430] on button "Run" at bounding box center [938, 430] width 305 height 26
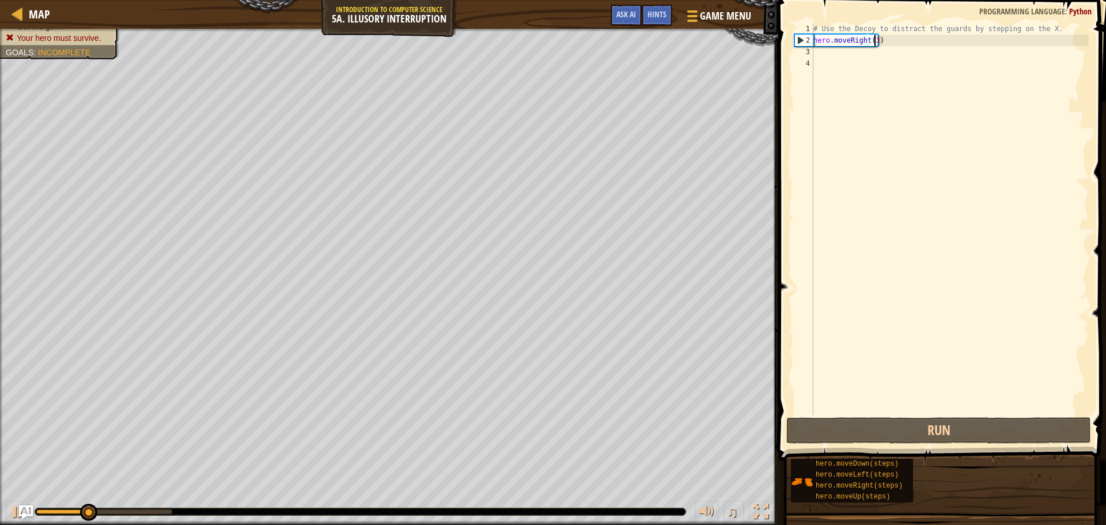
click at [874, 36] on div "# Use the Decoy to distract the guards by stepping on the X. hero . moveRight (…" at bounding box center [950, 230] width 278 height 415
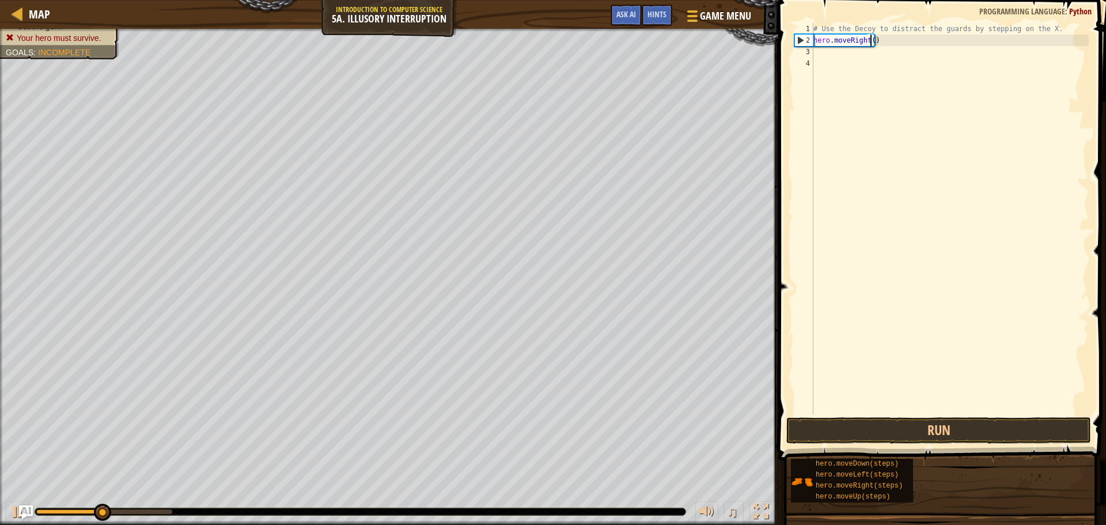
scroll to position [5, 5]
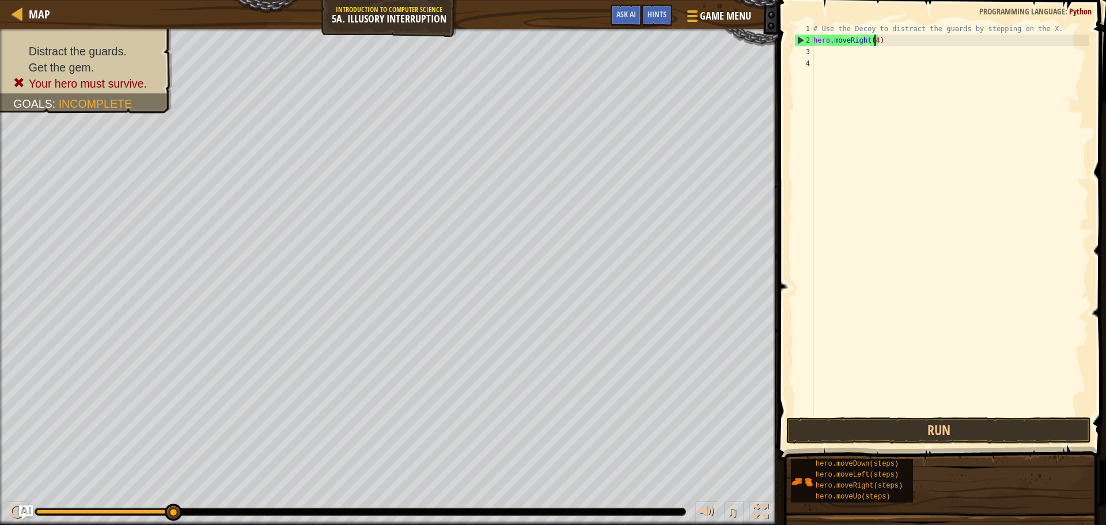
type textarea "hero.moveRight()"
click at [862, 50] on div "# Use the Decoy to distract the guards by stepping on the X. hero . moveRight (…" at bounding box center [950, 230] width 278 height 415
type textarea "d"
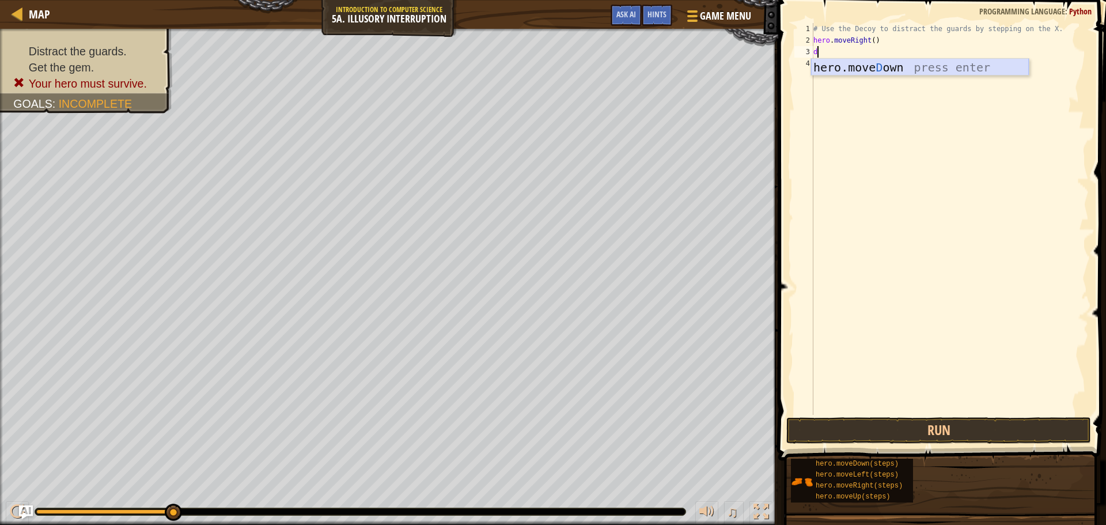
click at [952, 66] on div "hero.[PERSON_NAME] own press enter" at bounding box center [920, 85] width 218 height 52
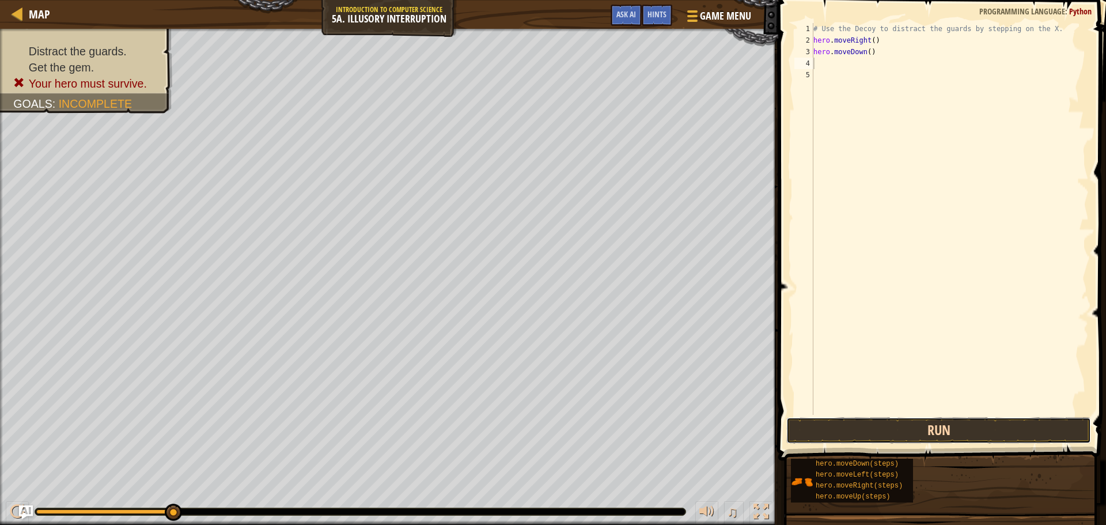
click at [1004, 427] on button "Run" at bounding box center [938, 430] width 305 height 26
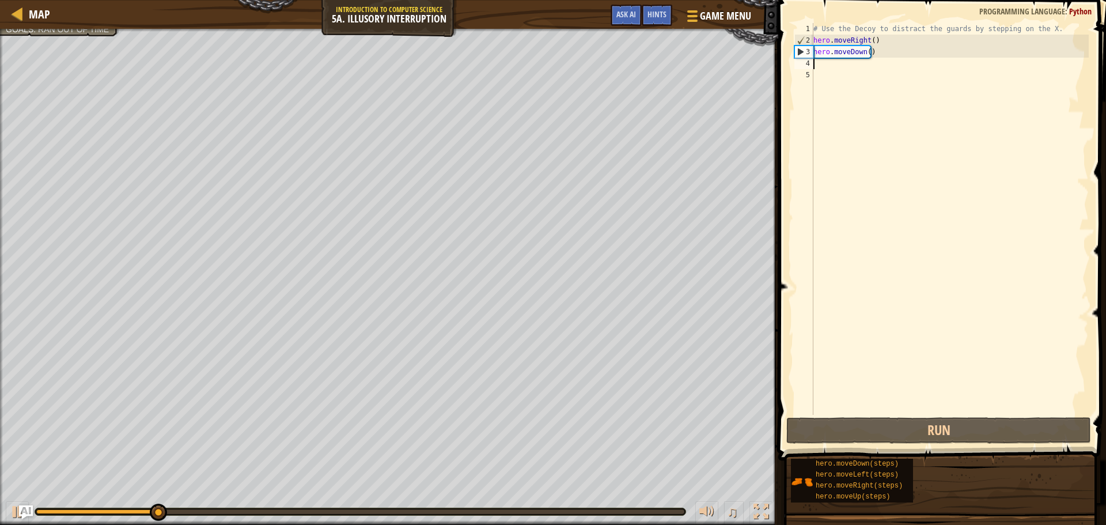
type textarea "d"
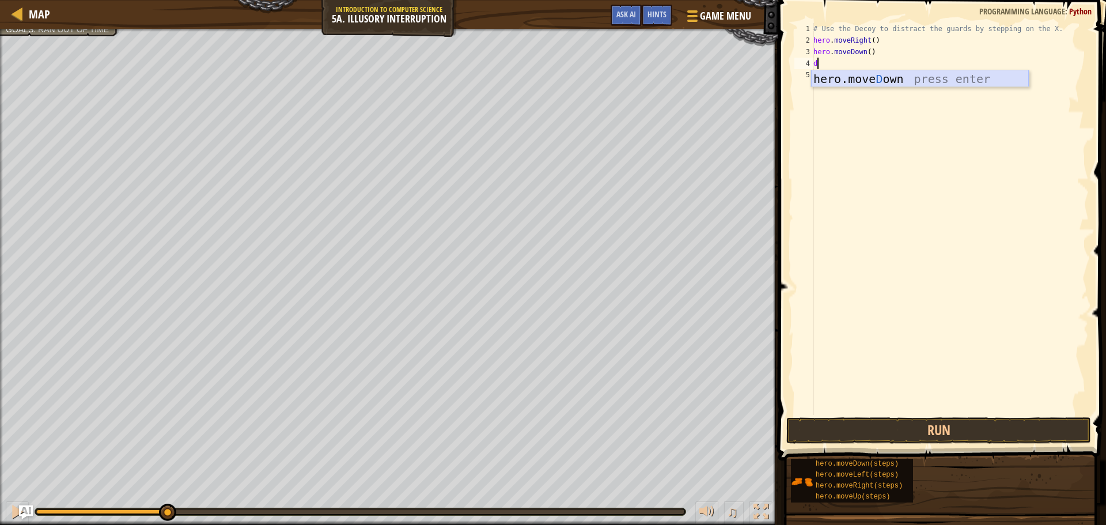
click at [968, 73] on div "hero.[PERSON_NAME] own press enter" at bounding box center [920, 96] width 218 height 52
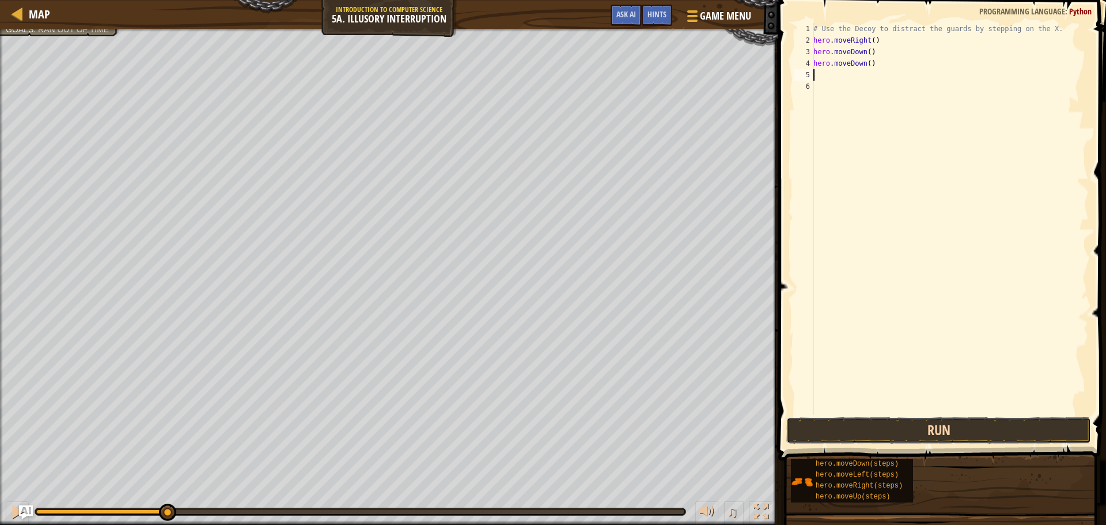
click at [932, 426] on button "Run" at bounding box center [938, 430] width 305 height 26
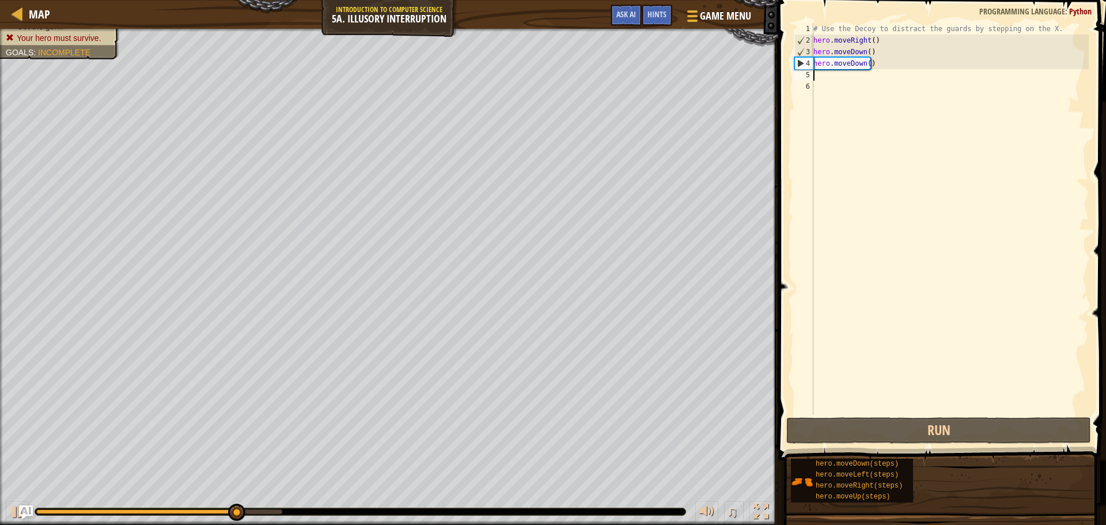
type textarea "t"
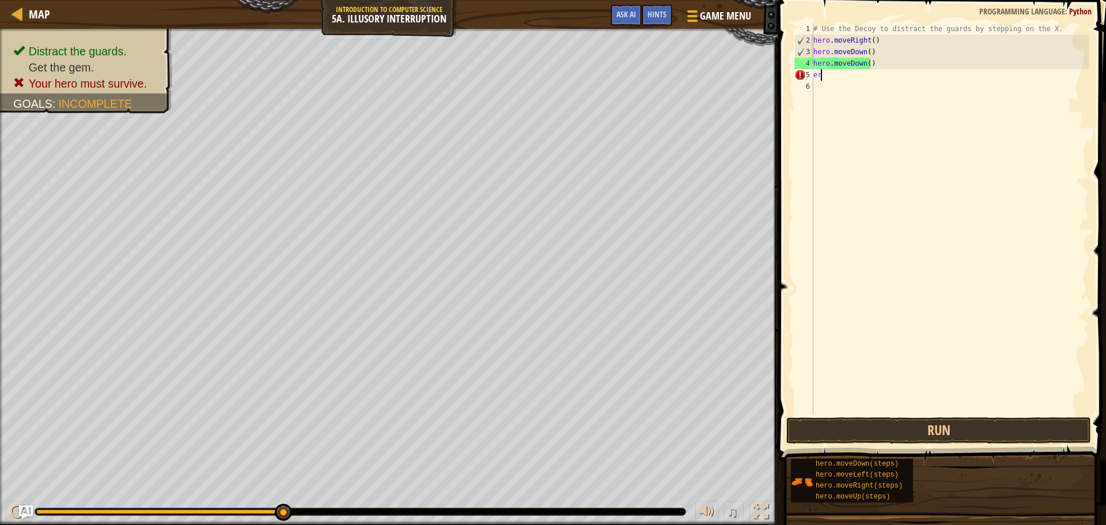
type textarea "e"
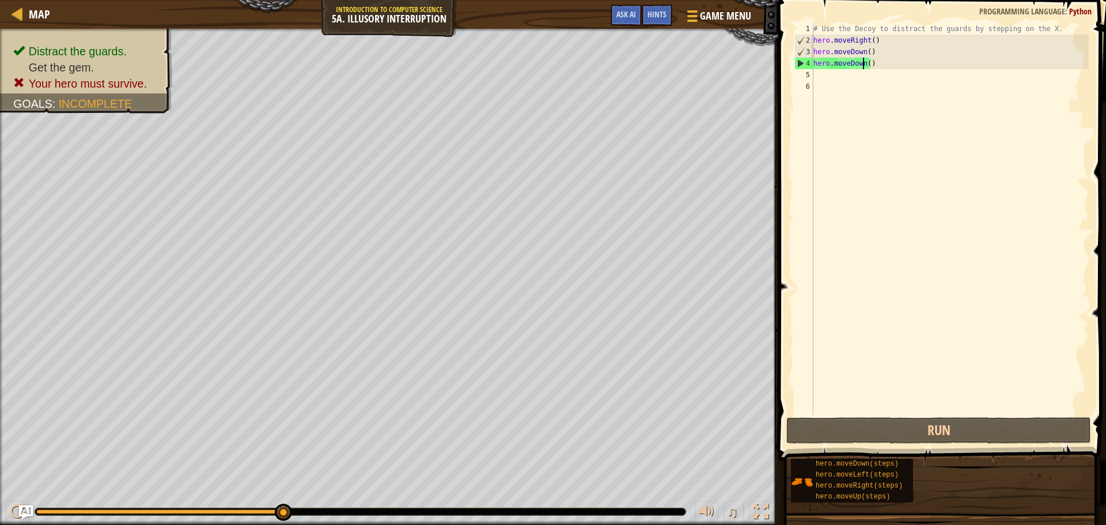
click at [864, 62] on div "# Use the Decoy to distract the guards by stepping on the X. hero . moveRight (…" at bounding box center [950, 230] width 278 height 415
click at [865, 60] on div "# Use the Decoy to distract the guards by stepping on the X. hero . moveRight (…" at bounding box center [950, 230] width 278 height 415
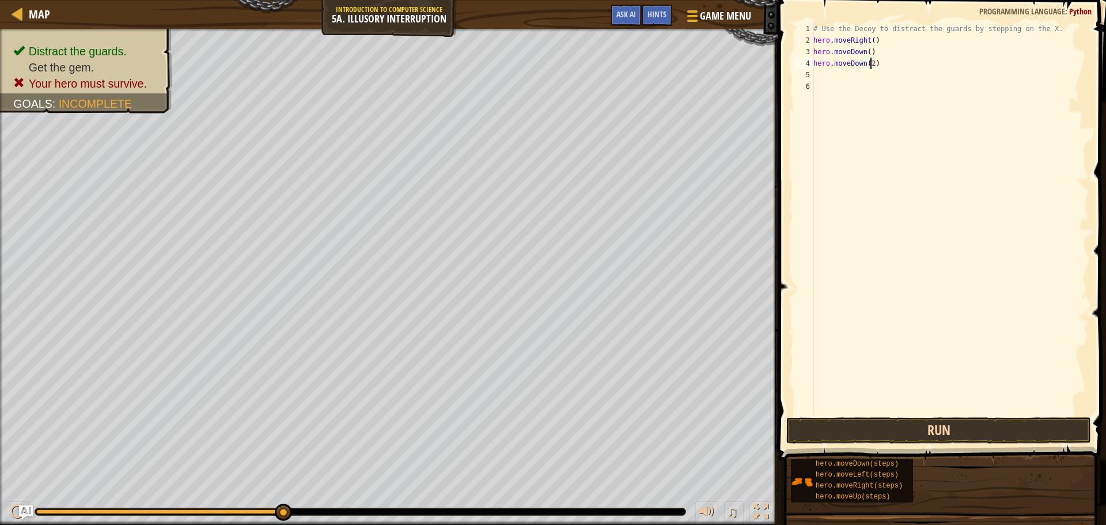
type textarea "hero.moveDown(2)"
click at [953, 429] on button "Run" at bounding box center [938, 430] width 305 height 26
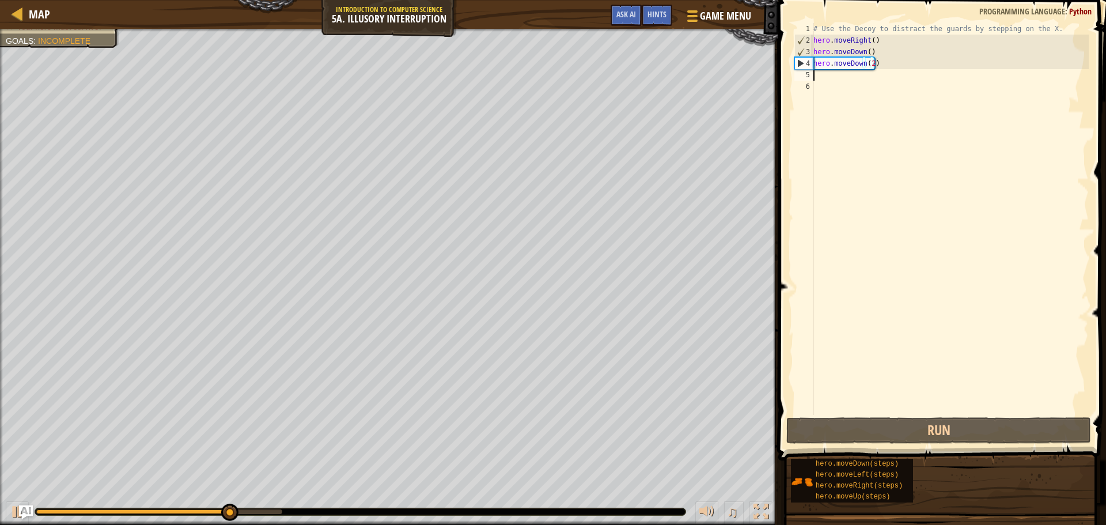
click at [843, 78] on div "# Use the Decoy to distract the guards by stepping on the X. hero . moveRight (…" at bounding box center [950, 230] width 278 height 415
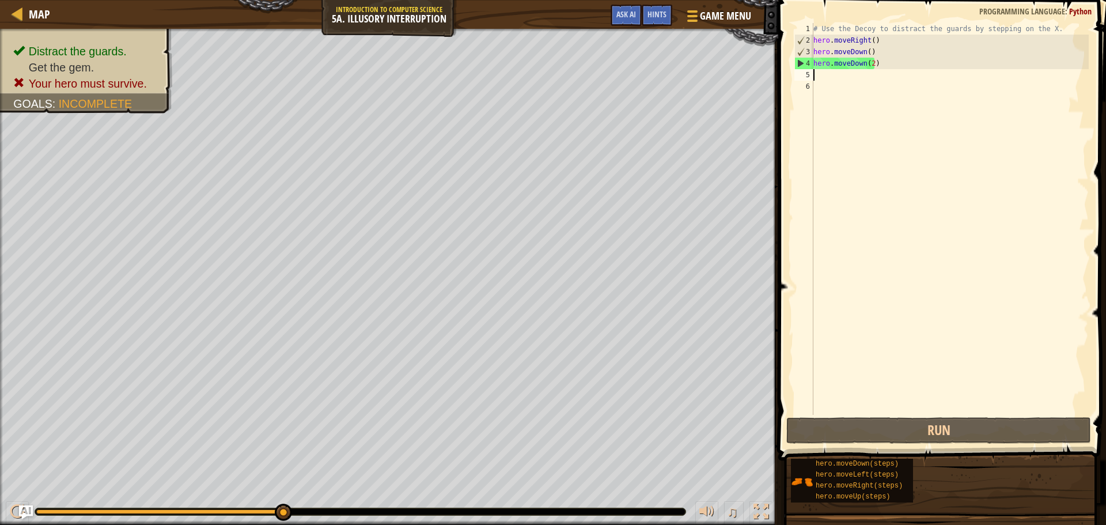
type textarea "u"
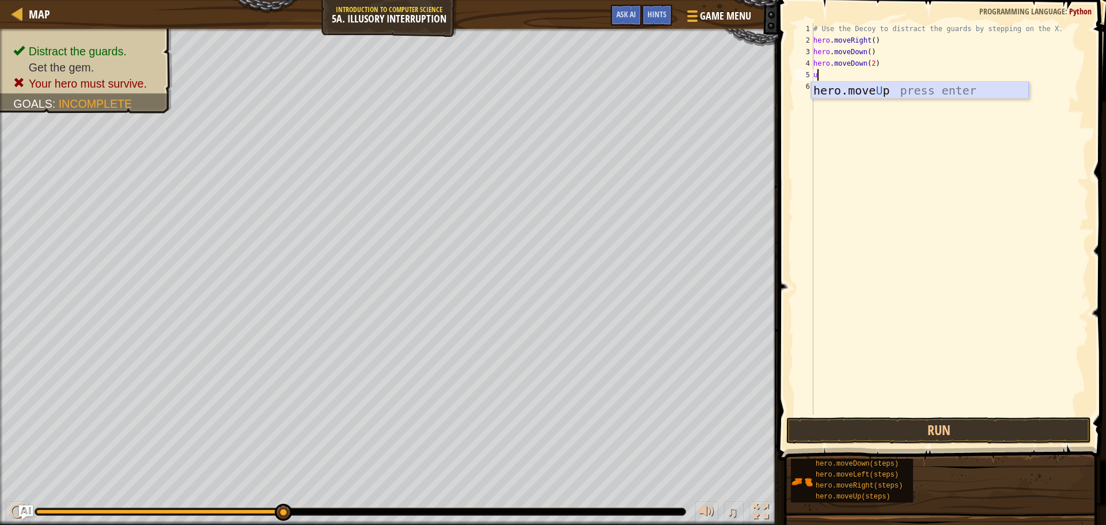
click at [895, 85] on div "hero.move U p press enter" at bounding box center [920, 108] width 218 height 52
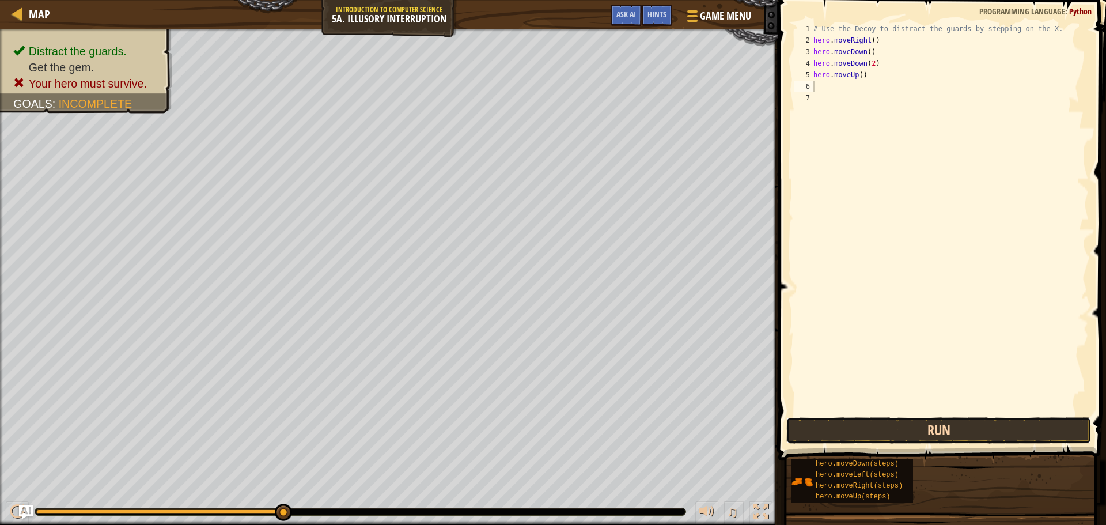
click at [1002, 423] on button "Run" at bounding box center [938, 430] width 305 height 26
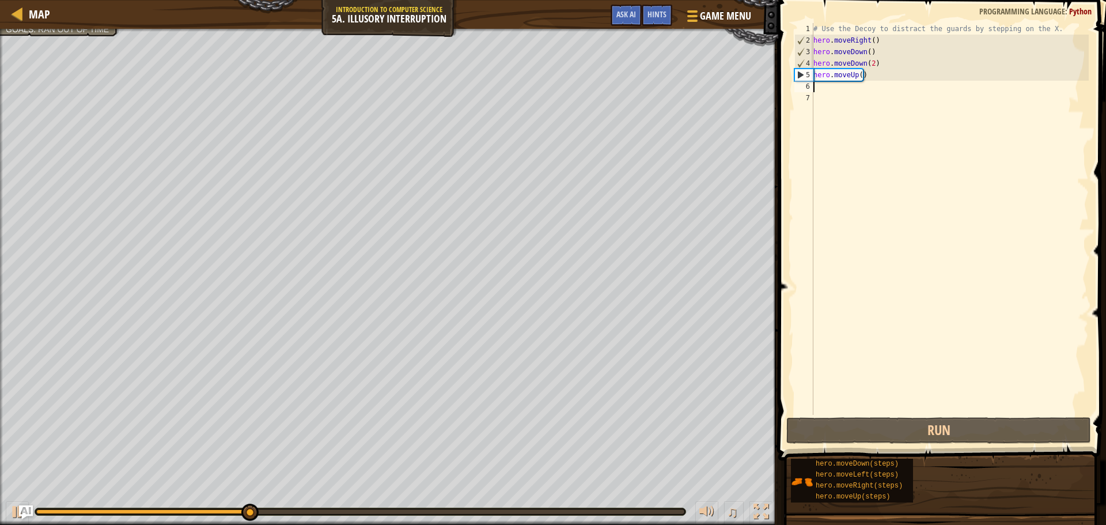
click at [869, 63] on div "# Use the Decoy to distract the guards by stepping on the X. hero . moveRight (…" at bounding box center [950, 230] width 278 height 415
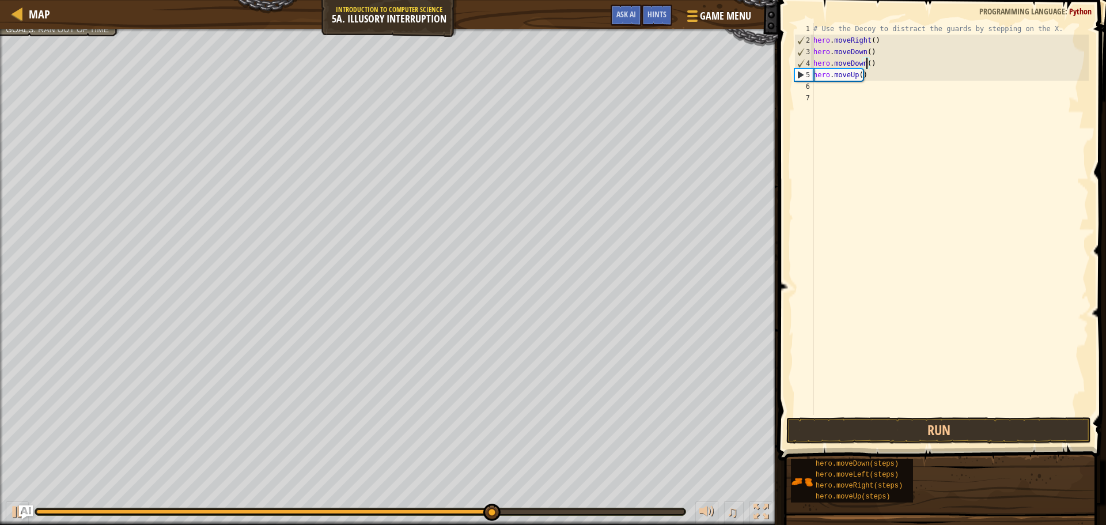
click at [858, 77] on div "# Use the Decoy to distract the guards by stepping on the X. hero . moveRight (…" at bounding box center [950, 230] width 278 height 415
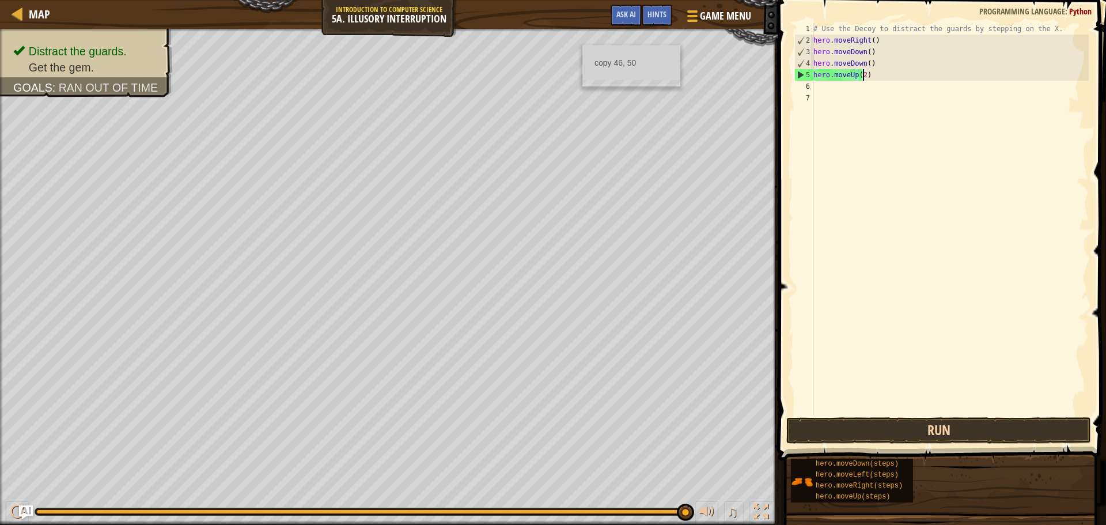
type textarea "hero.moveUp(2)"
click at [928, 422] on button "Run" at bounding box center [938, 430] width 305 height 26
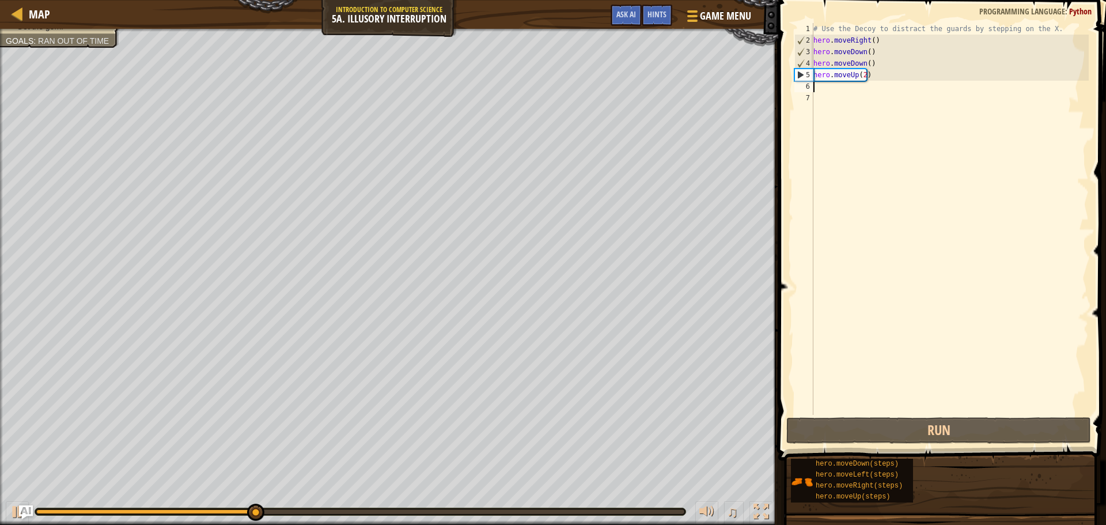
click at [842, 89] on div "# Use the Decoy to distract the guards by stepping on the X. hero . moveRight (…" at bounding box center [950, 230] width 278 height 415
type textarea "r"
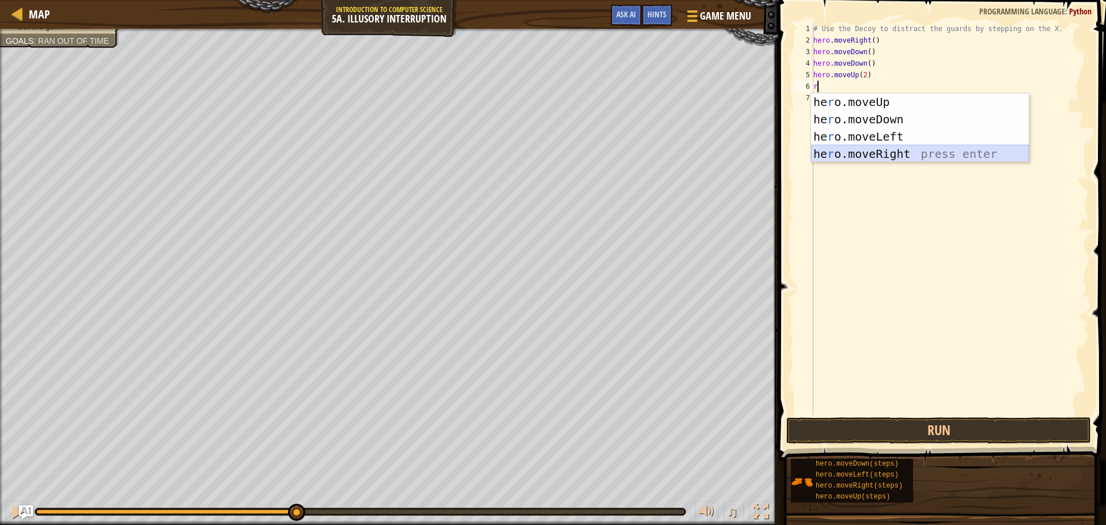
click at [900, 150] on div "he r o.moveUp press enter he r o.moveDown press enter he r o.moveLeft press ent…" at bounding box center [920, 145] width 218 height 104
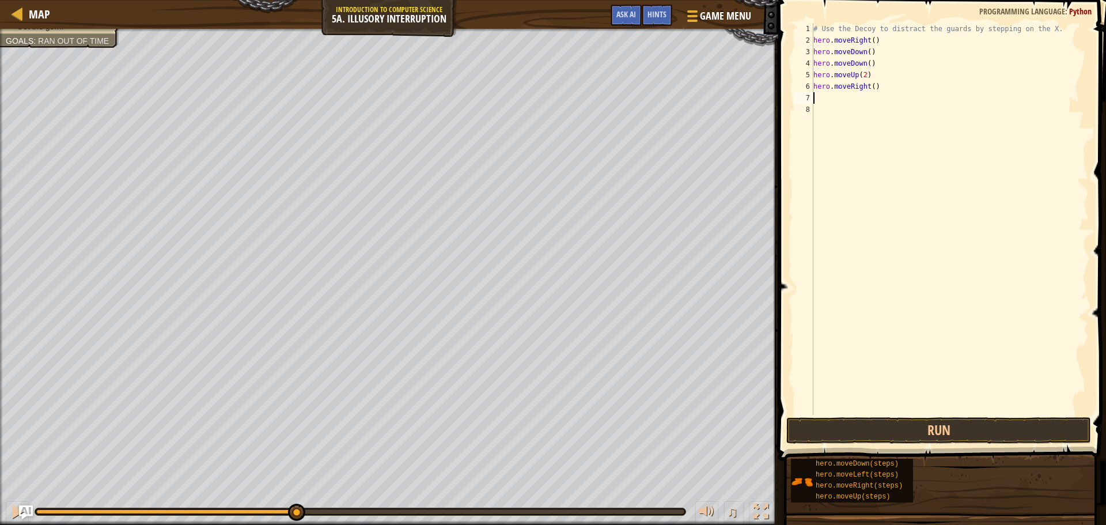
click at [870, 85] on div "# Use the Decoy to distract the guards by stepping on the X. hero . moveRight (…" at bounding box center [950, 230] width 278 height 415
type textarea "hero.moveRight(3)"
click at [983, 421] on button "Run" at bounding box center [938, 430] width 305 height 26
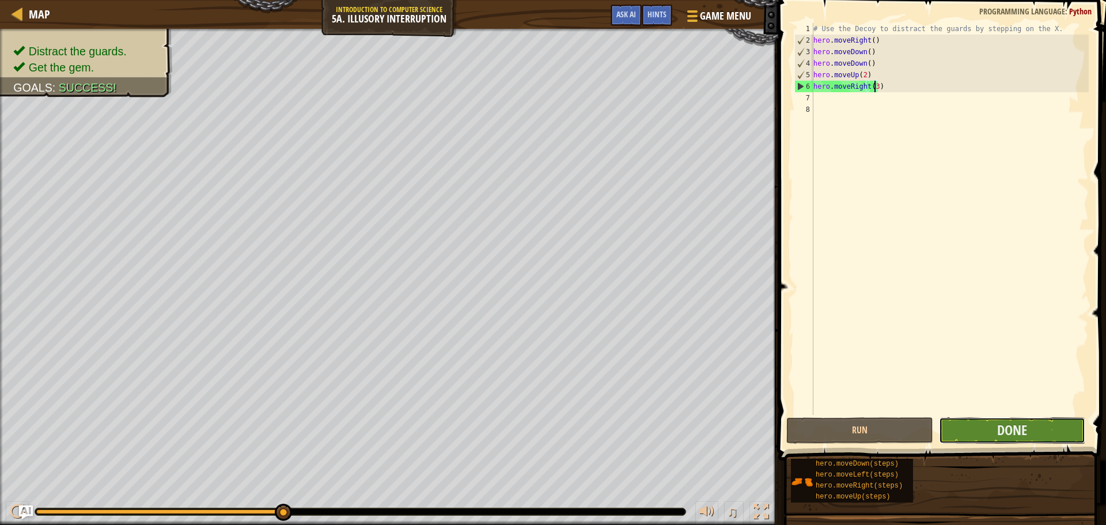
click at [990, 419] on button "Done" at bounding box center [1012, 430] width 146 height 26
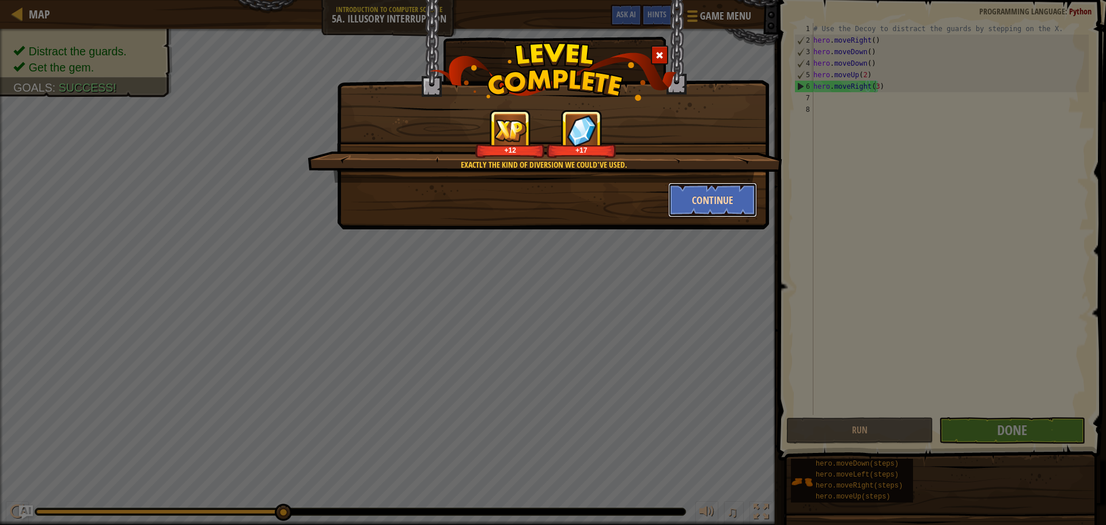
click at [724, 202] on button "Continue" at bounding box center [712, 200] width 89 height 35
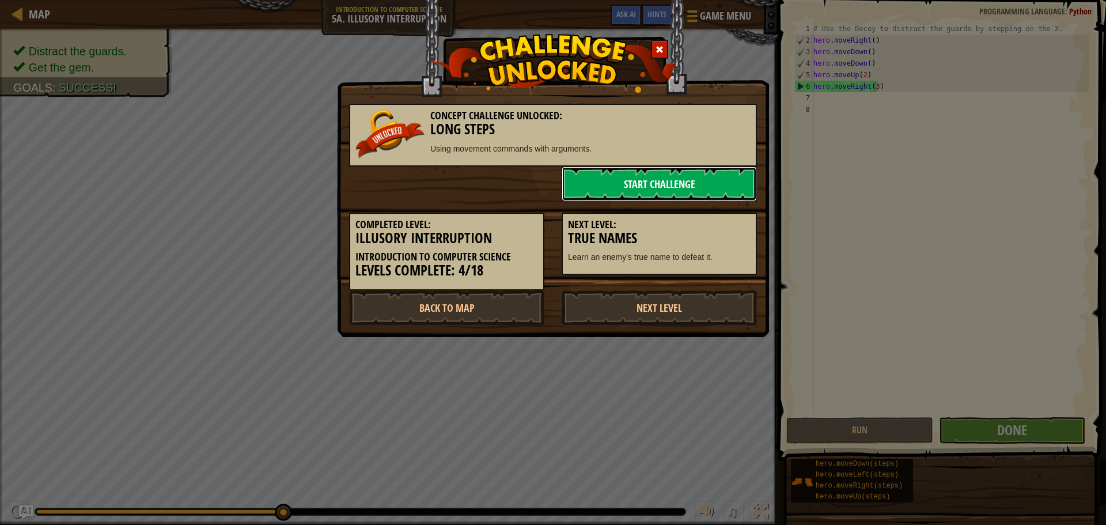
click at [624, 188] on link "Start Challenge" at bounding box center [659, 183] width 195 height 35
